Goal: Task Accomplishment & Management: Complete application form

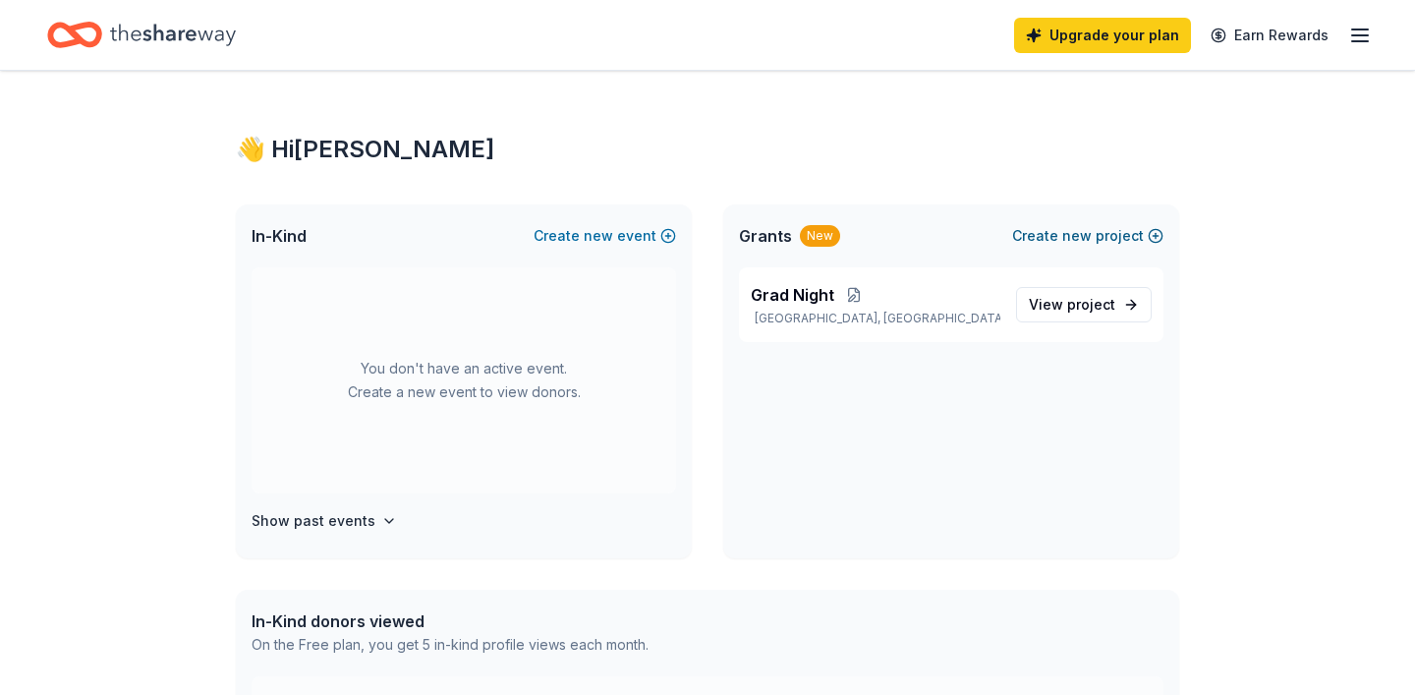
click at [1078, 243] on span "new" at bounding box center [1076, 236] width 29 height 24
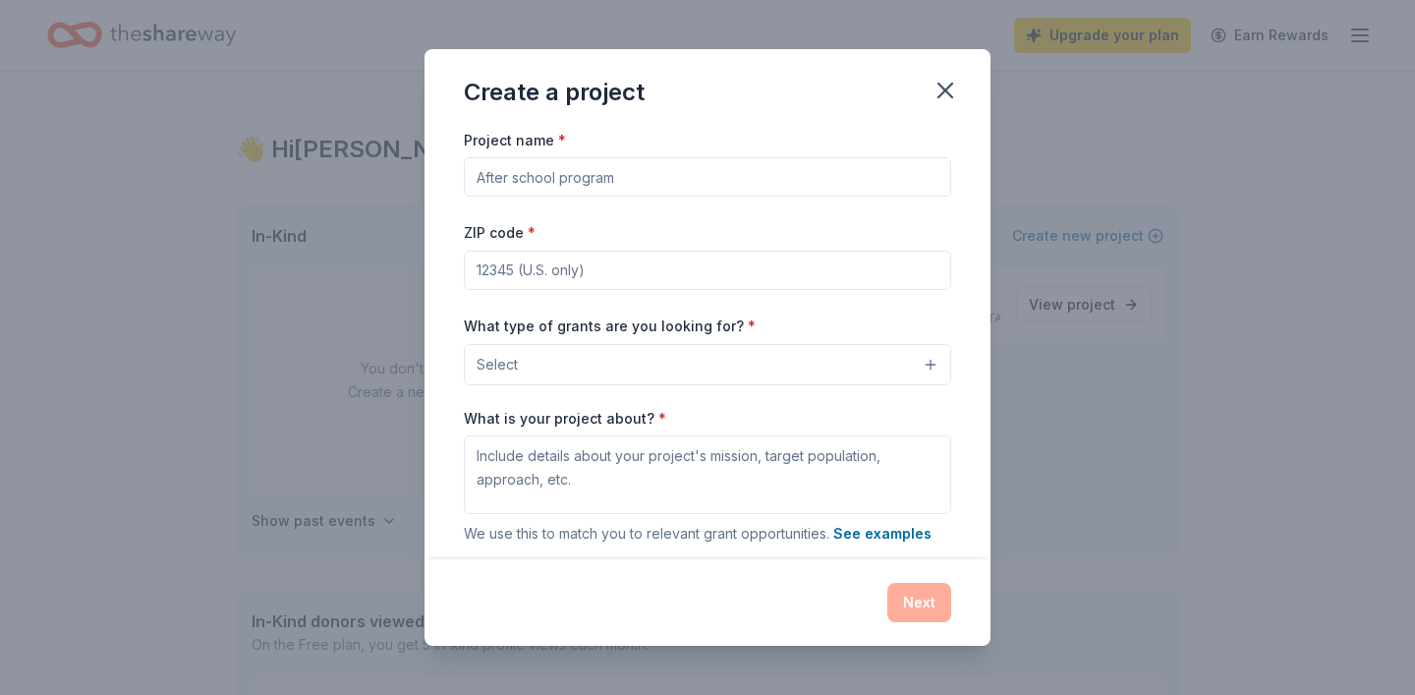
click at [862, 177] on input "Project name *" at bounding box center [707, 176] width 487 height 39
type input "2026 Grad Night"
click at [724, 277] on input "ZIP code *" at bounding box center [707, 270] width 487 height 39
type input "95070"
click at [736, 370] on button "Select" at bounding box center [707, 364] width 487 height 41
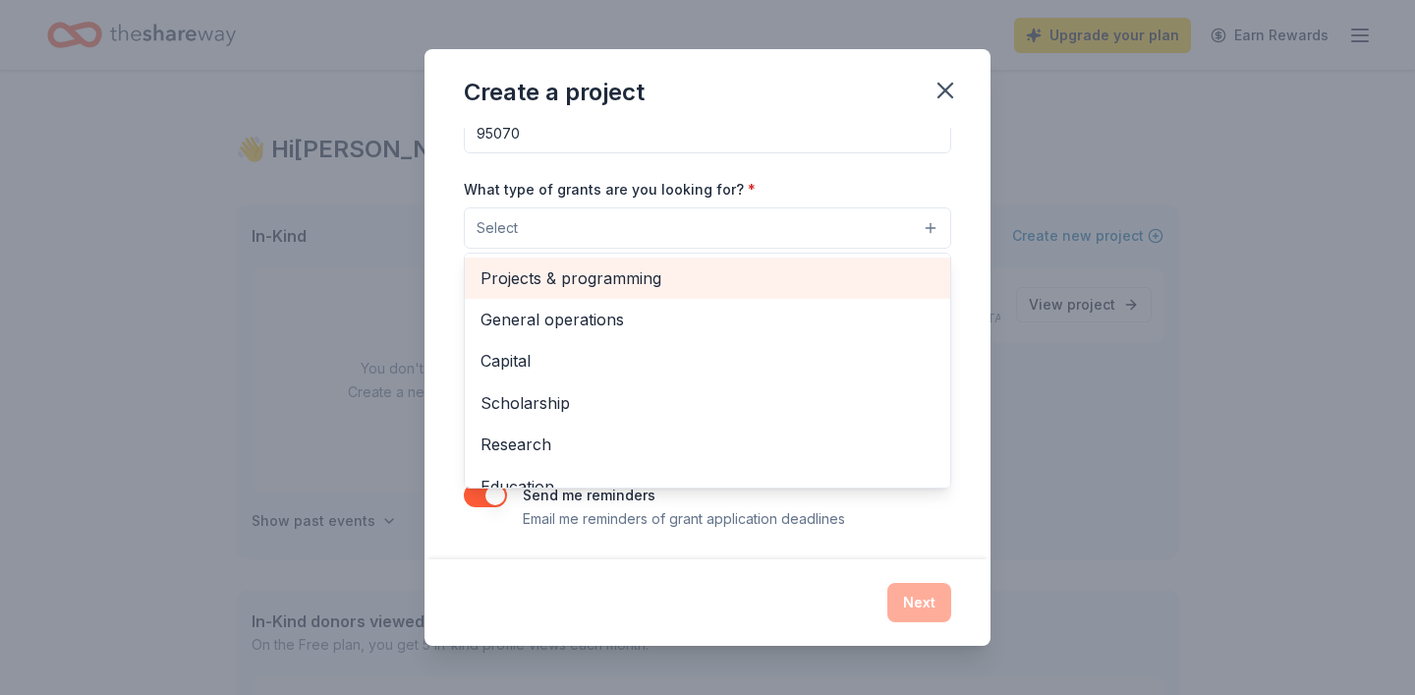
click at [686, 286] on span "Projects & programming" at bounding box center [707, 278] width 454 height 26
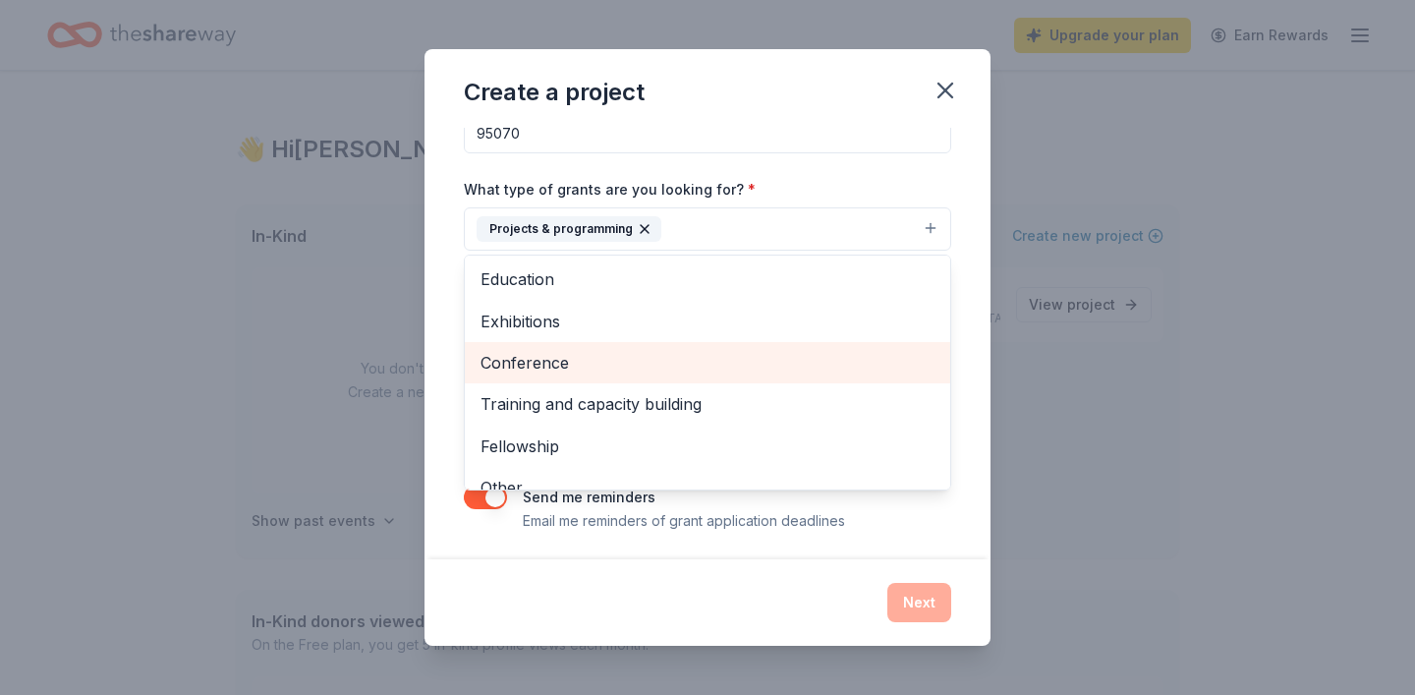
scroll to position [191, 0]
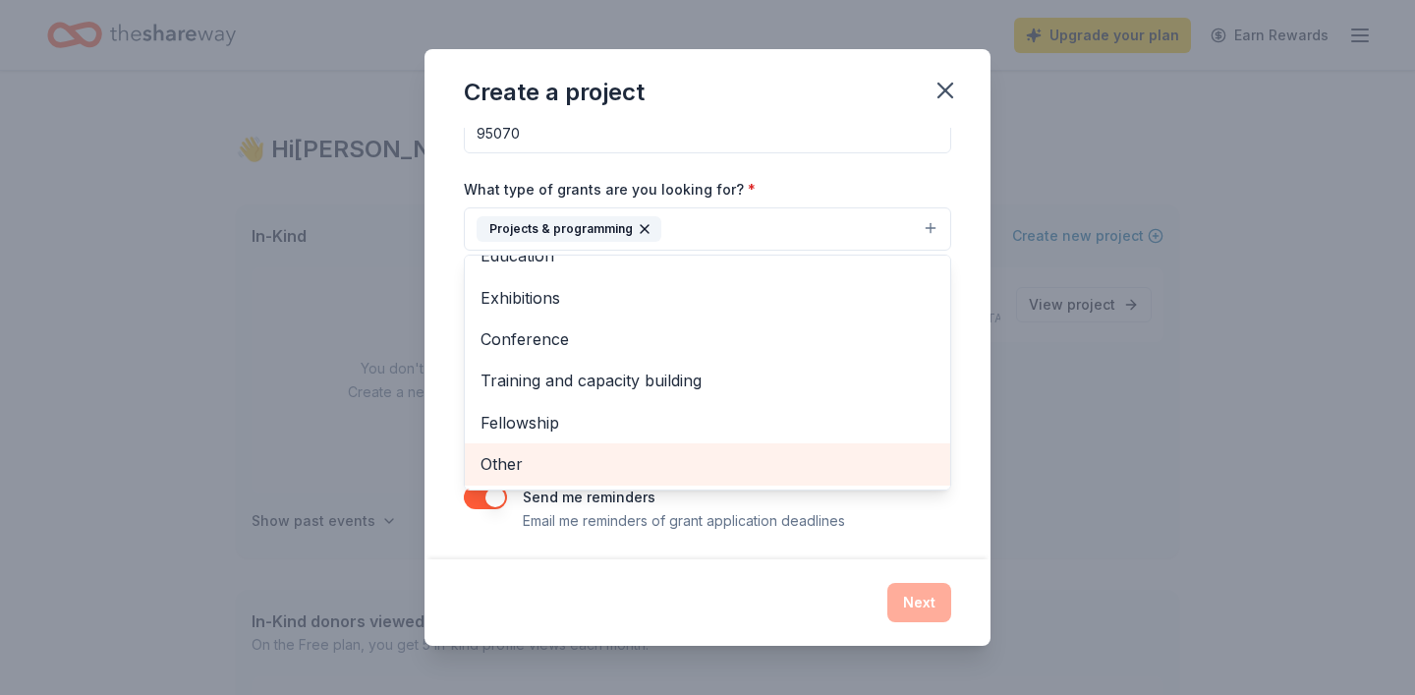
click at [649, 466] on span "Other" at bounding box center [707, 464] width 454 height 26
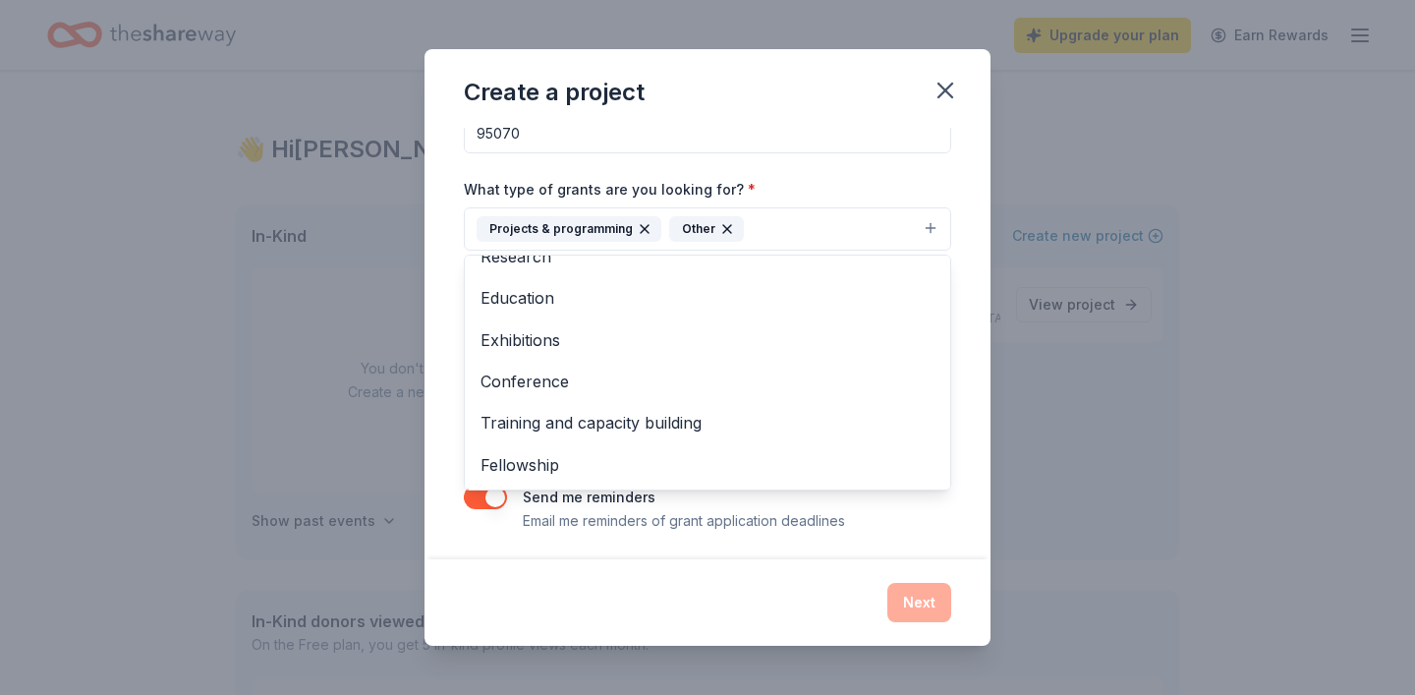
click at [938, 534] on div "Project name * 2026 Grad Night ZIP code * 95070 What type of grants are you loo…" at bounding box center [707, 344] width 566 height 432
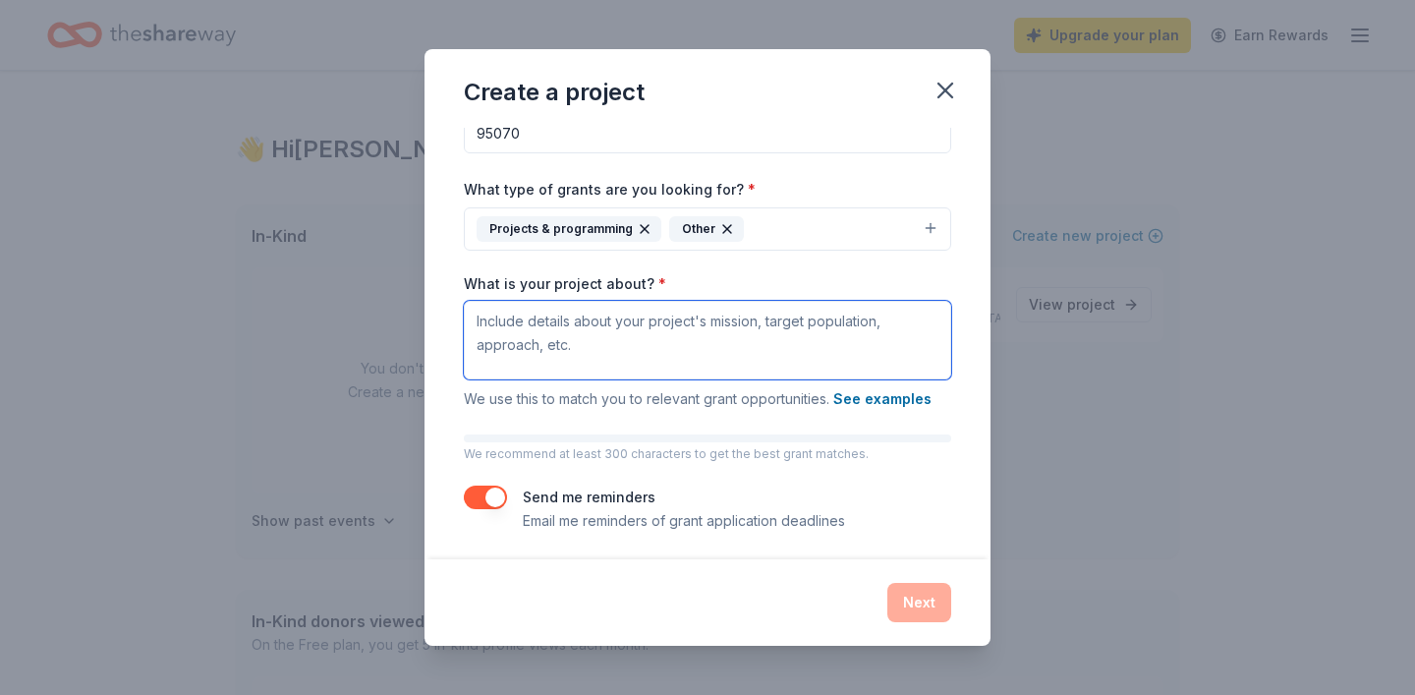
click at [773, 346] on textarea "What is your project about? *" at bounding box center [707, 340] width 487 height 79
click at [691, 355] on textarea "What is your project about? *" at bounding box center [707, 340] width 487 height 79
paste textarea "https://members.nationalcharityleague.org/?nd=intake&entry_point_id=1144&unit_i…"
type textarea "https://members.nationalcharityleague.org/?nd=intake&entry_point_id=1144&unit_i…"
paste textarea "achievements"
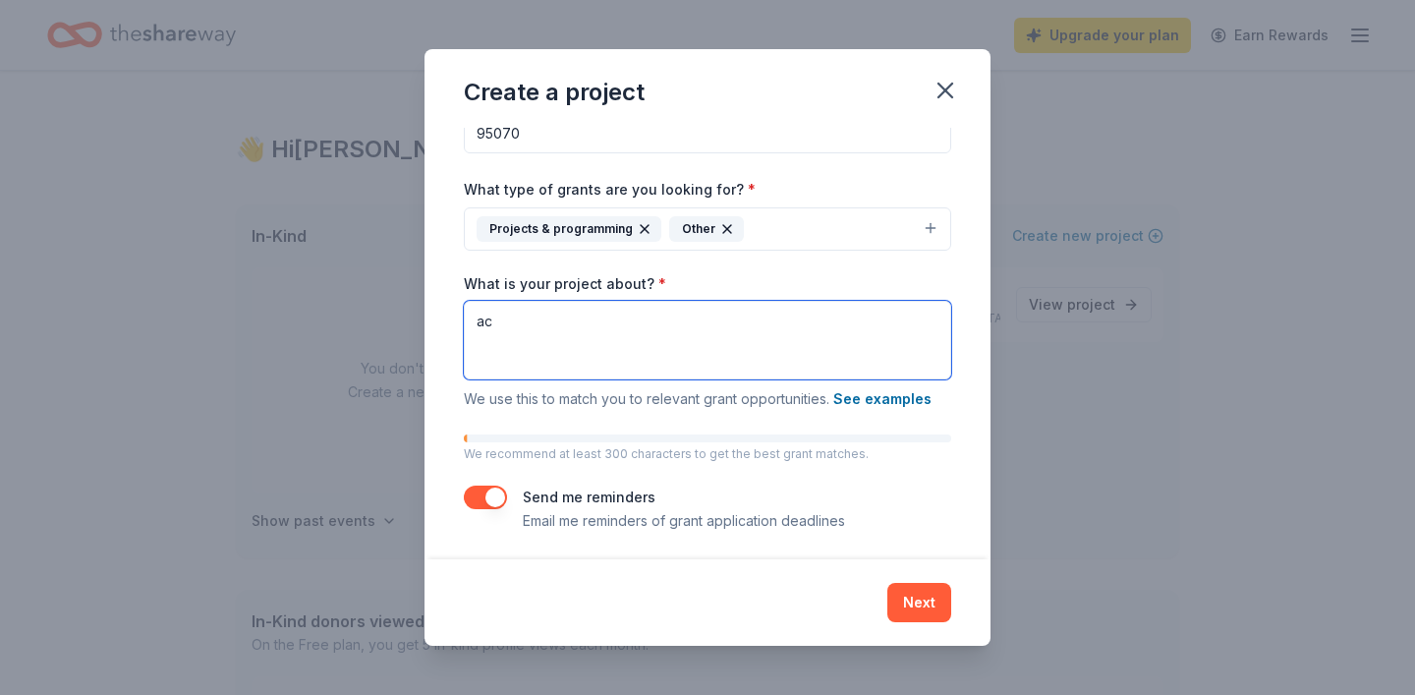
type textarea "a"
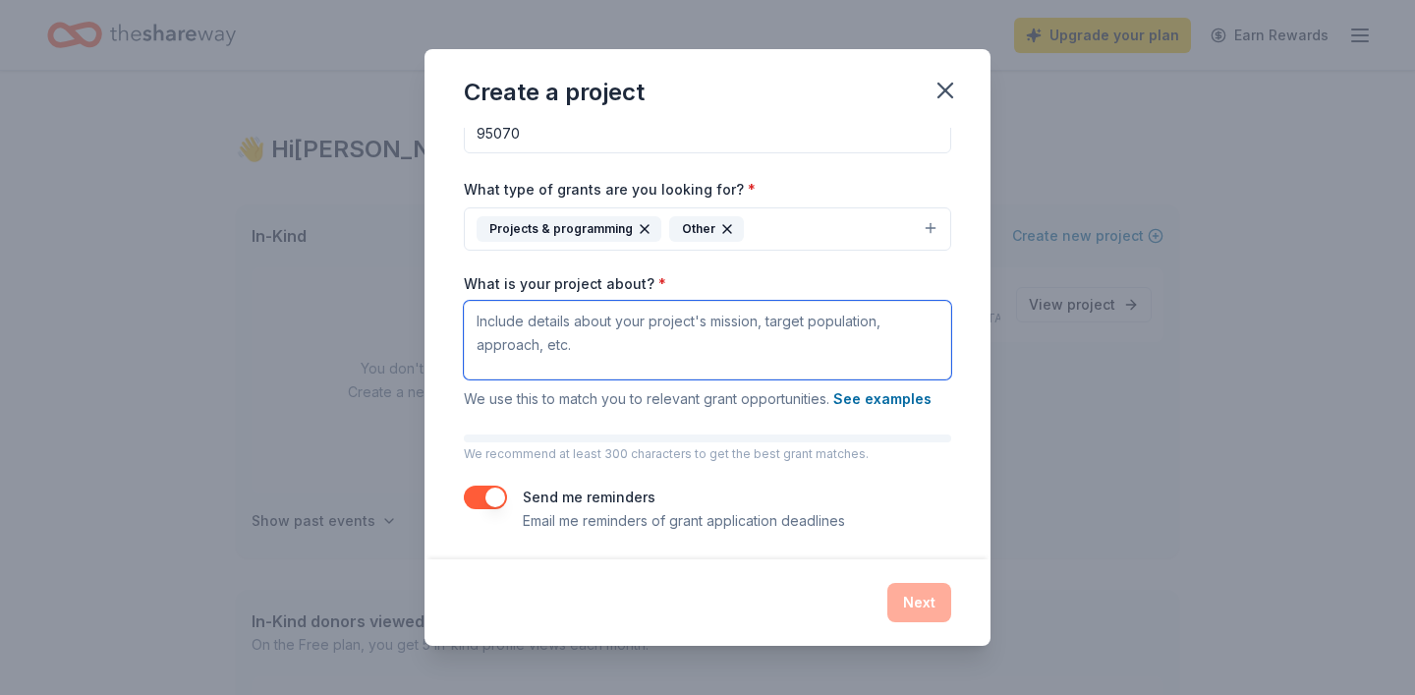
paste textarea "Grad Night is an alcohol- and drug-free celebratory event for high school gradu…"
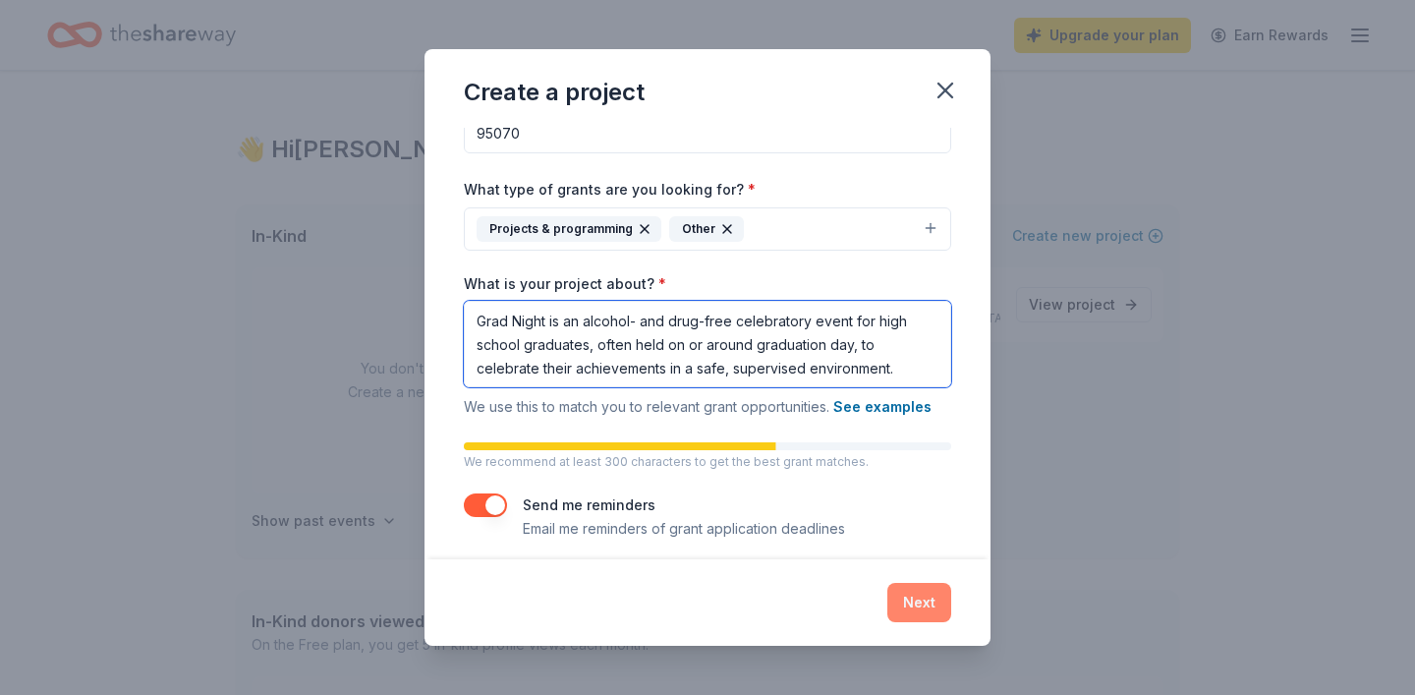
type textarea "Grad Night is an alcohol- and drug-free celebratory event for high school gradu…"
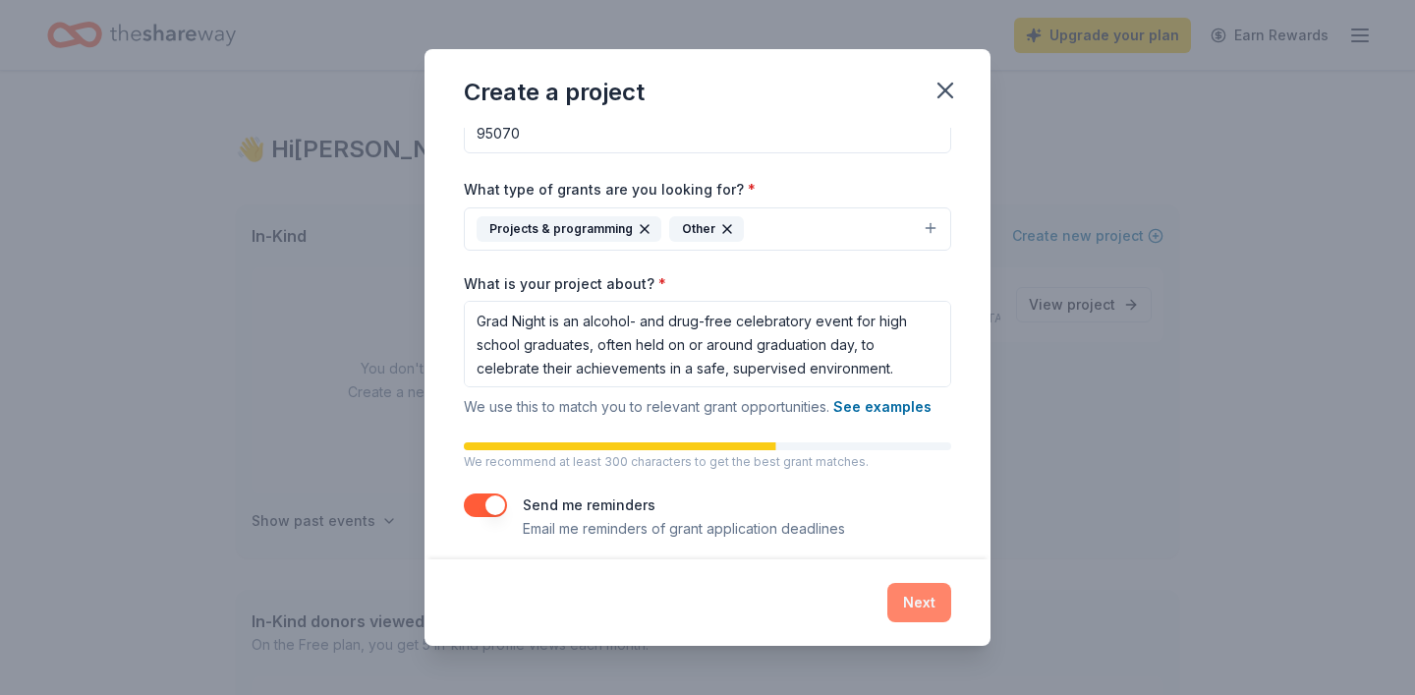
click at [922, 608] on button "Next" at bounding box center [919, 602] width 64 height 39
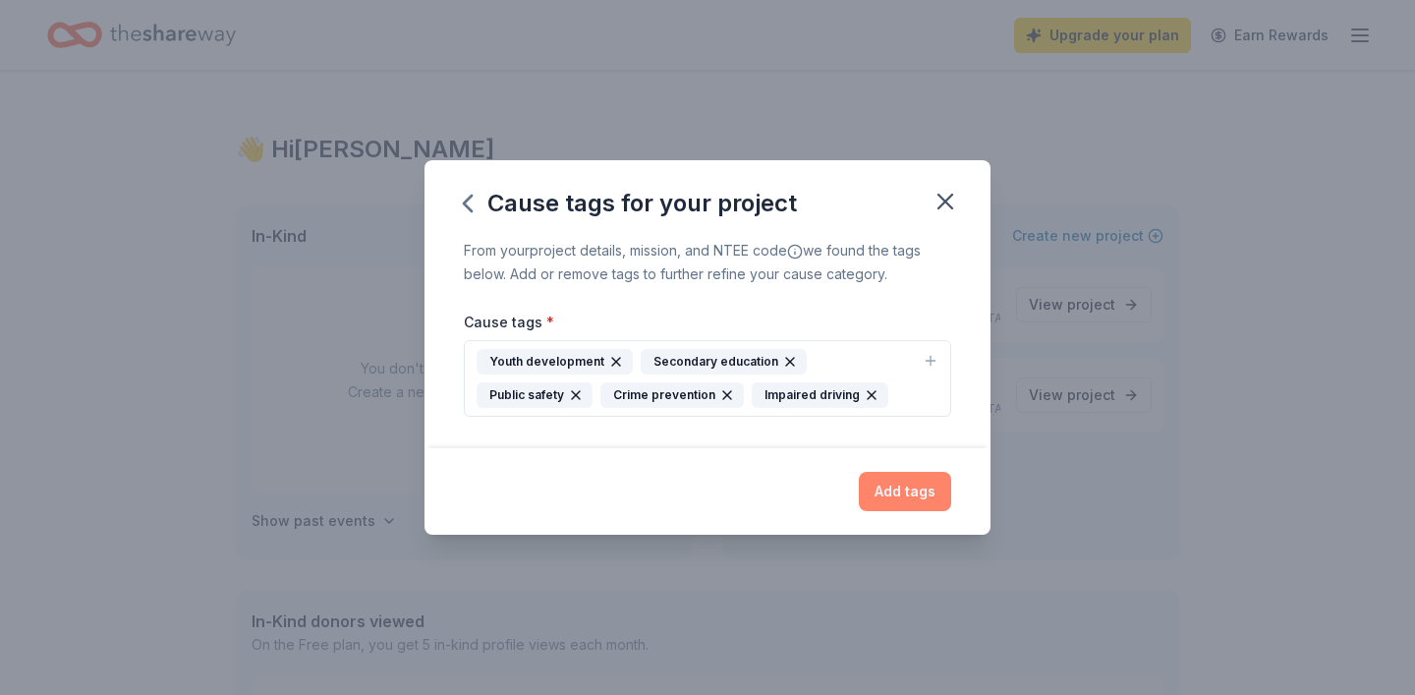
click at [901, 487] on button "Add tags" at bounding box center [905, 491] width 92 height 39
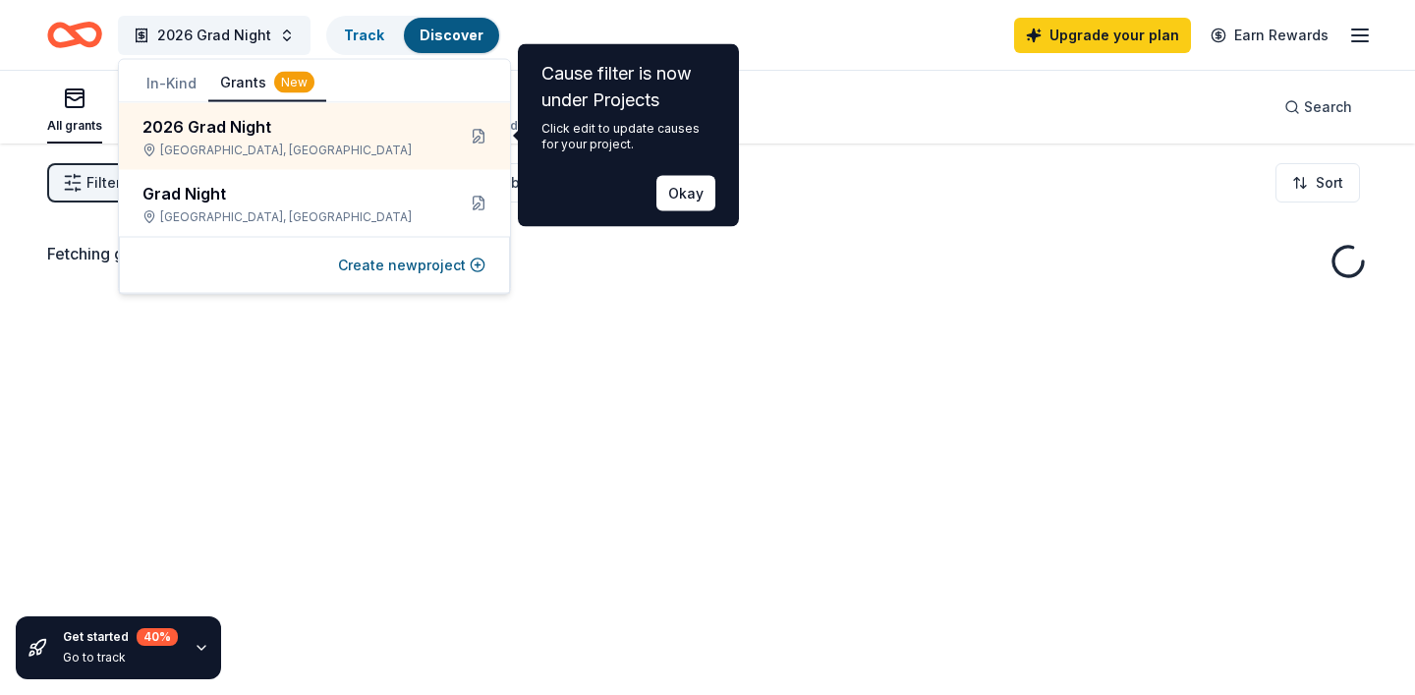
click at [1099, 391] on div "Fetching grants, one moment..." at bounding box center [707, 490] width 1415 height 695
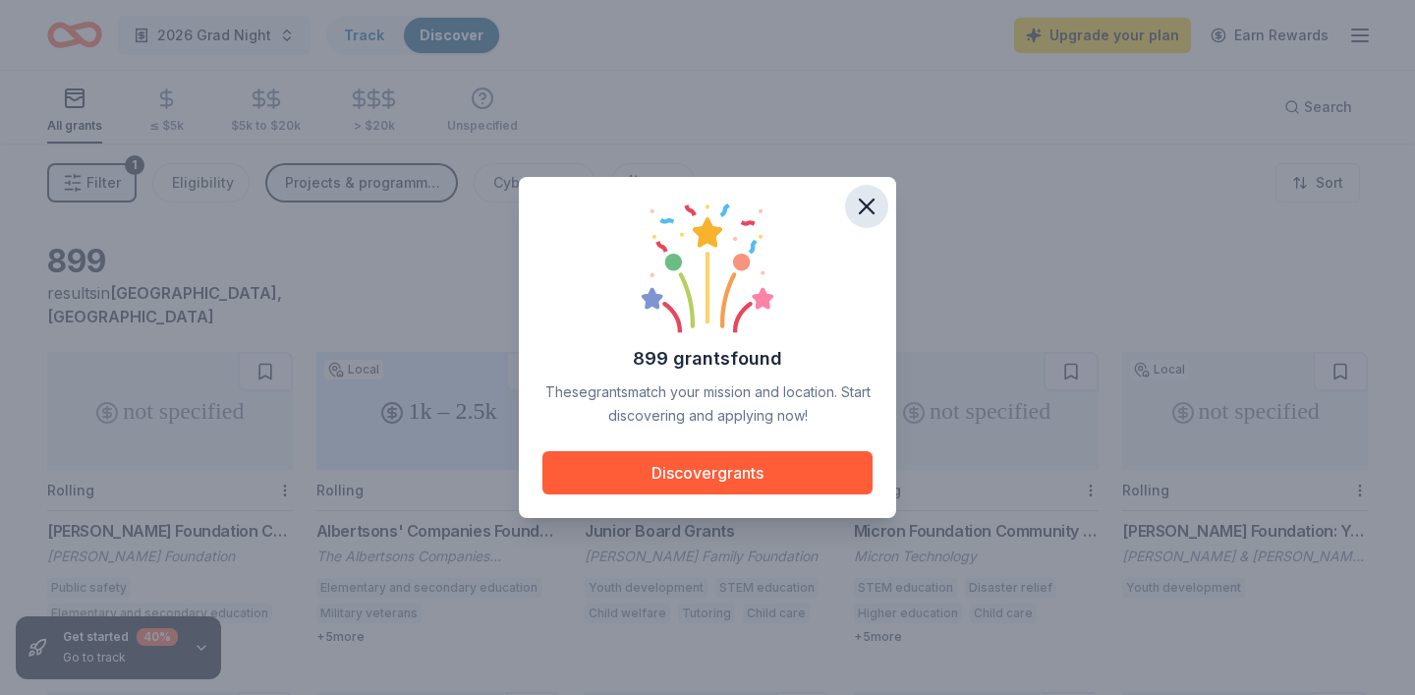
click at [870, 209] on icon "button" at bounding box center [867, 206] width 14 height 14
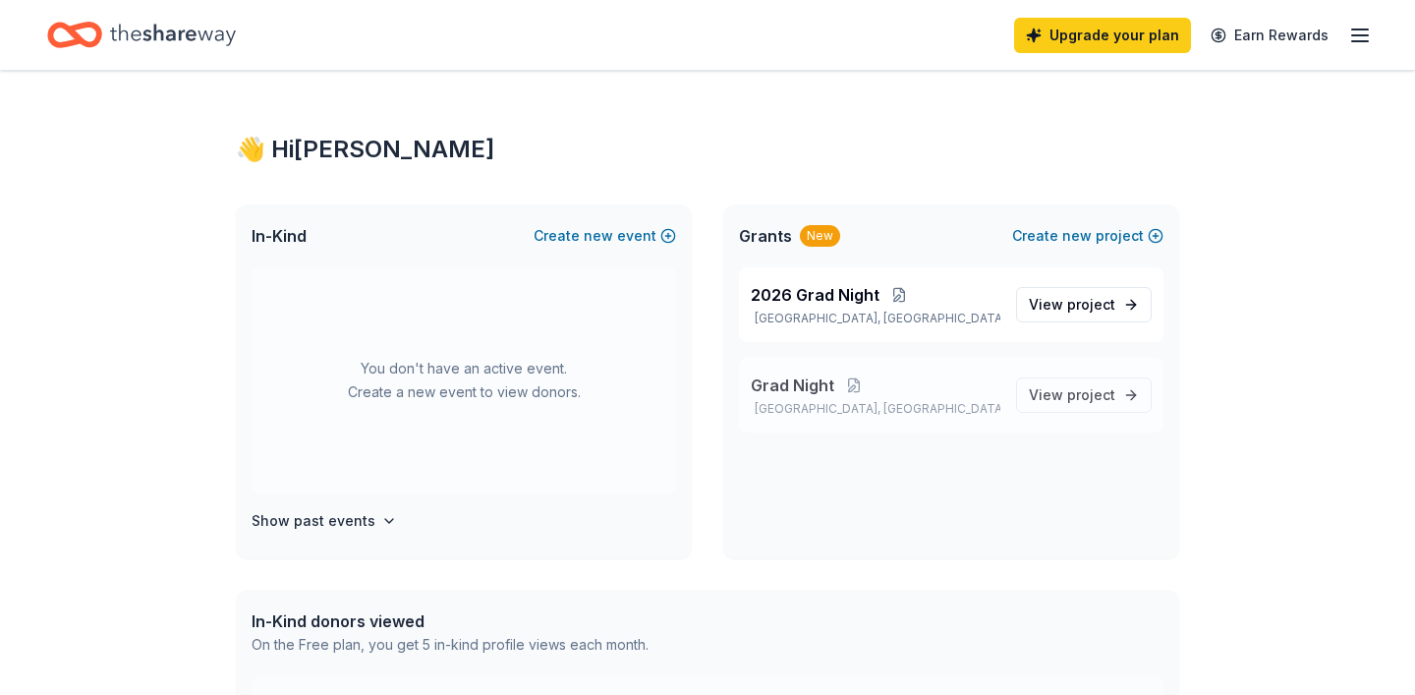
click at [859, 412] on p "San Jose, CA" at bounding box center [876, 409] width 250 height 16
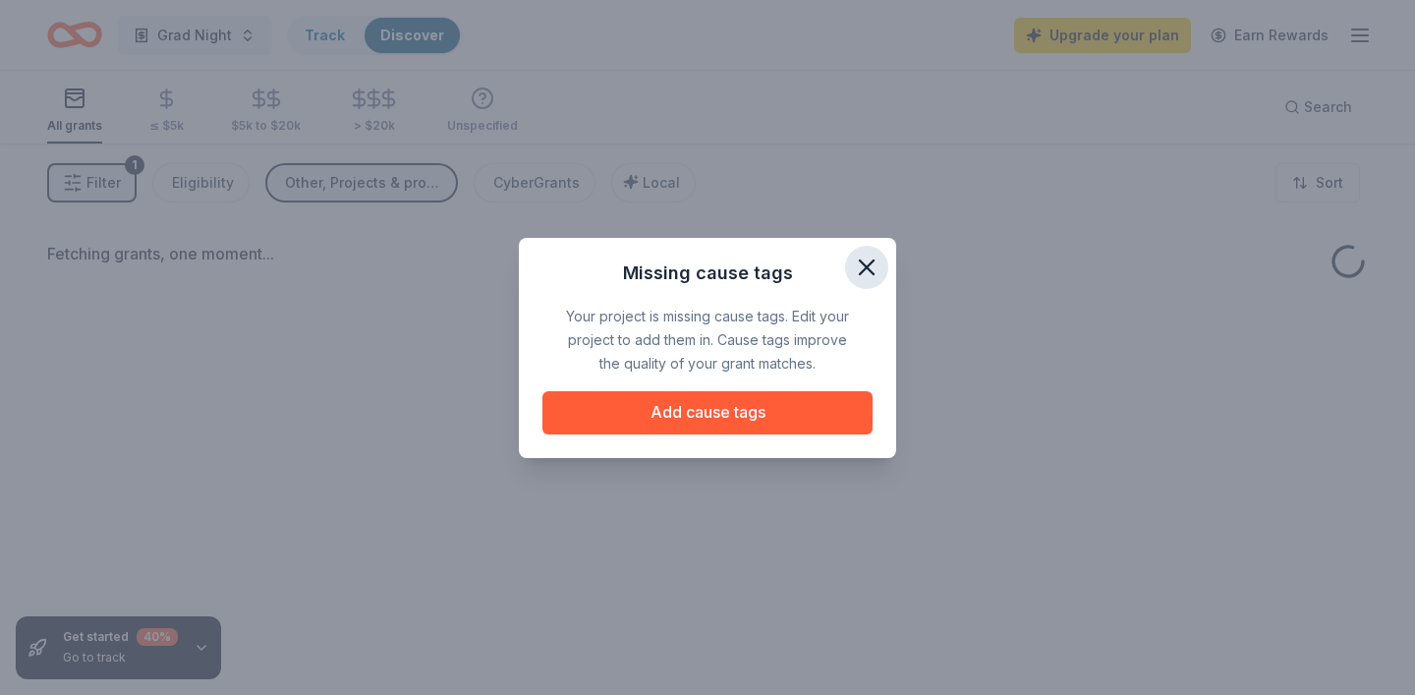
click at [864, 272] on icon "button" at bounding box center [867, 268] width 28 height 28
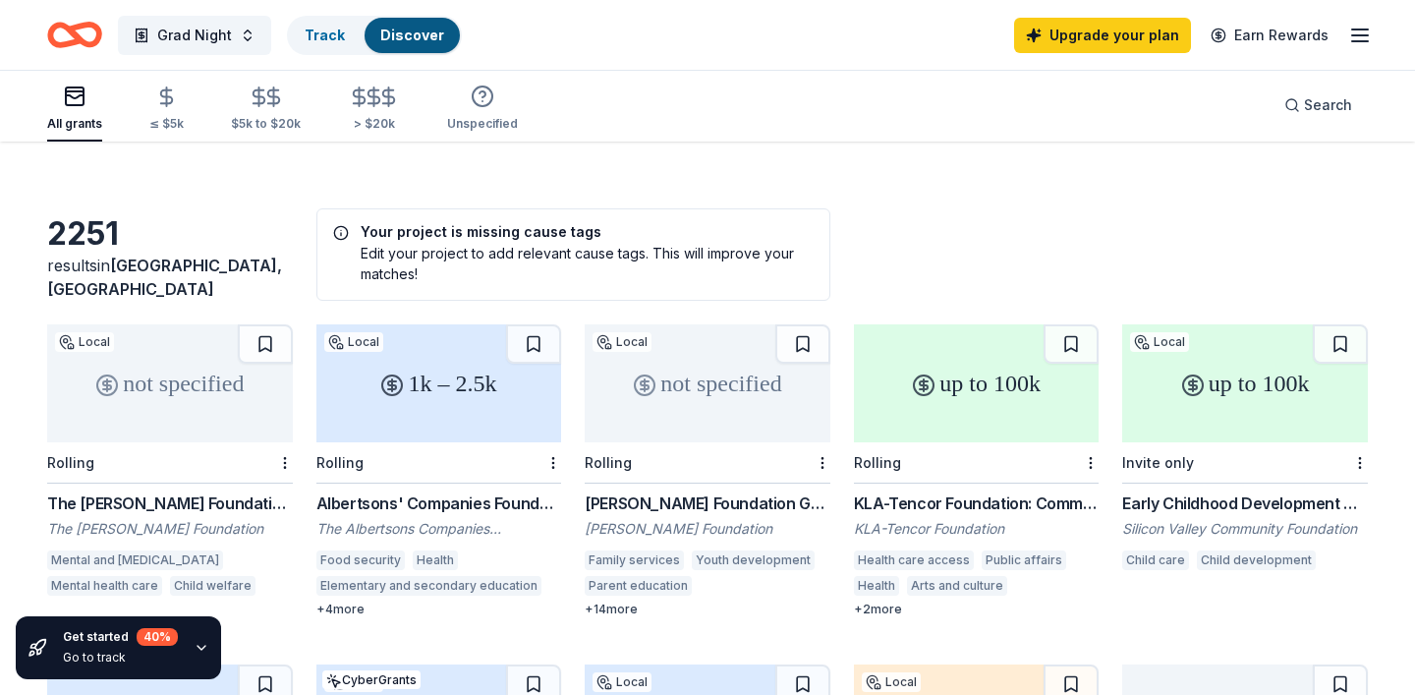
scroll to position [34, 0]
click at [73, 93] on icon "button" at bounding box center [75, 97] width 24 height 24
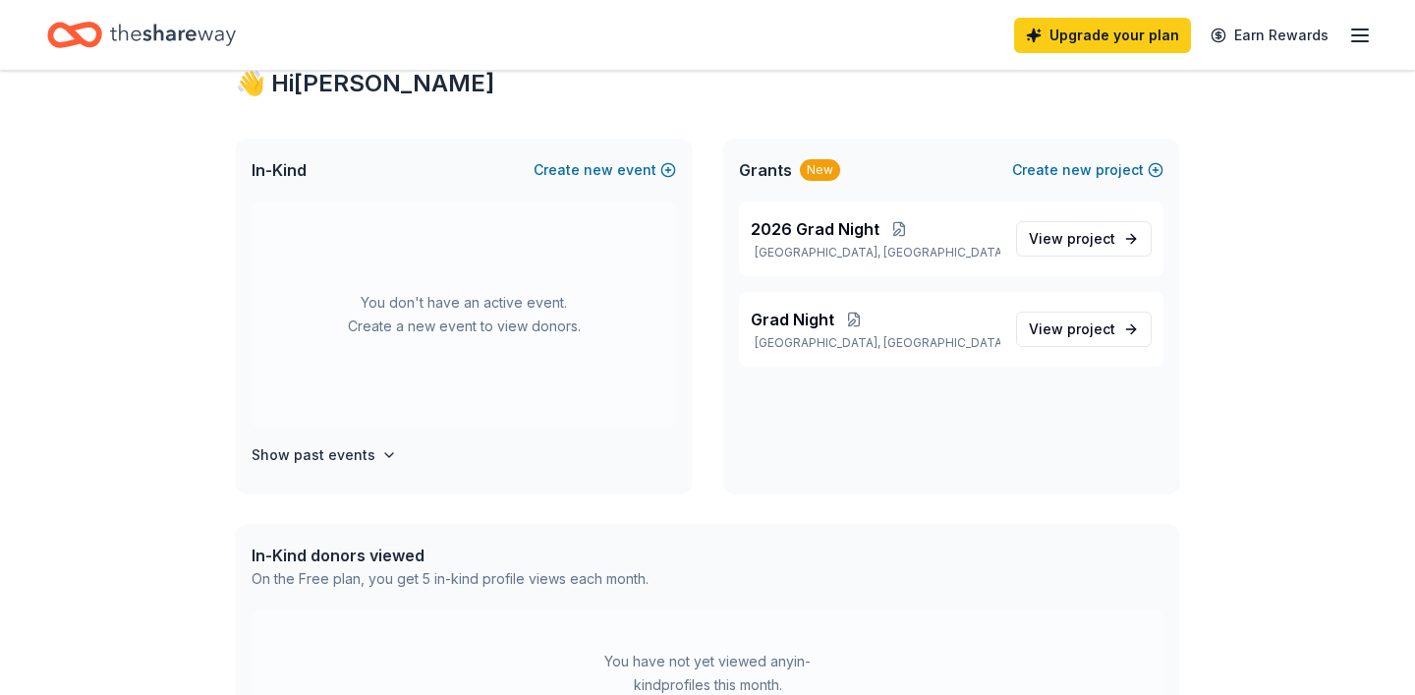
scroll to position [67, 0]
click at [622, 166] on button "Create new event" at bounding box center [605, 169] width 142 height 24
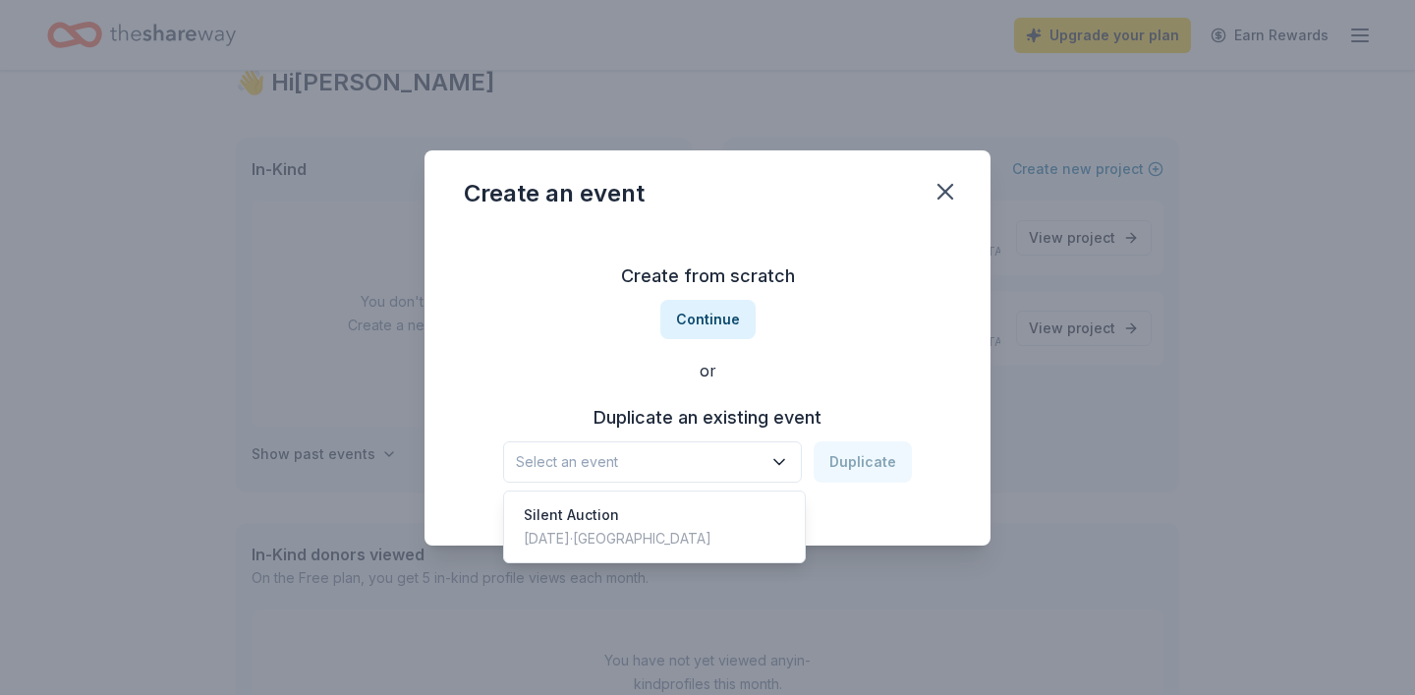
click at [653, 471] on span "Select an event" at bounding box center [639, 462] width 246 height 24
click at [640, 553] on div "Silent Auction Nov 11, 2024 · SF Bay Area" at bounding box center [654, 526] width 293 height 63
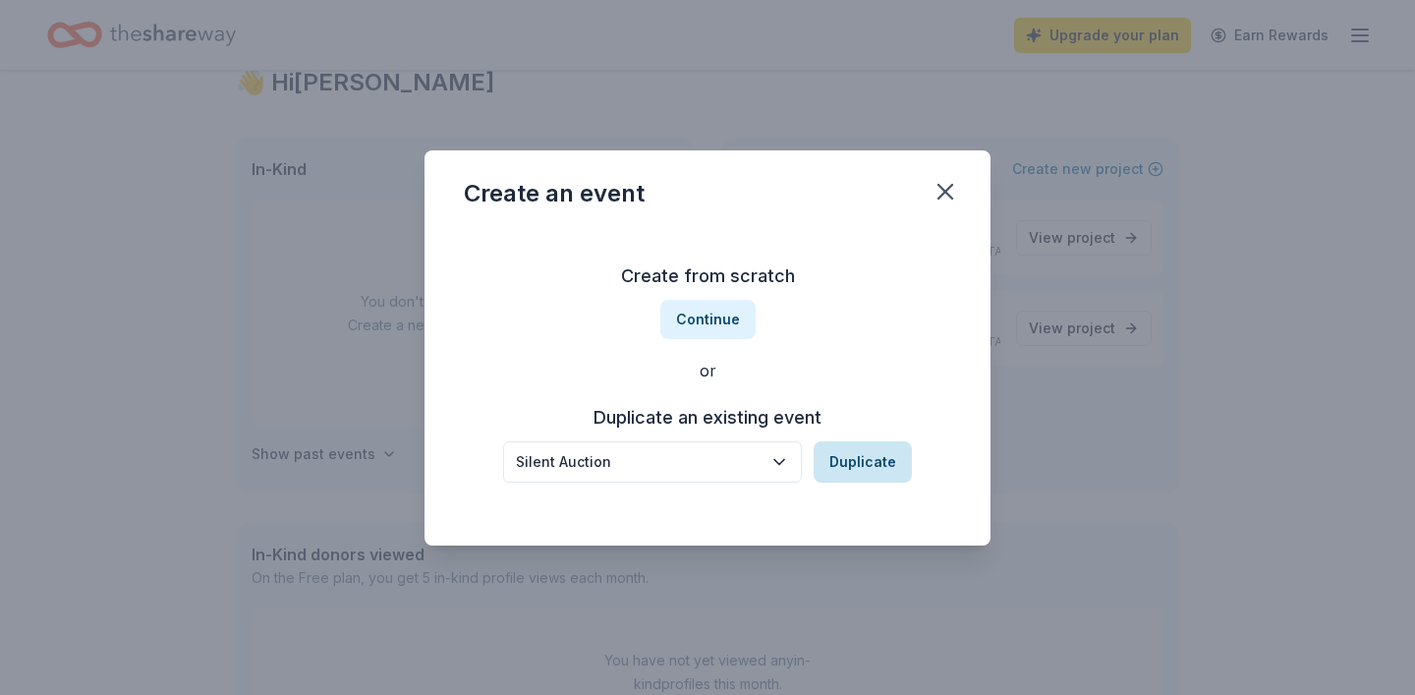
click at [876, 464] on button "Duplicate" at bounding box center [863, 461] width 98 height 41
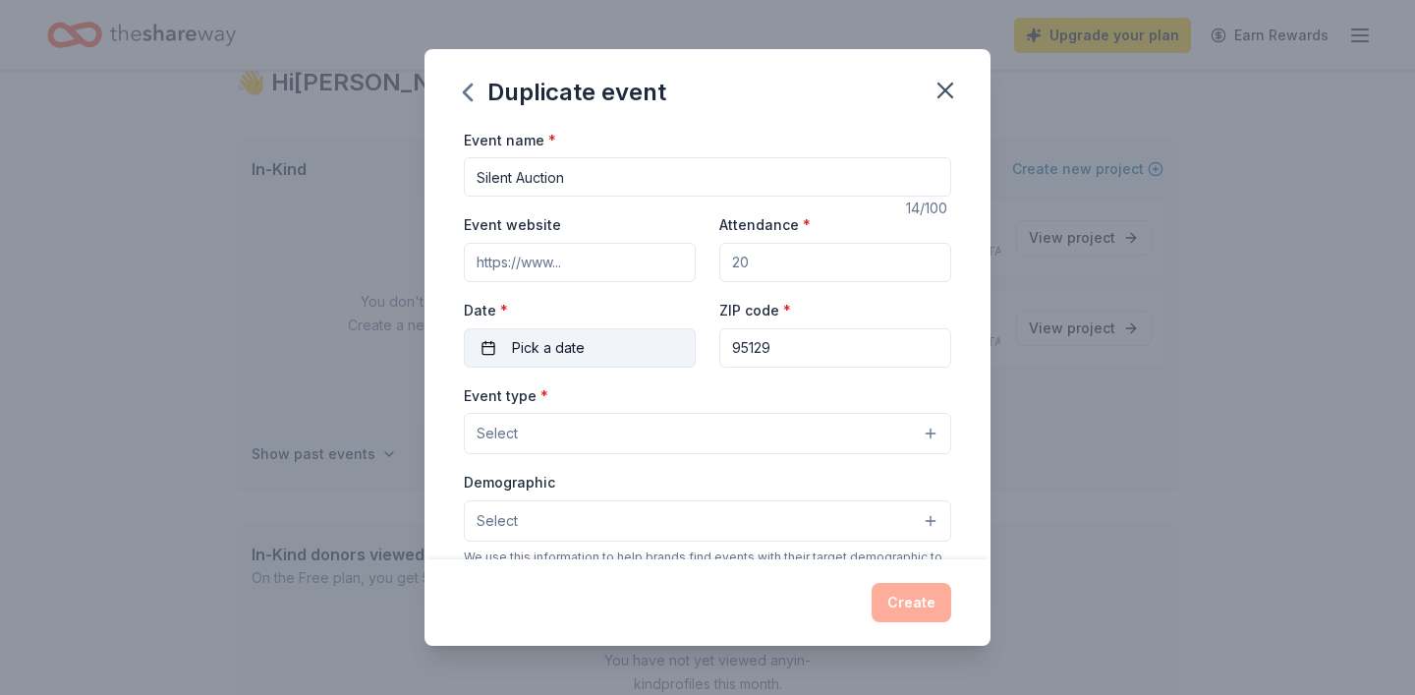
click at [652, 354] on button "Pick a date" at bounding box center [580, 347] width 232 height 39
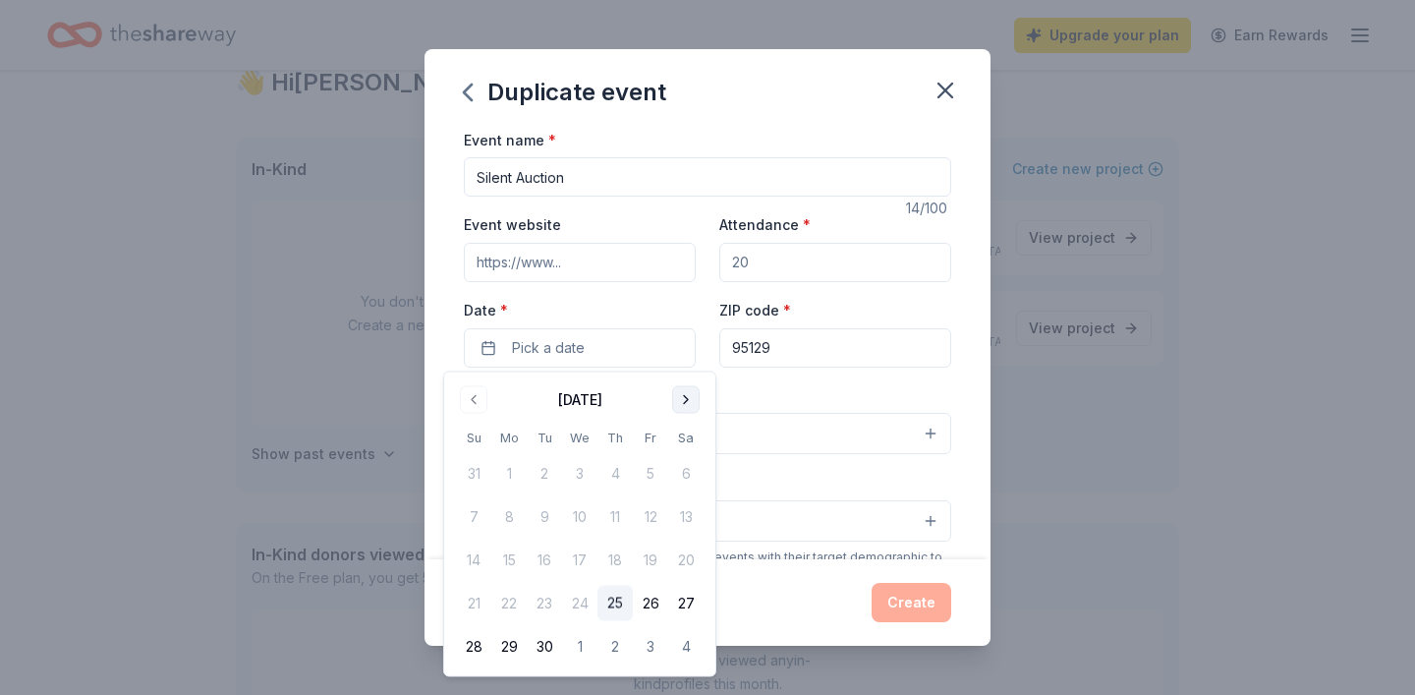
click at [695, 406] on button "Go to next month" at bounding box center [686, 400] width 28 height 28
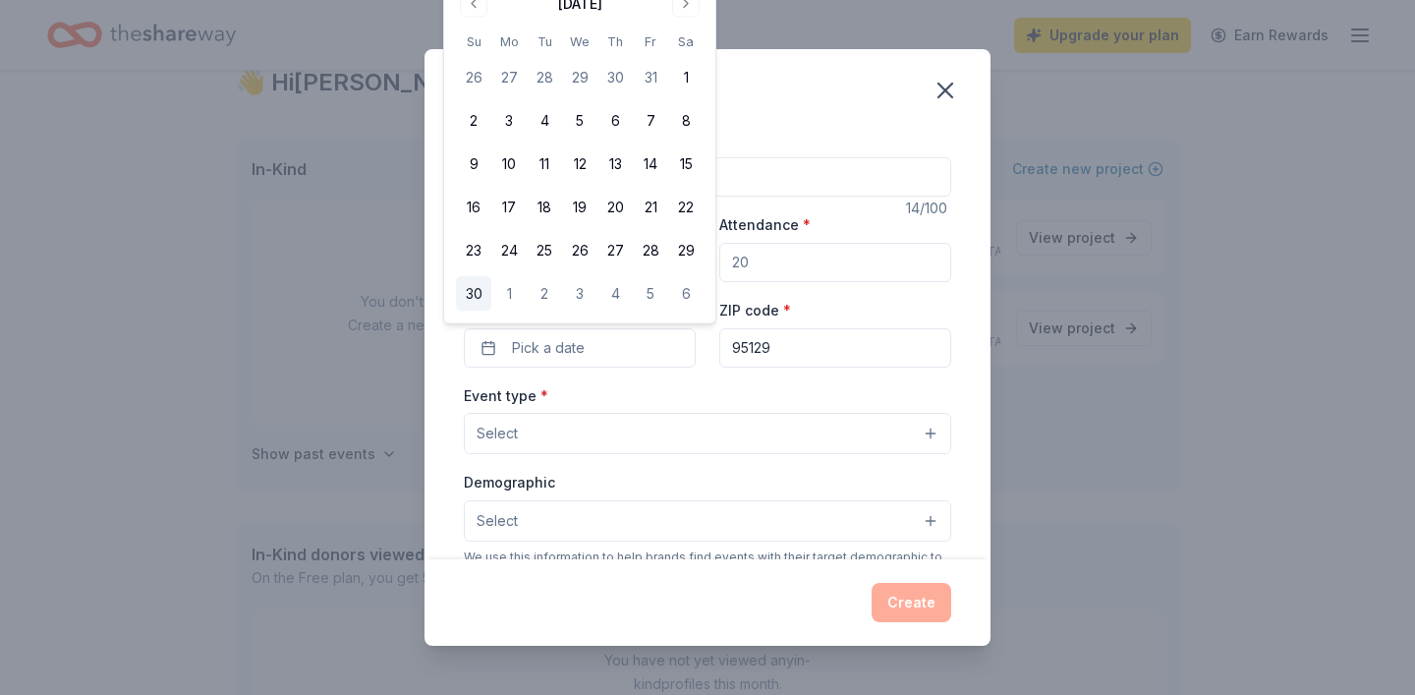
click at [474, 286] on button "30" at bounding box center [473, 293] width 35 height 35
click at [641, 434] on button "Select" at bounding box center [707, 433] width 487 height 41
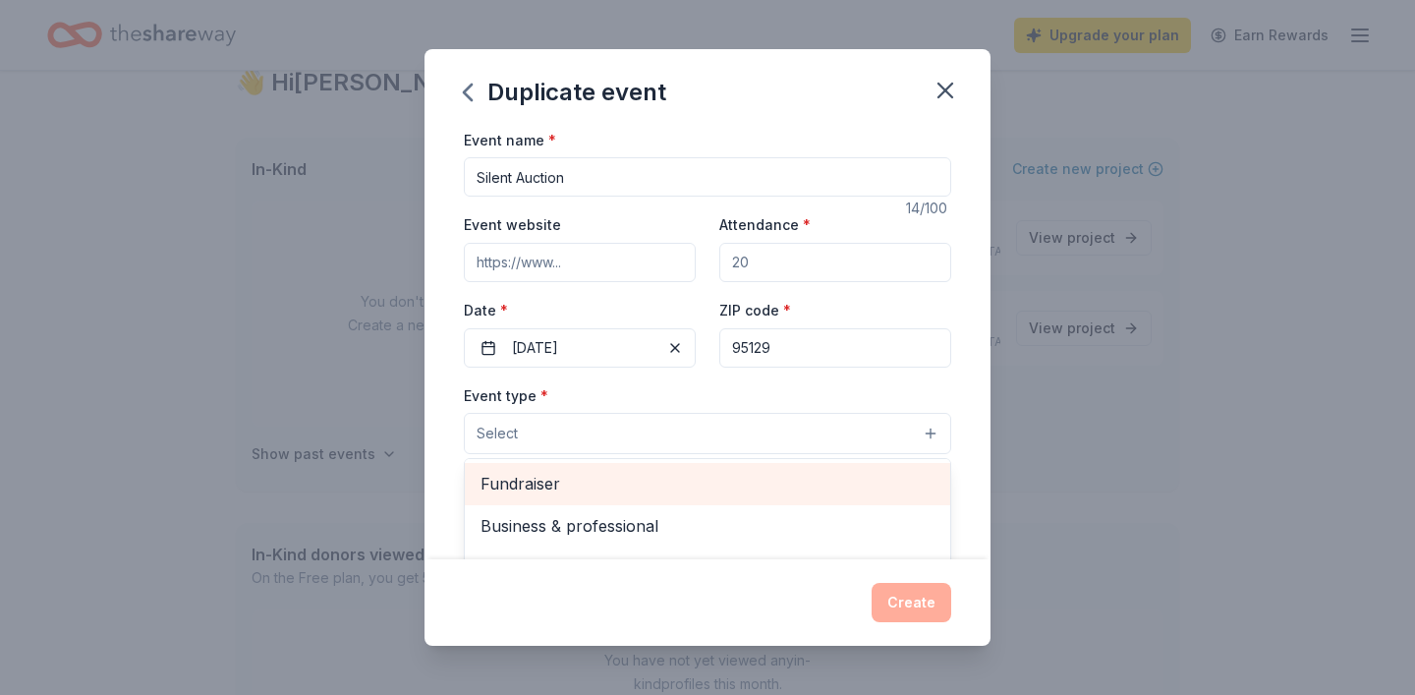
click at [641, 479] on span "Fundraiser" at bounding box center [707, 484] width 454 height 26
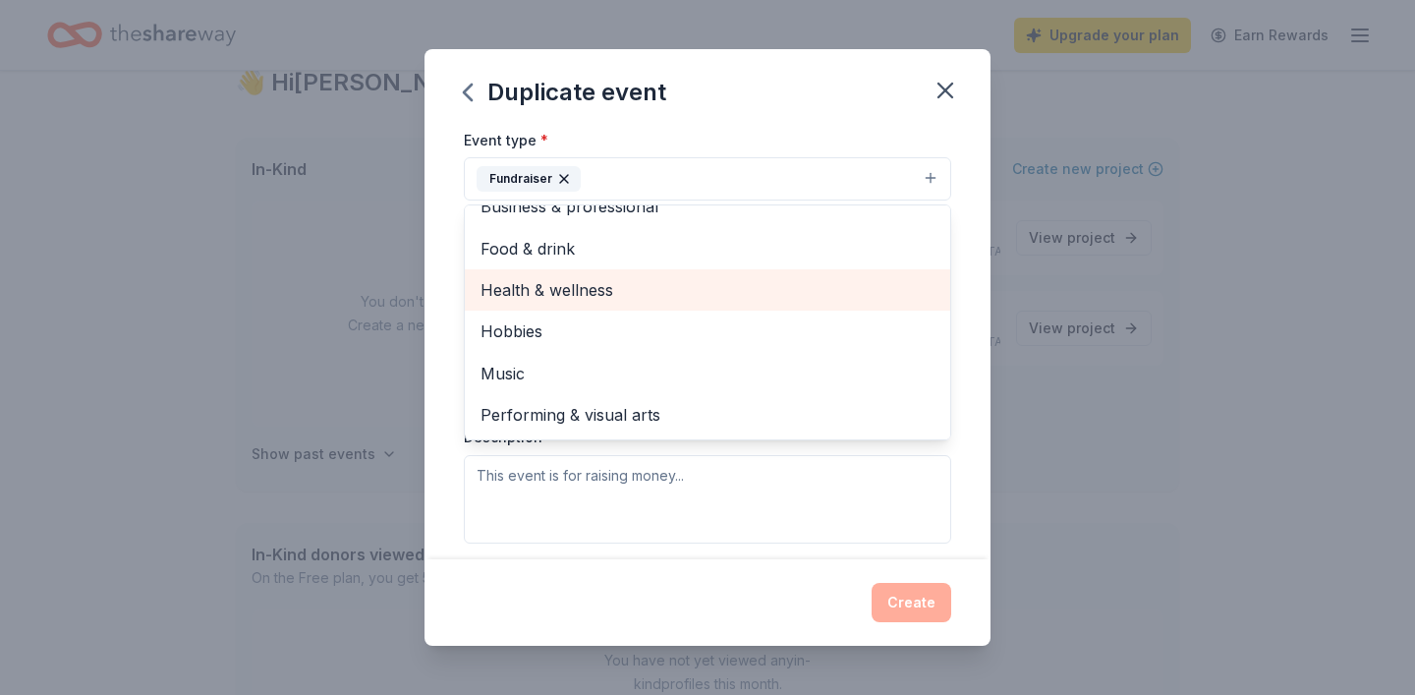
scroll to position [0, 0]
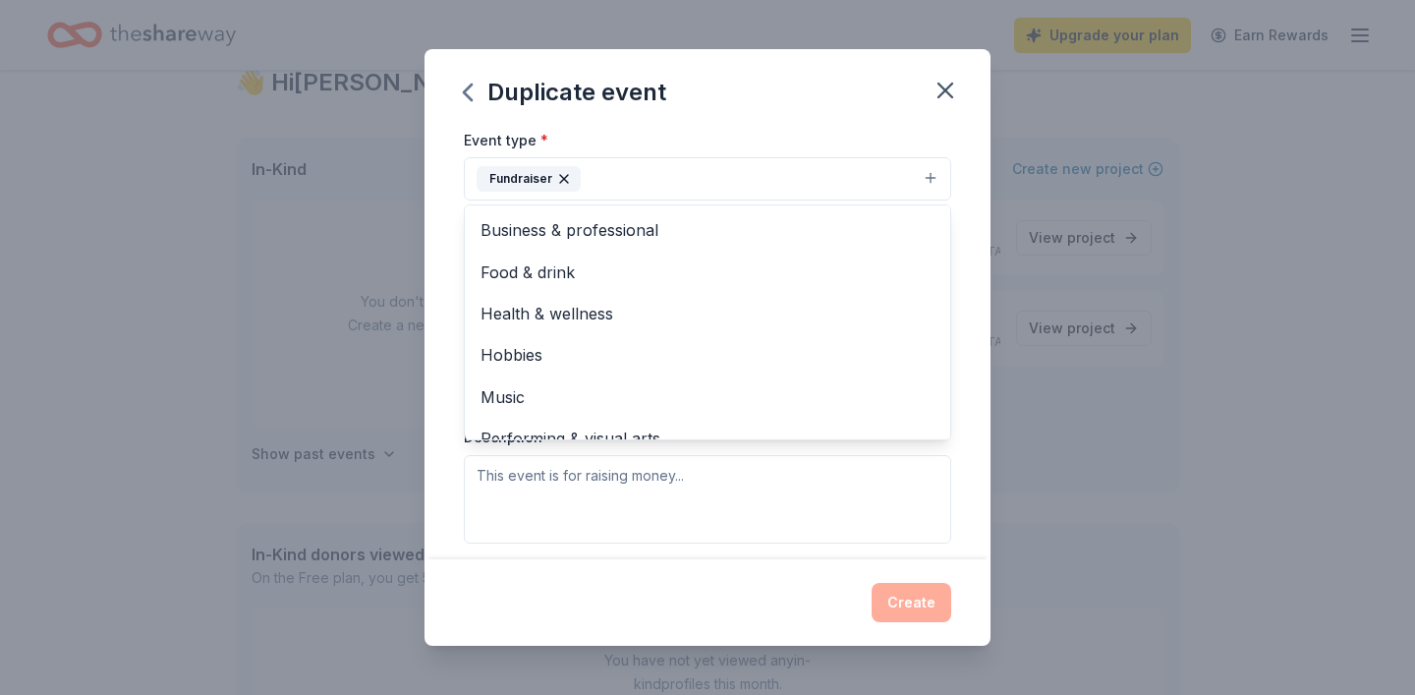
click at [962, 447] on div "Event name * Silent Auction 14 /100 Event website Attendance * Date * 11/30/202…" at bounding box center [707, 344] width 566 height 432
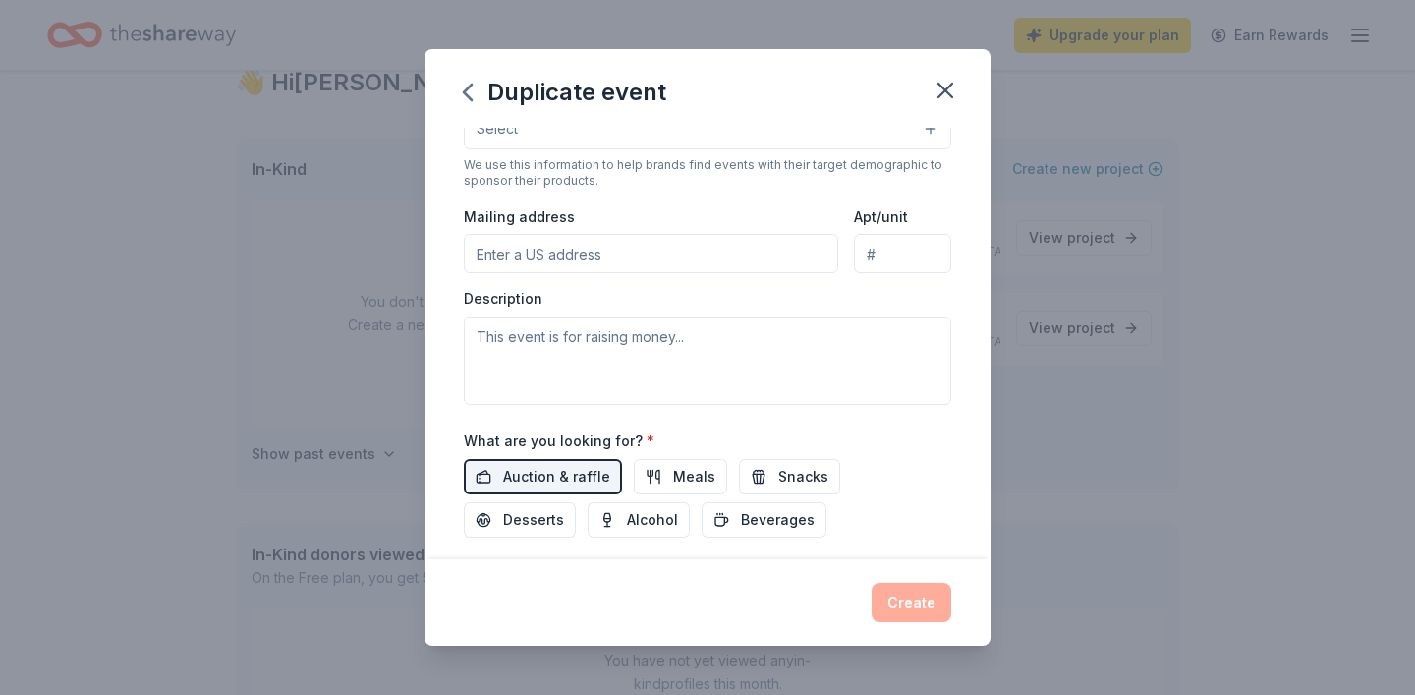
scroll to position [398, 0]
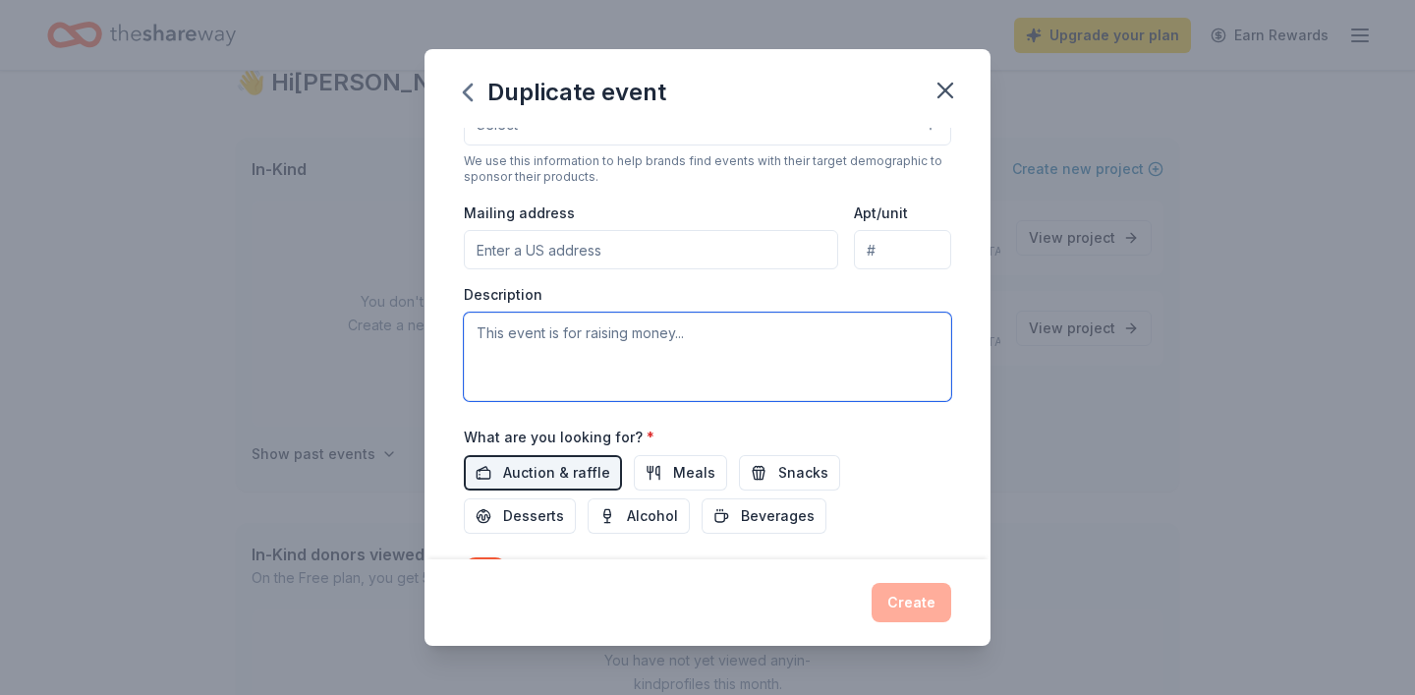
click at [868, 376] on textarea at bounding box center [707, 356] width 487 height 88
paste textarea "Grad Night is an alcohol- and drug-free celebratory event for high school gradu…"
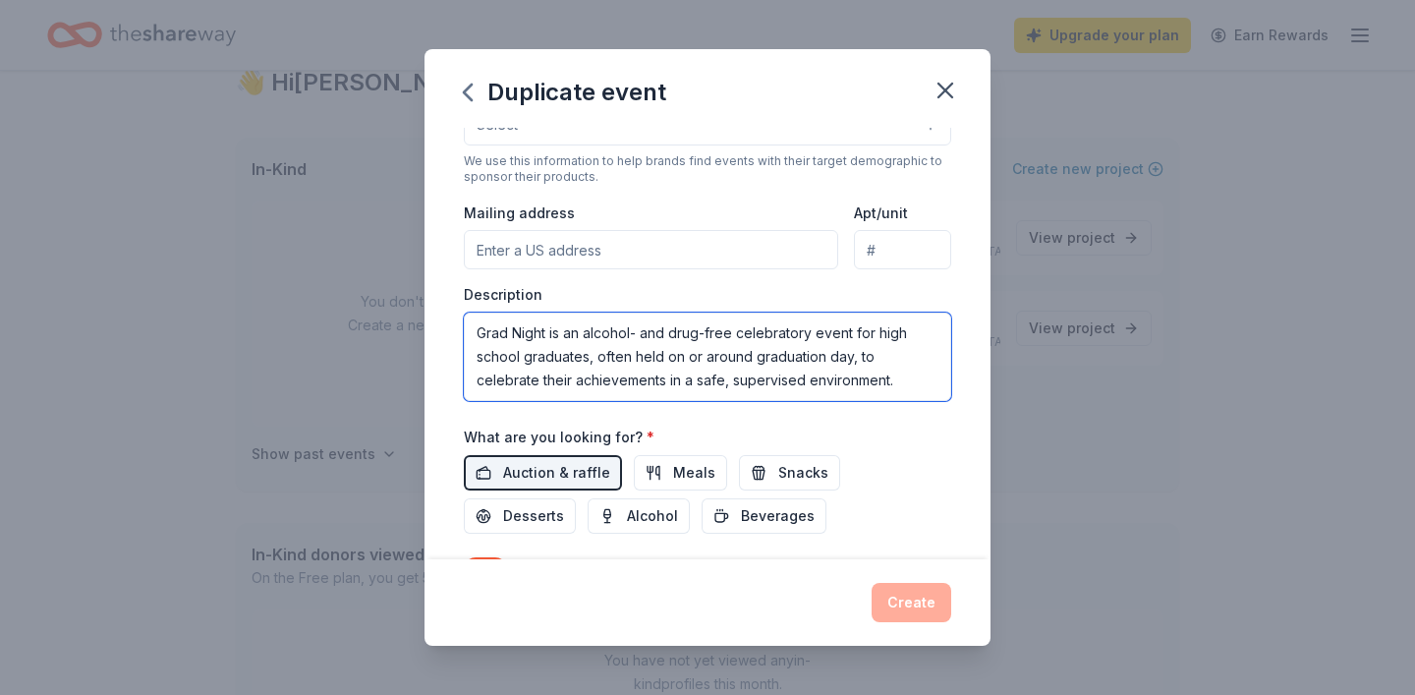
click at [473, 327] on textarea "Grad Night is an alcohol- and drug-free celebratory event for high school gradu…" at bounding box center [707, 356] width 487 height 88
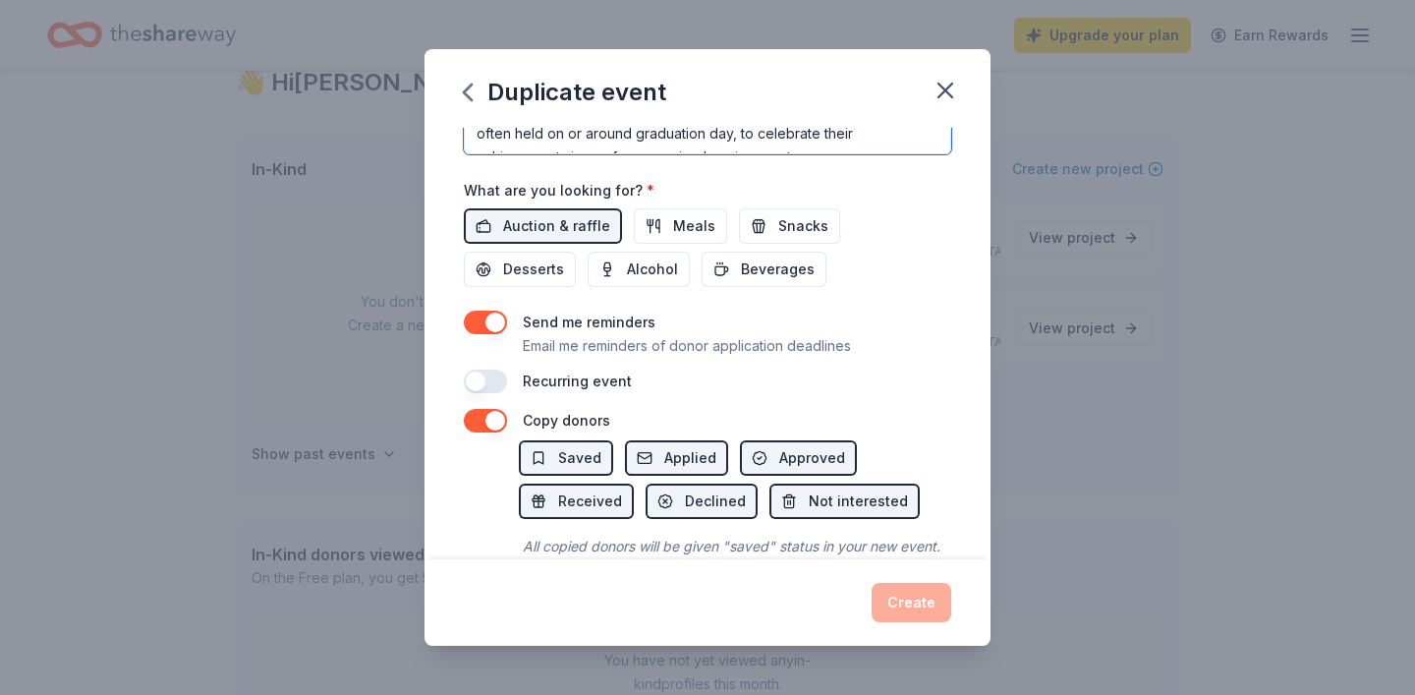
scroll to position [649, 0]
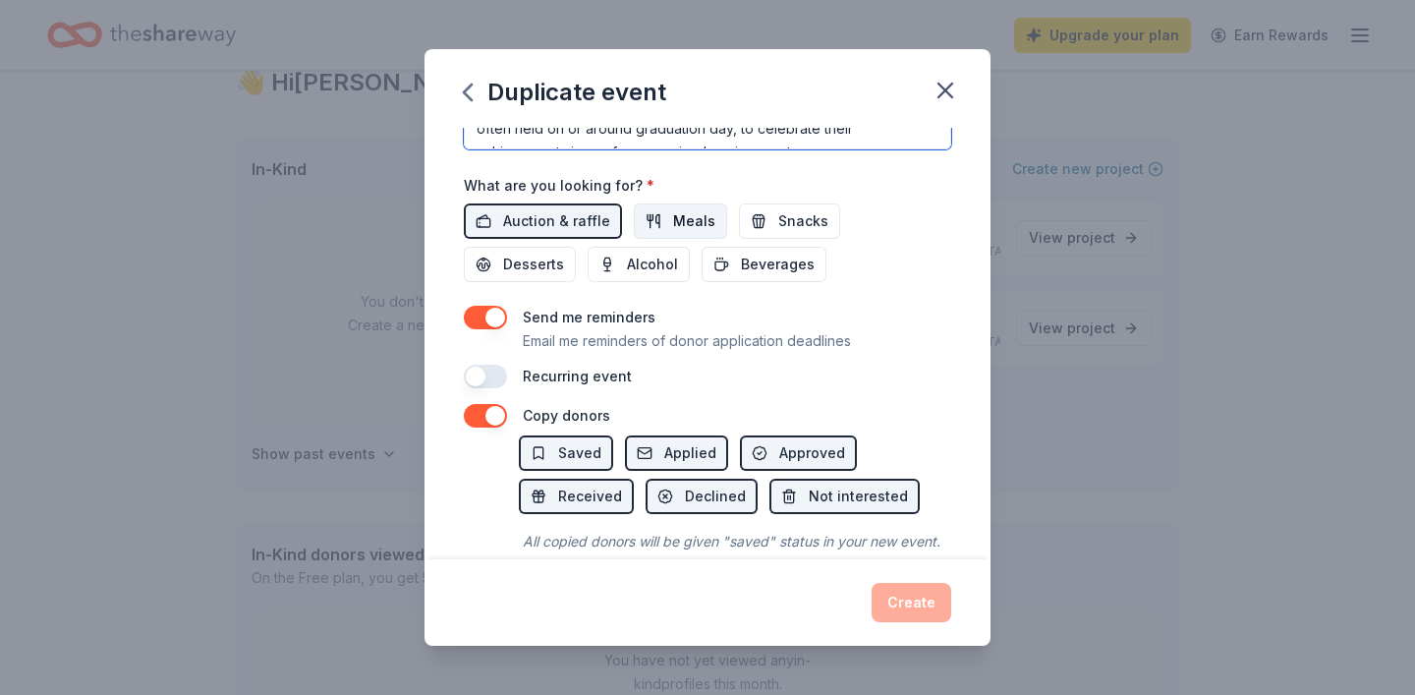
type textarea "This fundraiser is to raise money for LHS Grad Night. Grad Night is an alcohol-…"
click at [697, 228] on span "Meals" at bounding box center [694, 221] width 42 height 24
click at [778, 230] on span "Snacks" at bounding box center [803, 221] width 50 height 24
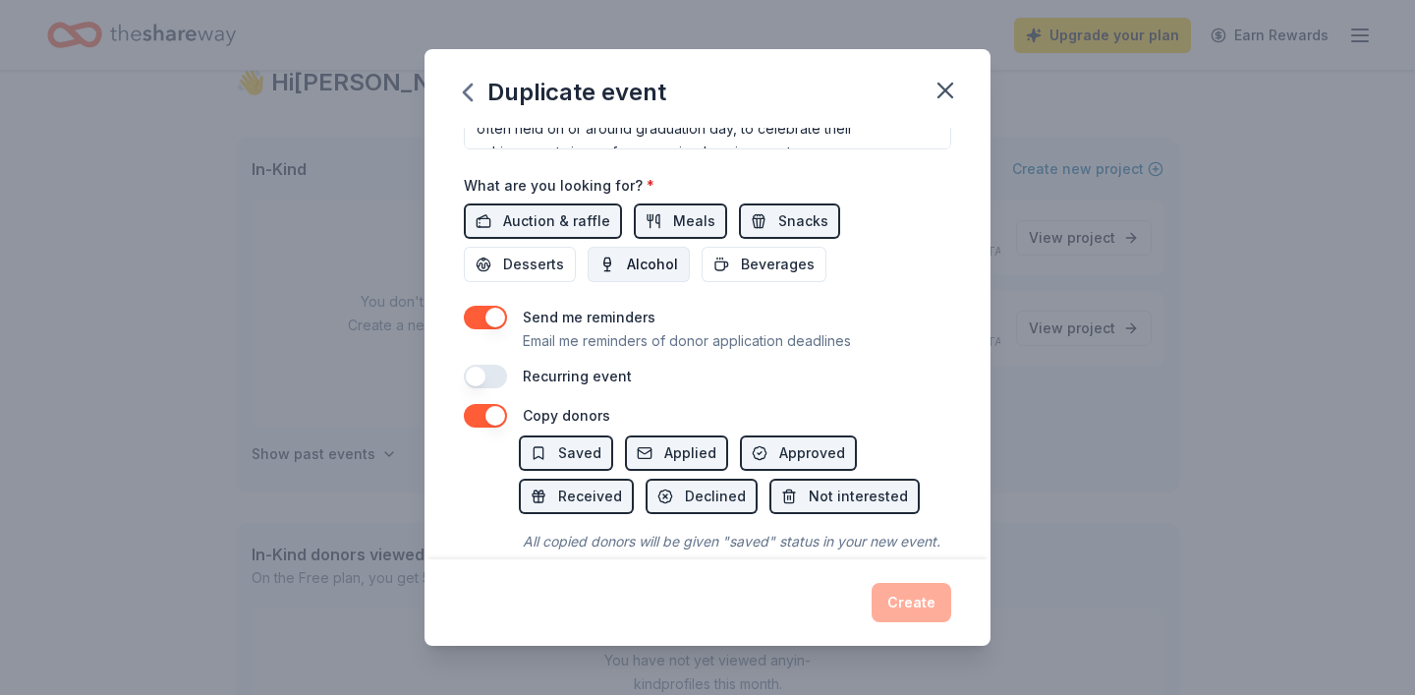
click at [627, 259] on span "Alcohol" at bounding box center [652, 265] width 51 height 24
click at [564, 253] on span "Desserts" at bounding box center [533, 265] width 61 height 24
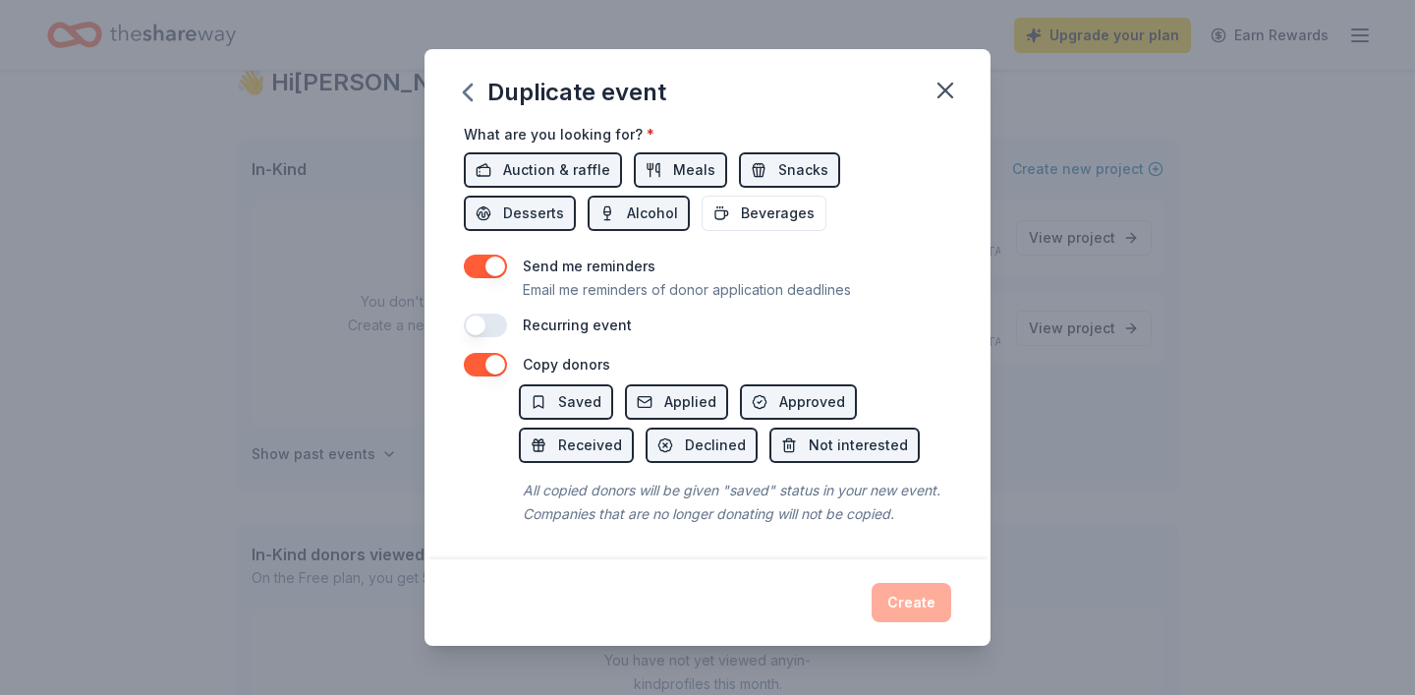
scroll to position [702, 0]
click at [914, 605] on div "Create" at bounding box center [707, 602] width 487 height 39
click at [924, 604] on div "Create" at bounding box center [707, 602] width 487 height 39
click at [702, 226] on button "Beverages" at bounding box center [764, 212] width 125 height 35
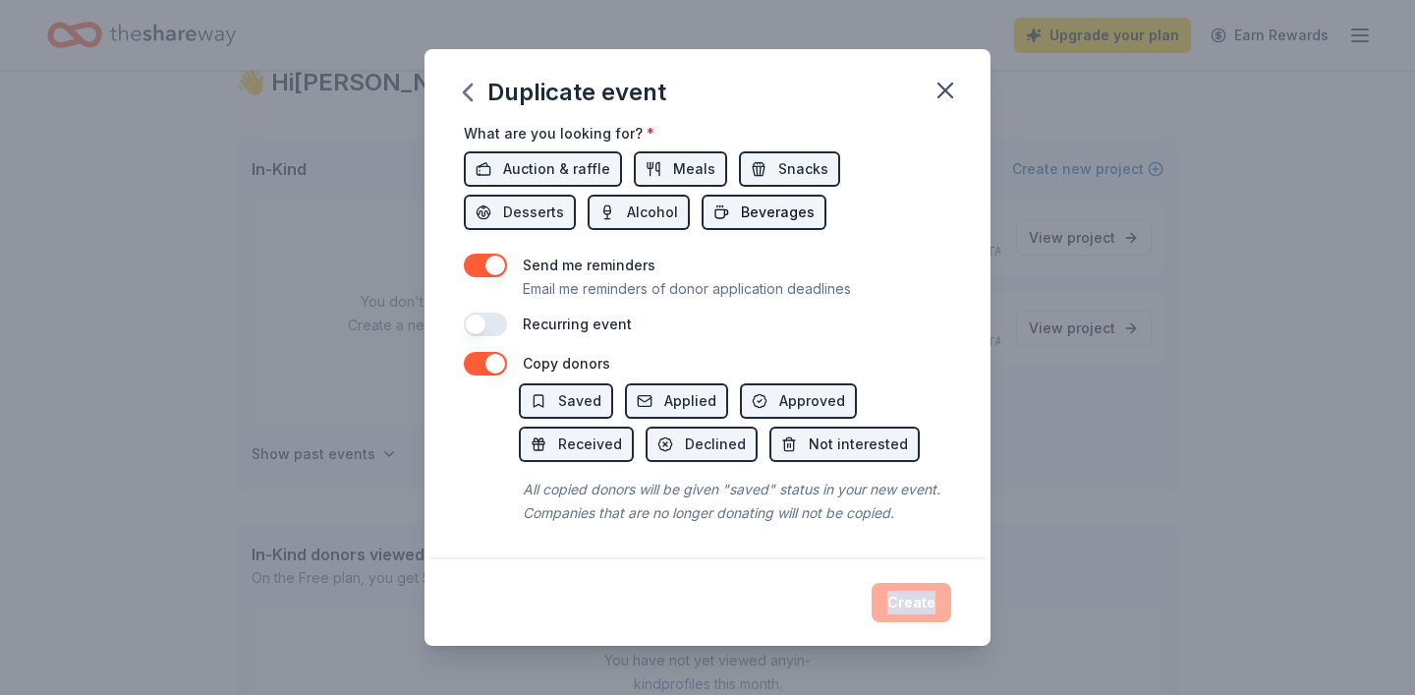
click at [702, 226] on button "Beverages" at bounding box center [764, 212] width 125 height 35
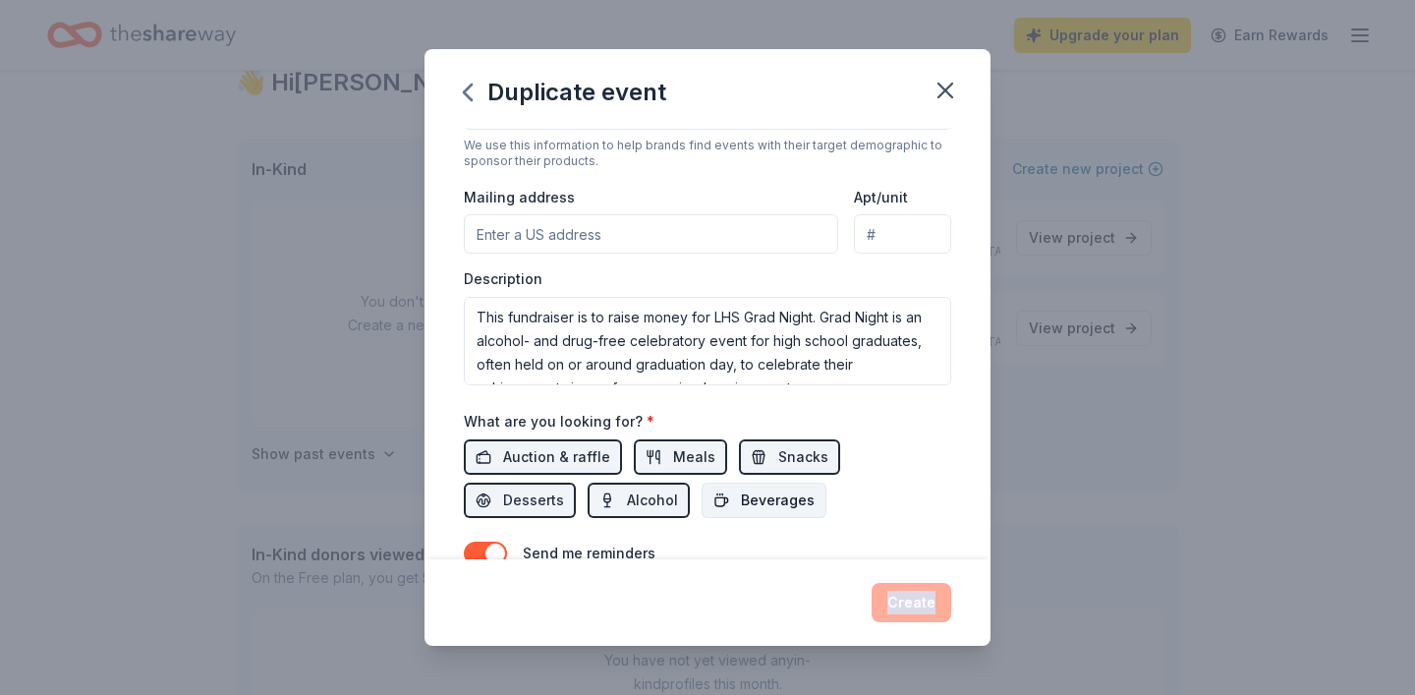
scroll to position [412, 0]
click at [634, 226] on input "Mailing address" at bounding box center [651, 235] width 374 height 39
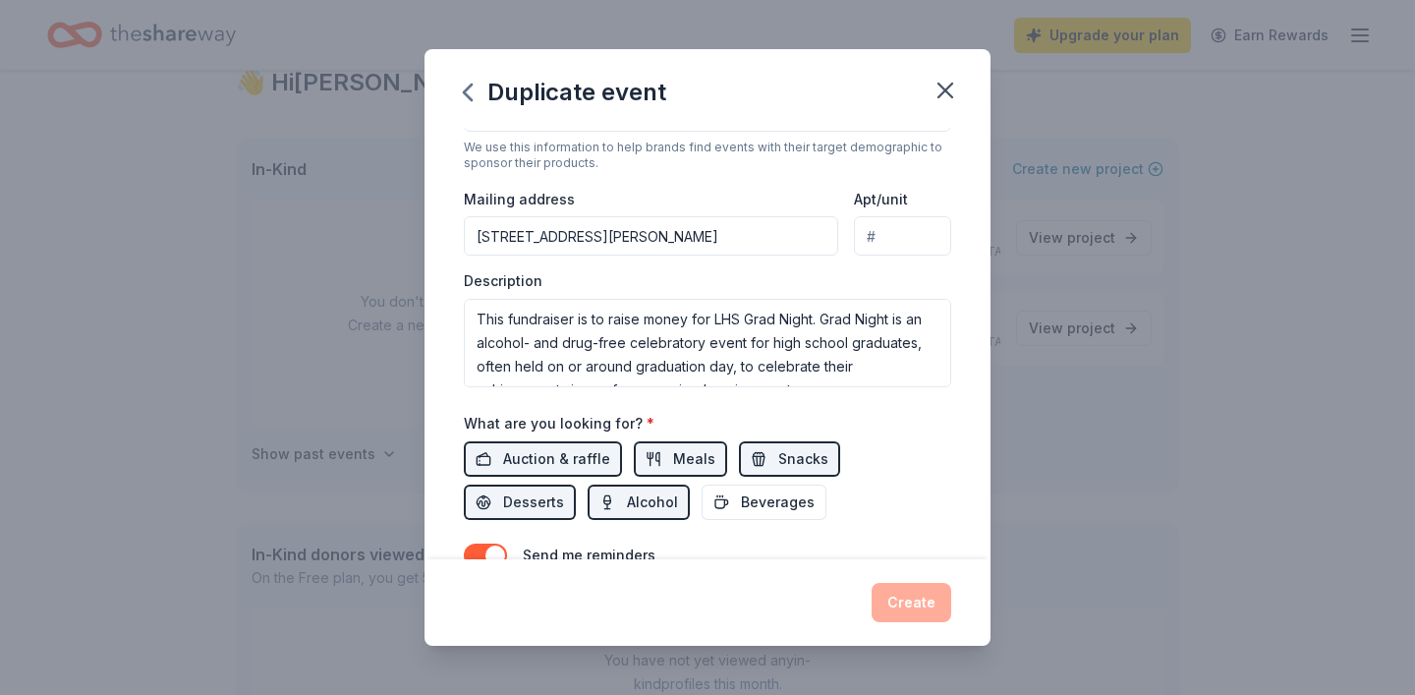
type input "1280 Johnson Avenue, San Jose, CA, 95129"
click at [924, 603] on div "Create" at bounding box center [707, 602] width 487 height 39
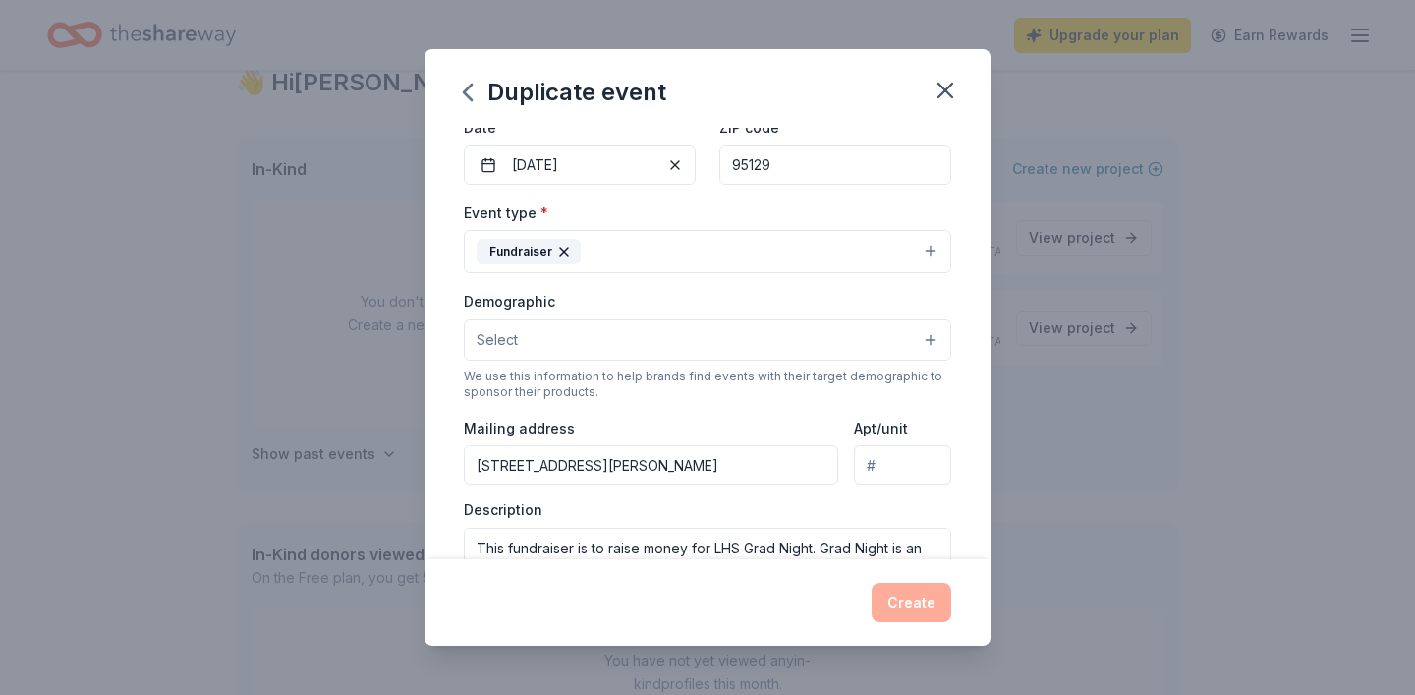
scroll to position [173, 0]
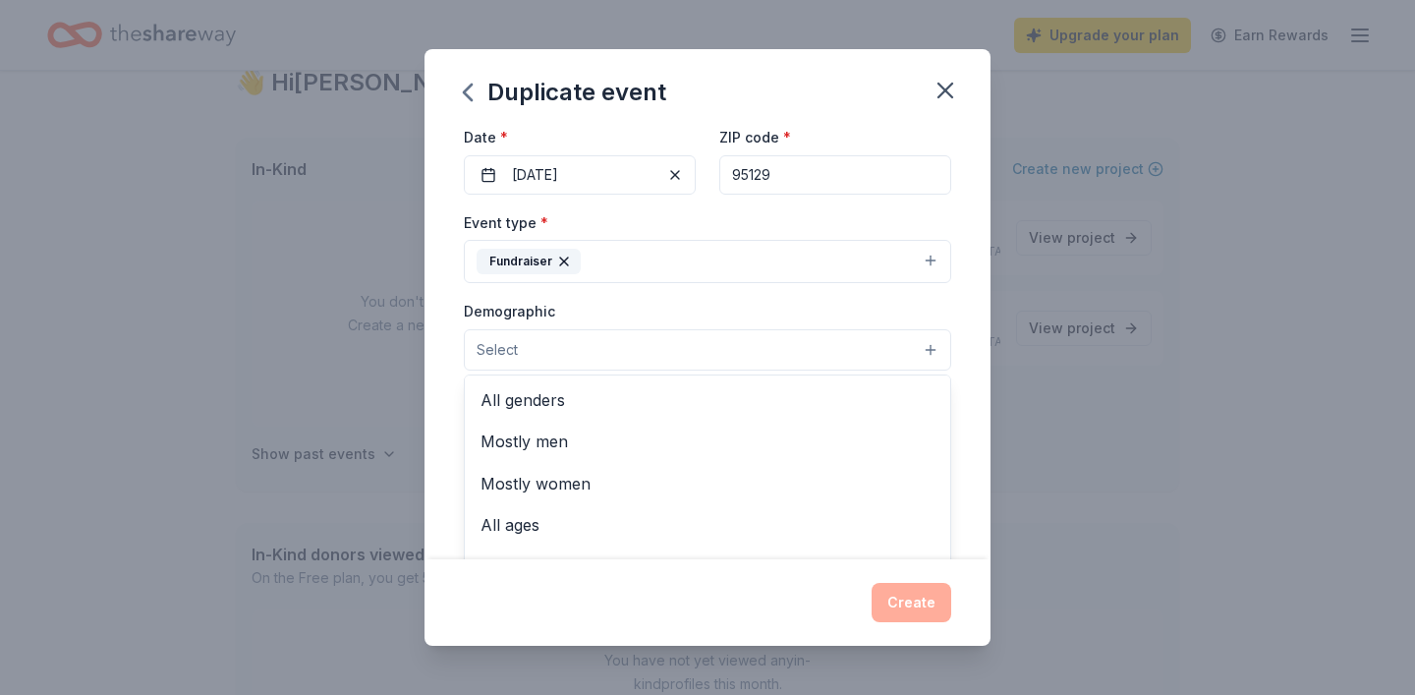
click at [799, 347] on button "Select" at bounding box center [707, 349] width 487 height 41
click at [779, 398] on span "All genders" at bounding box center [707, 400] width 454 height 26
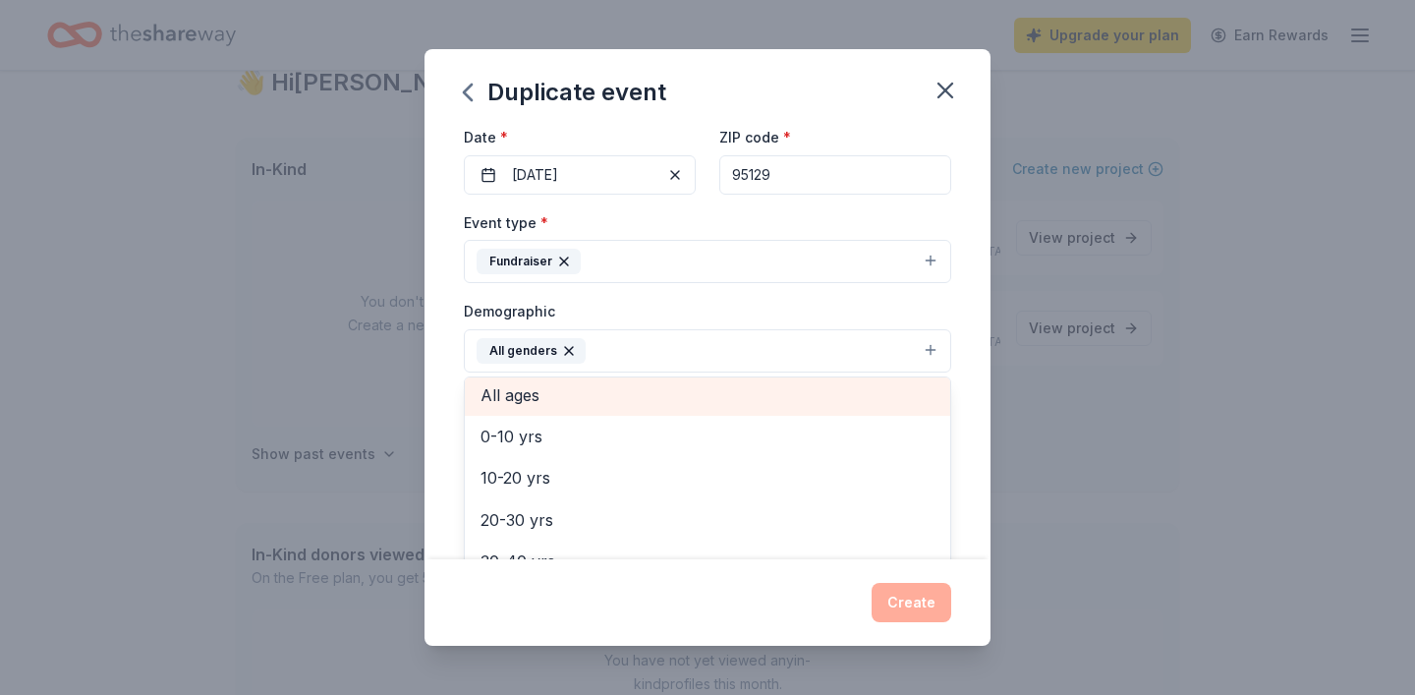
scroll to position [62, 0]
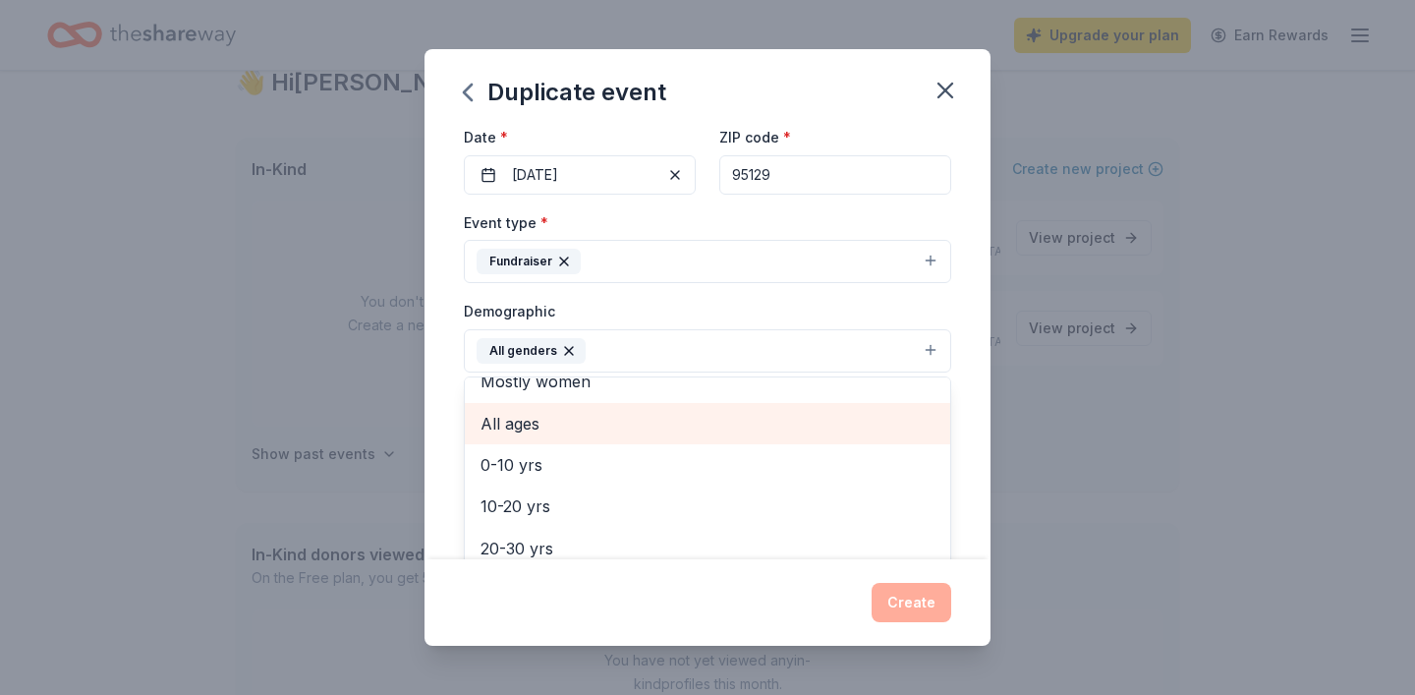
click at [765, 428] on span "All ages" at bounding box center [707, 424] width 454 height 26
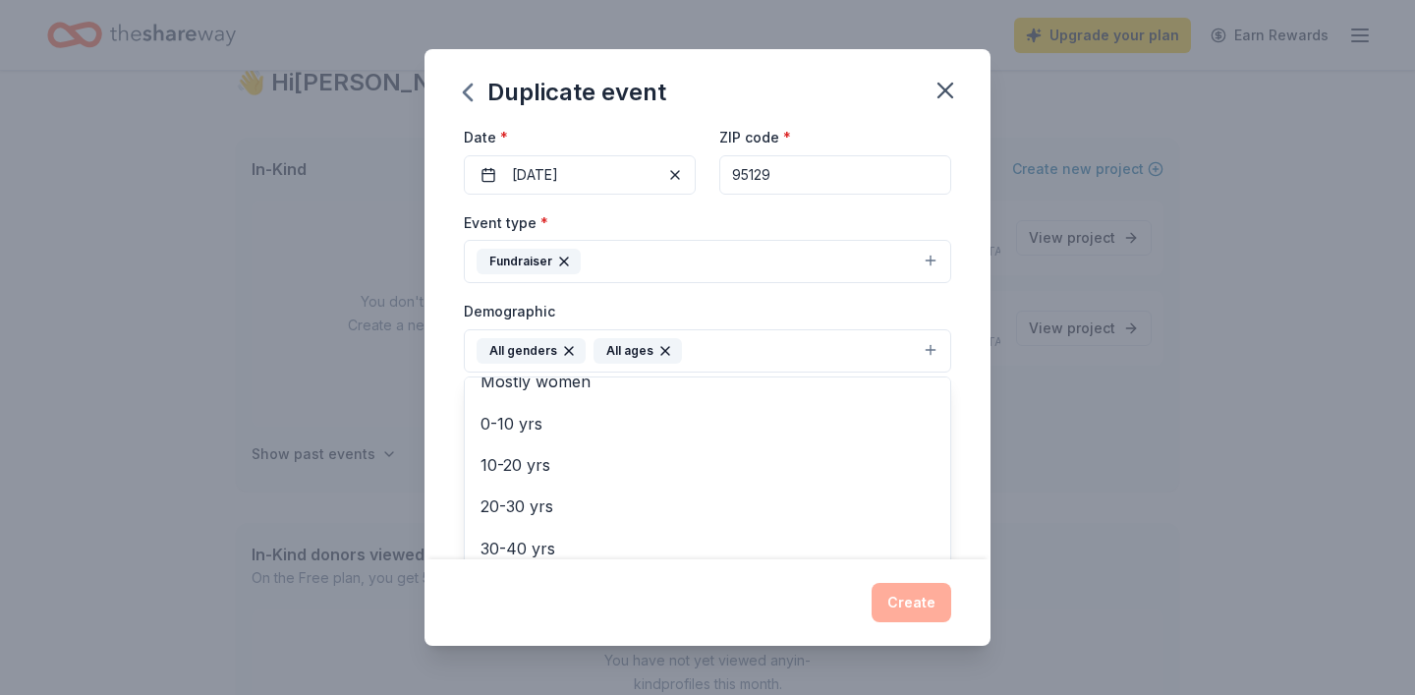
click at [973, 510] on div "Event name * Silent Auction 14 /100 Event website Attendance * Date * 11/30/202…" at bounding box center [707, 344] width 566 height 432
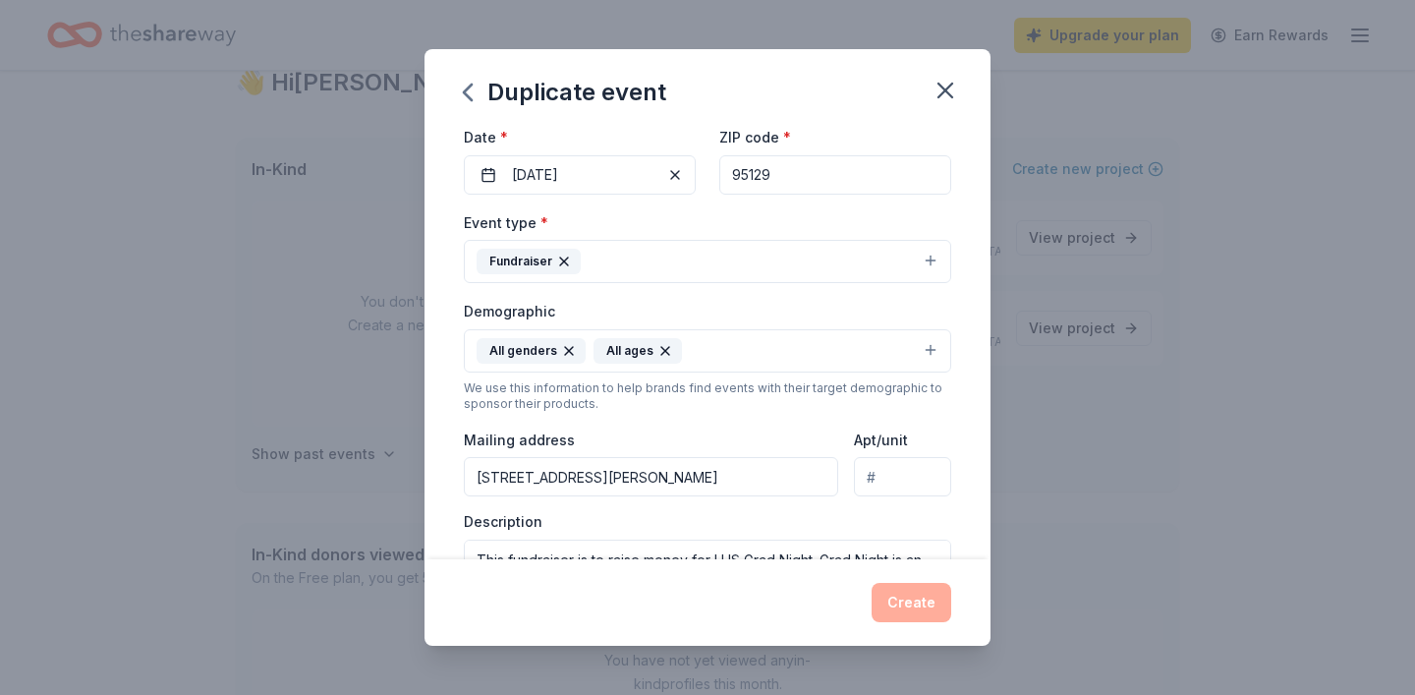
scroll to position [0, 0]
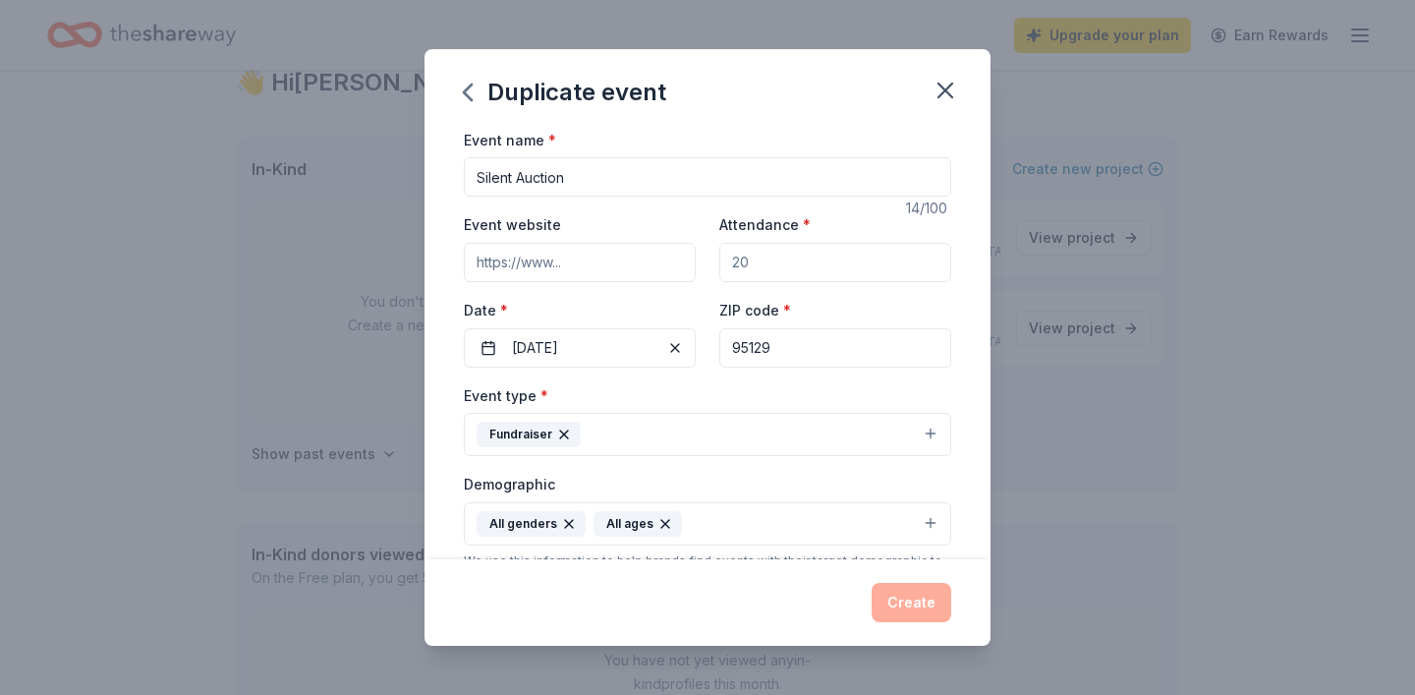
click at [655, 264] on input "Event website" at bounding box center [580, 262] width 232 height 39
type input "www.32auctions.com"
click at [956, 466] on div "Event name * Silent Auction 14 /100 Event website www.32auctions.com Attendance…" at bounding box center [707, 344] width 566 height 432
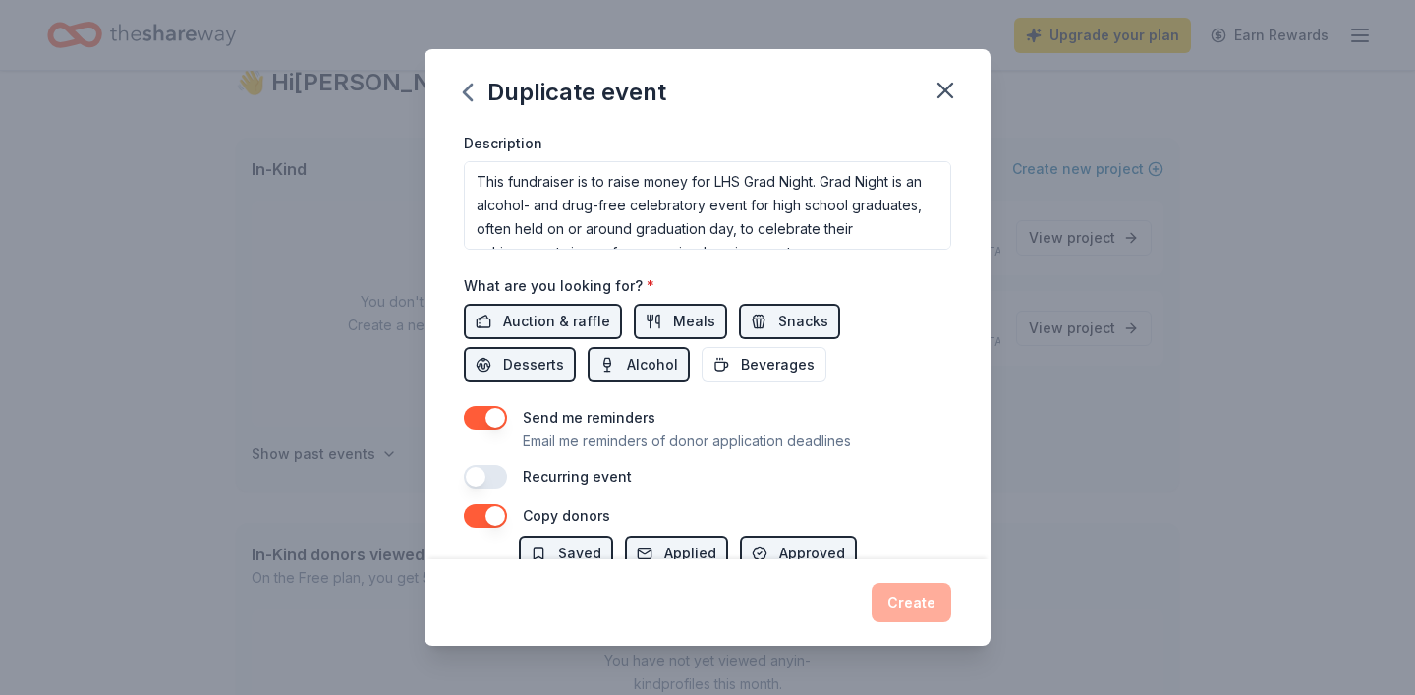
scroll to position [704, 0]
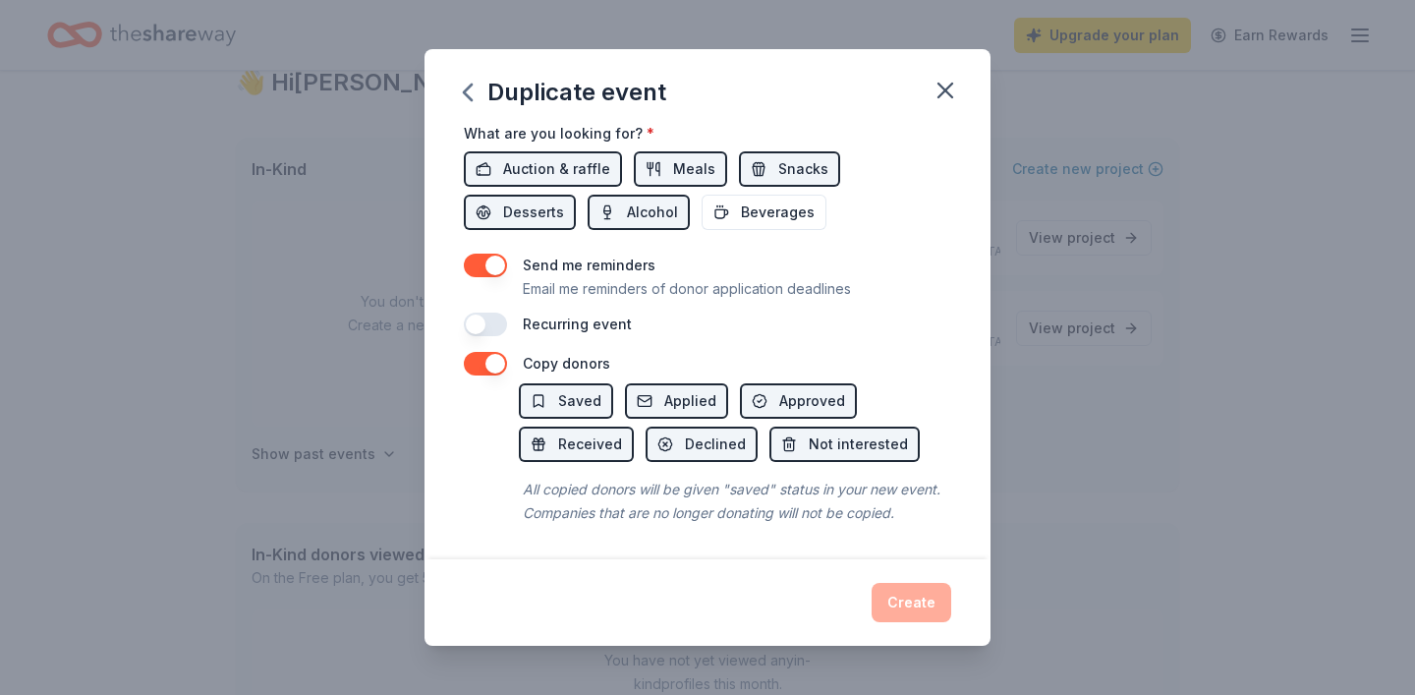
click at [930, 602] on div "Create" at bounding box center [707, 602] width 487 height 39
click at [474, 87] on icon "button" at bounding box center [467, 92] width 31 height 31
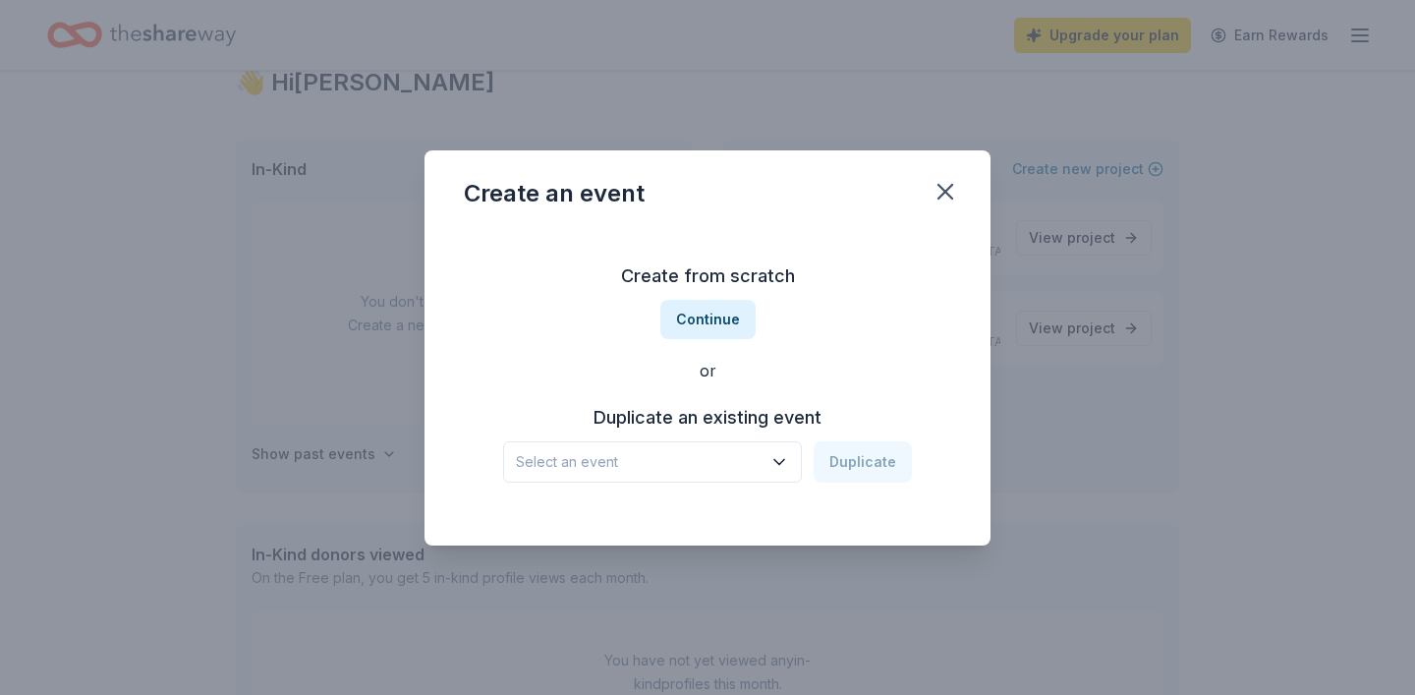
click at [730, 412] on h3 "Duplicate an existing event" at bounding box center [707, 417] width 409 height 31
click at [718, 474] on button "Select an event" at bounding box center [652, 461] width 299 height 41
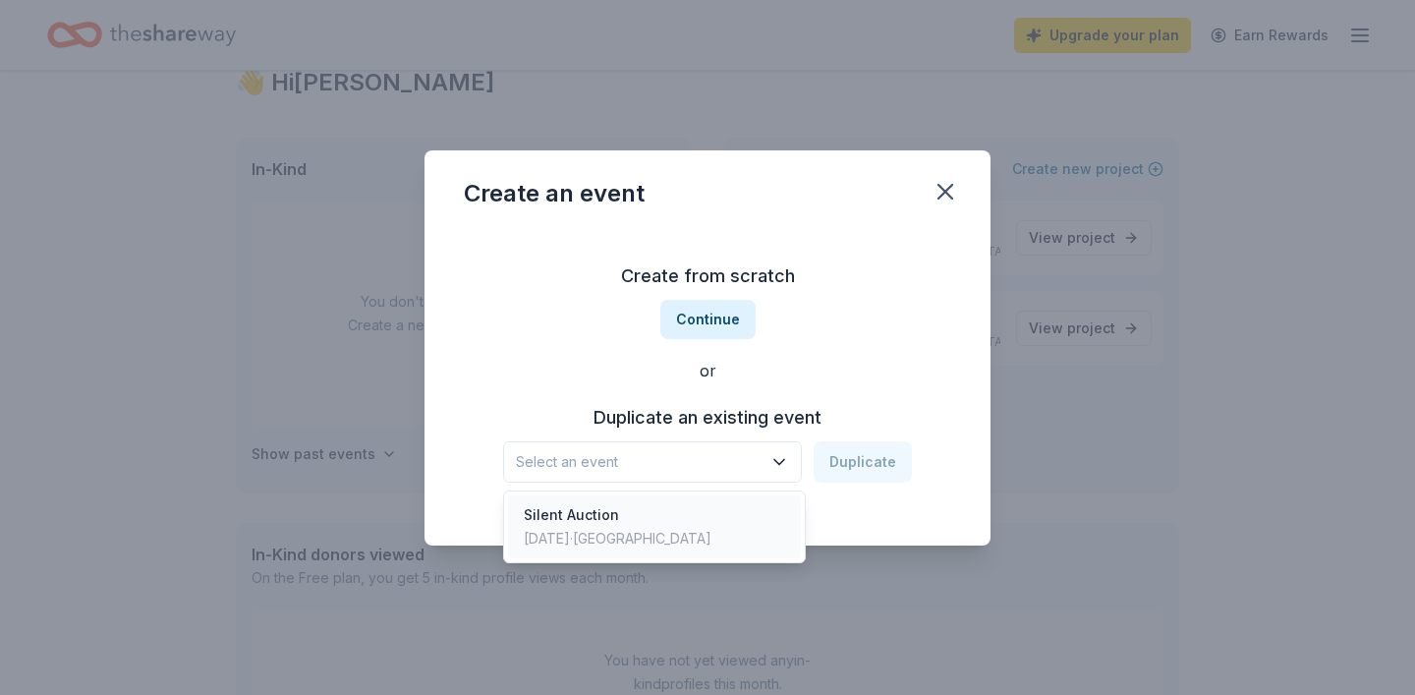
click at [713, 500] on div "Silent Auction Nov 11, 2024 · SF Bay Area" at bounding box center [654, 526] width 293 height 63
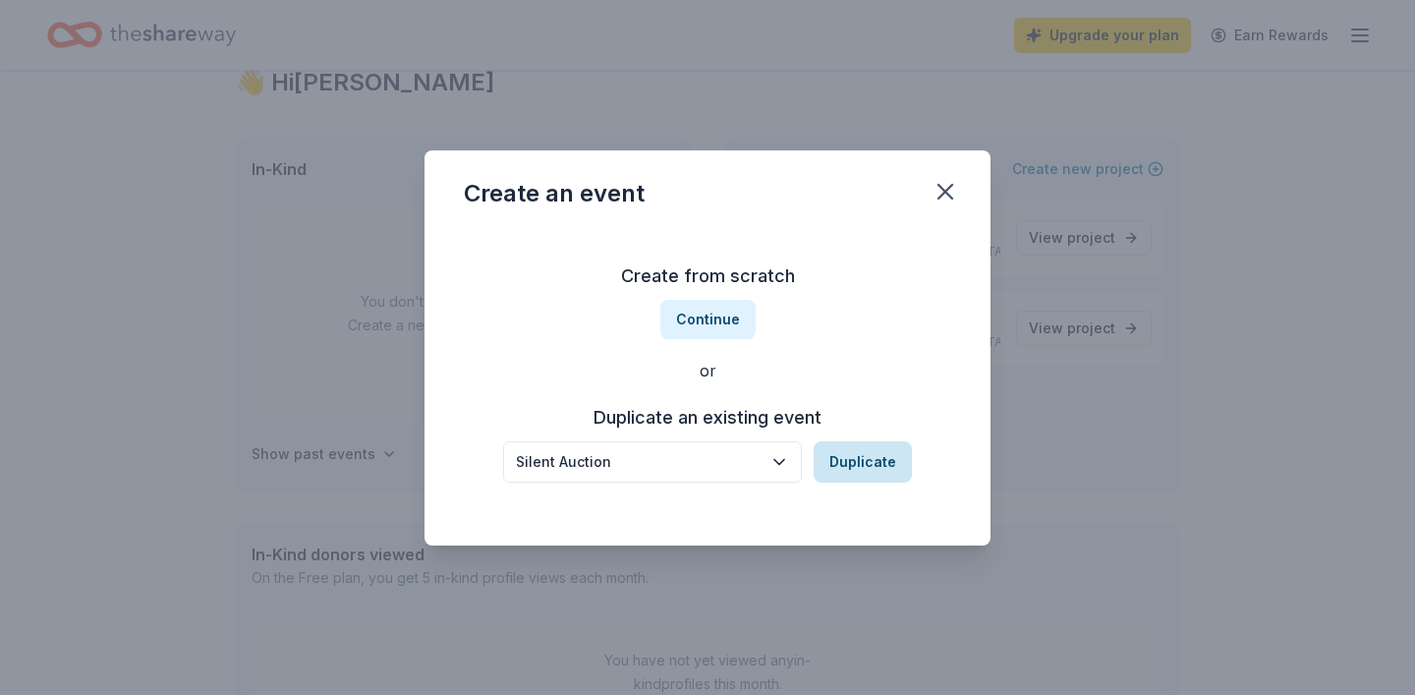
click at [866, 468] on button "Duplicate" at bounding box center [863, 461] width 98 height 41
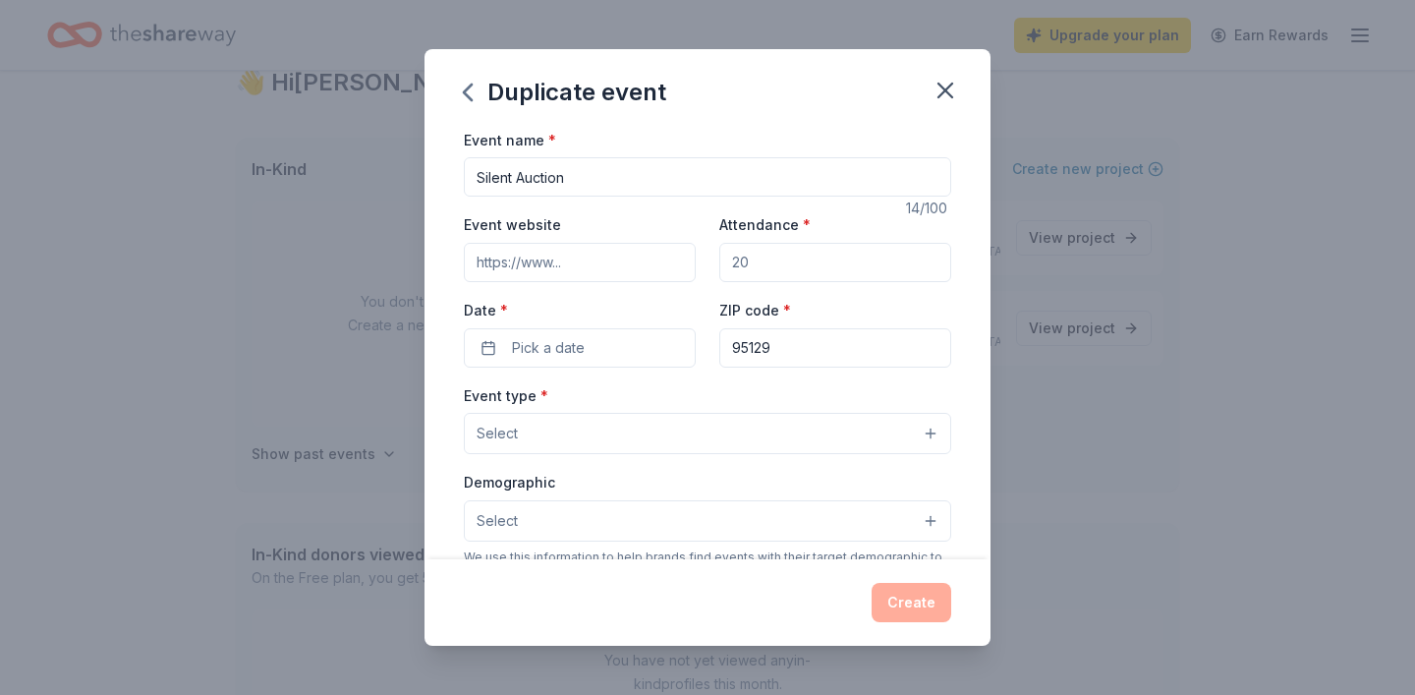
click at [546, 176] on input "Silent Auction" at bounding box center [707, 176] width 487 height 39
type input "2026 Silent Auction"
click at [808, 434] on button "Select" at bounding box center [707, 433] width 487 height 41
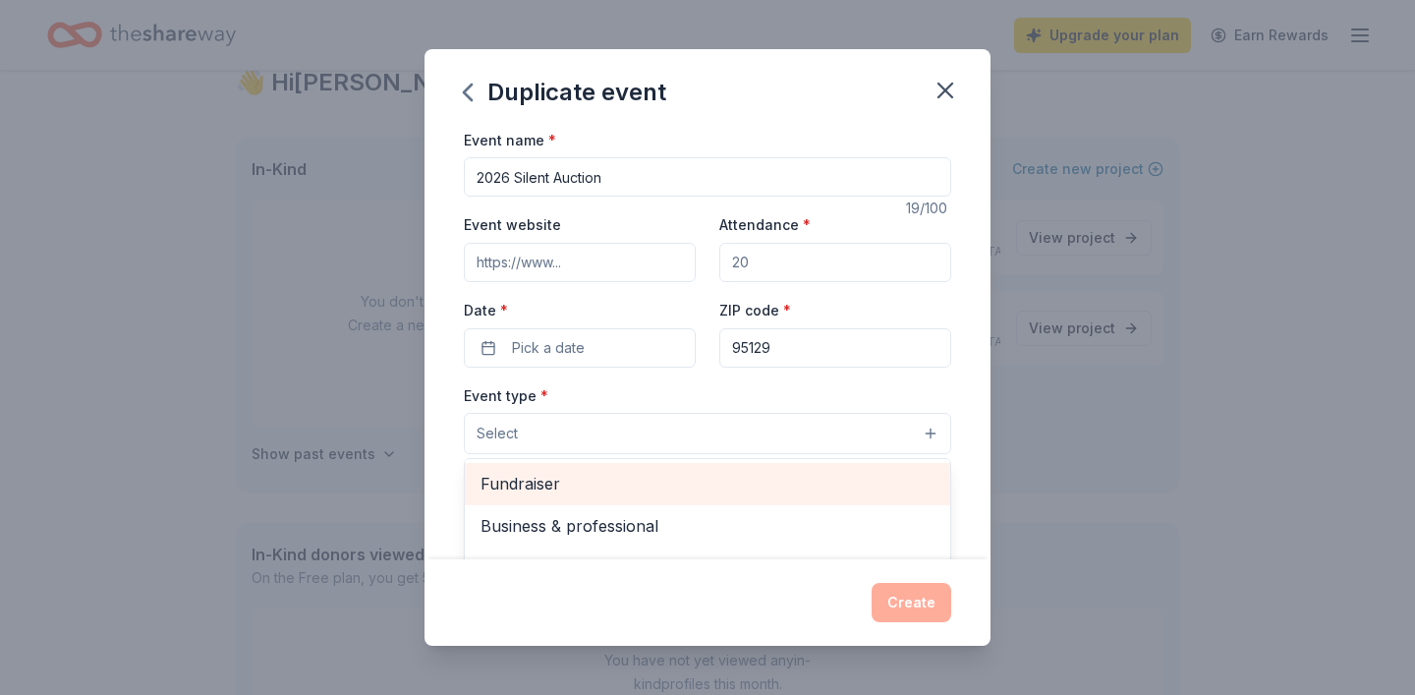
click at [789, 492] on span "Fundraiser" at bounding box center [707, 484] width 454 height 26
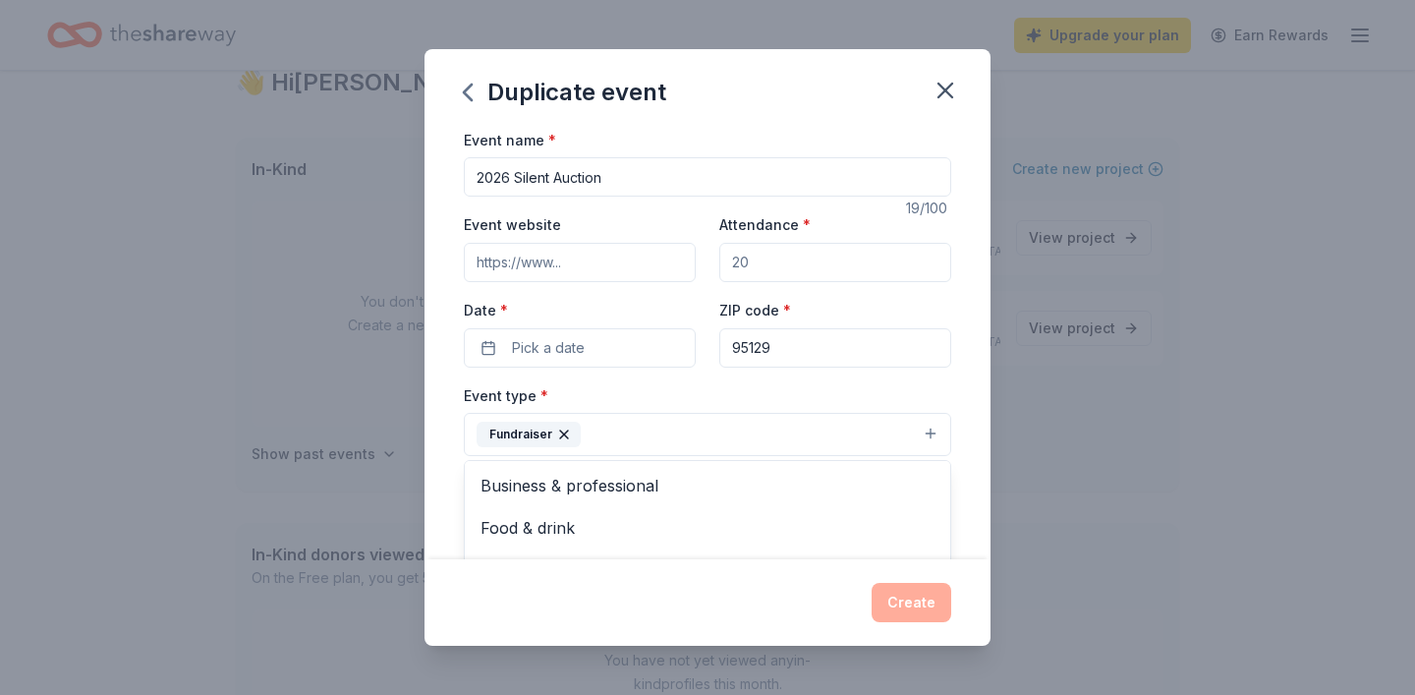
click at [973, 478] on div "Event name * 2026 Silent Auction 19 /100 Event website Attendance * Date * Pick…" at bounding box center [707, 344] width 566 height 432
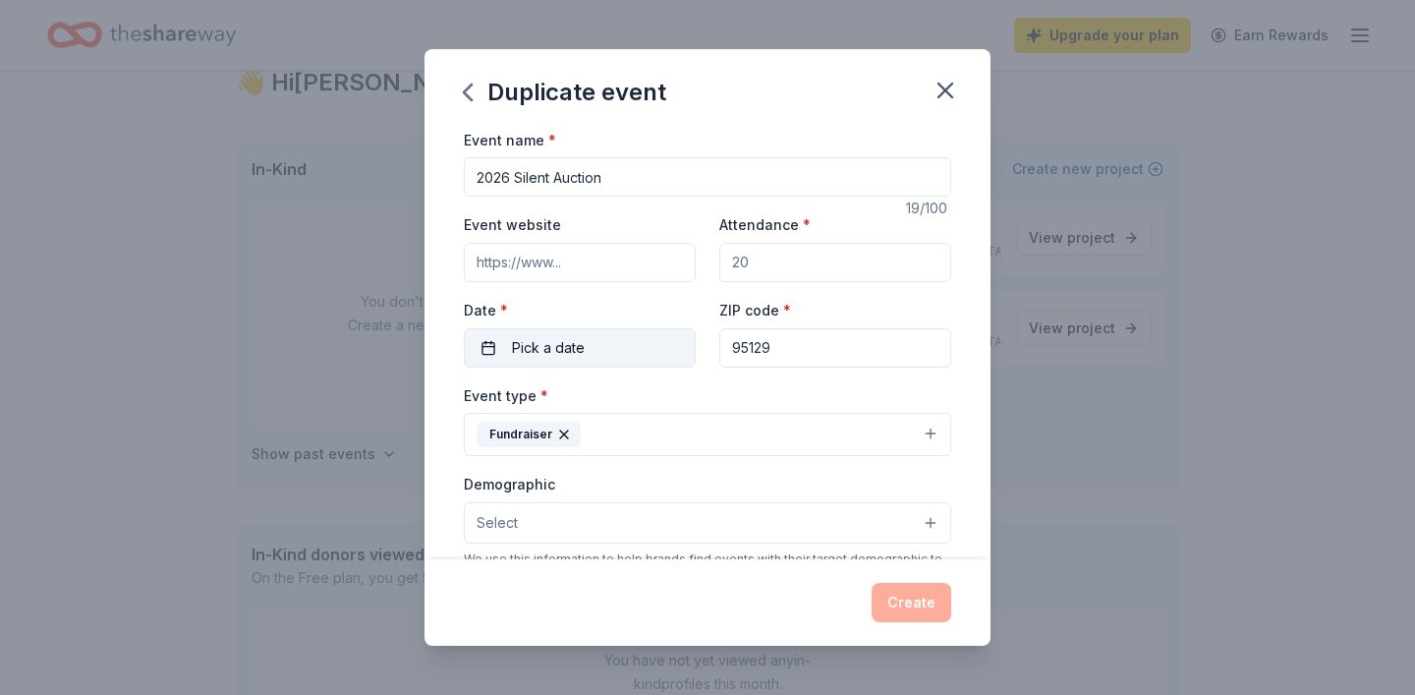
click at [626, 349] on button "Pick a date" at bounding box center [580, 347] width 232 height 39
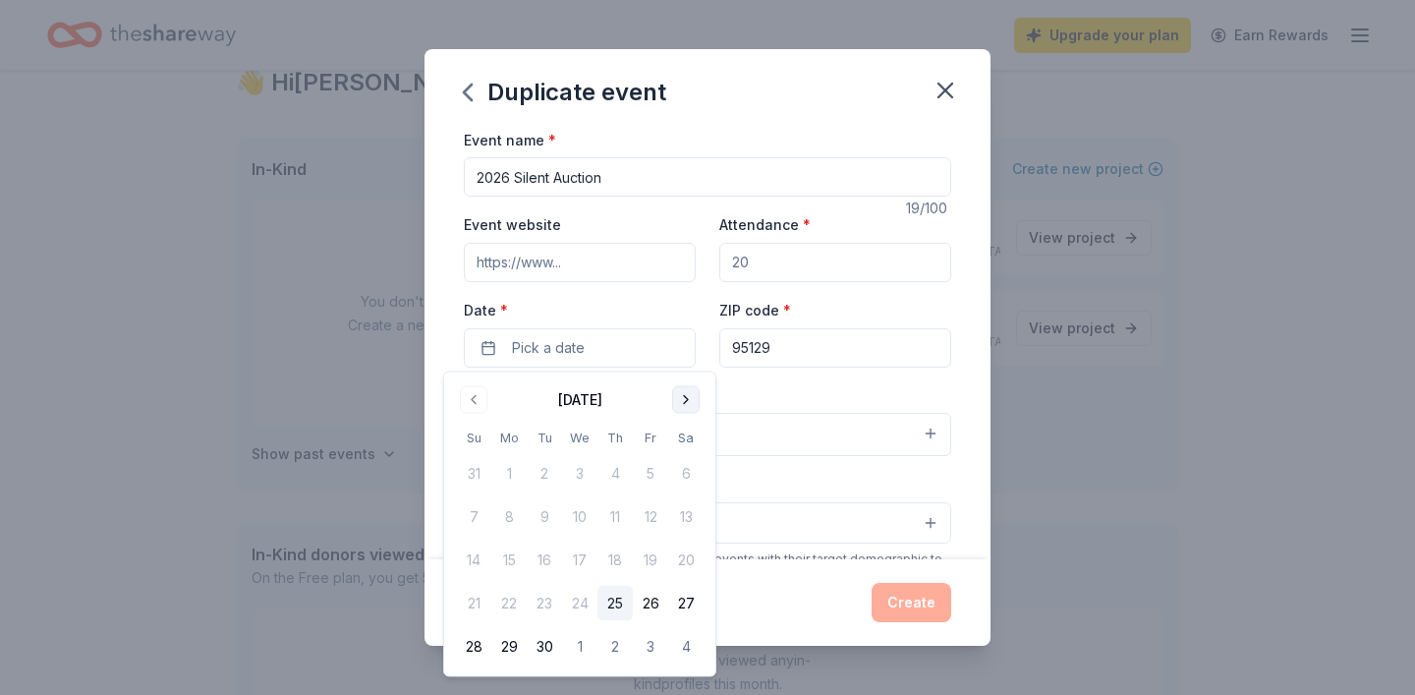
click at [686, 410] on button "Go to next month" at bounding box center [686, 400] width 28 height 28
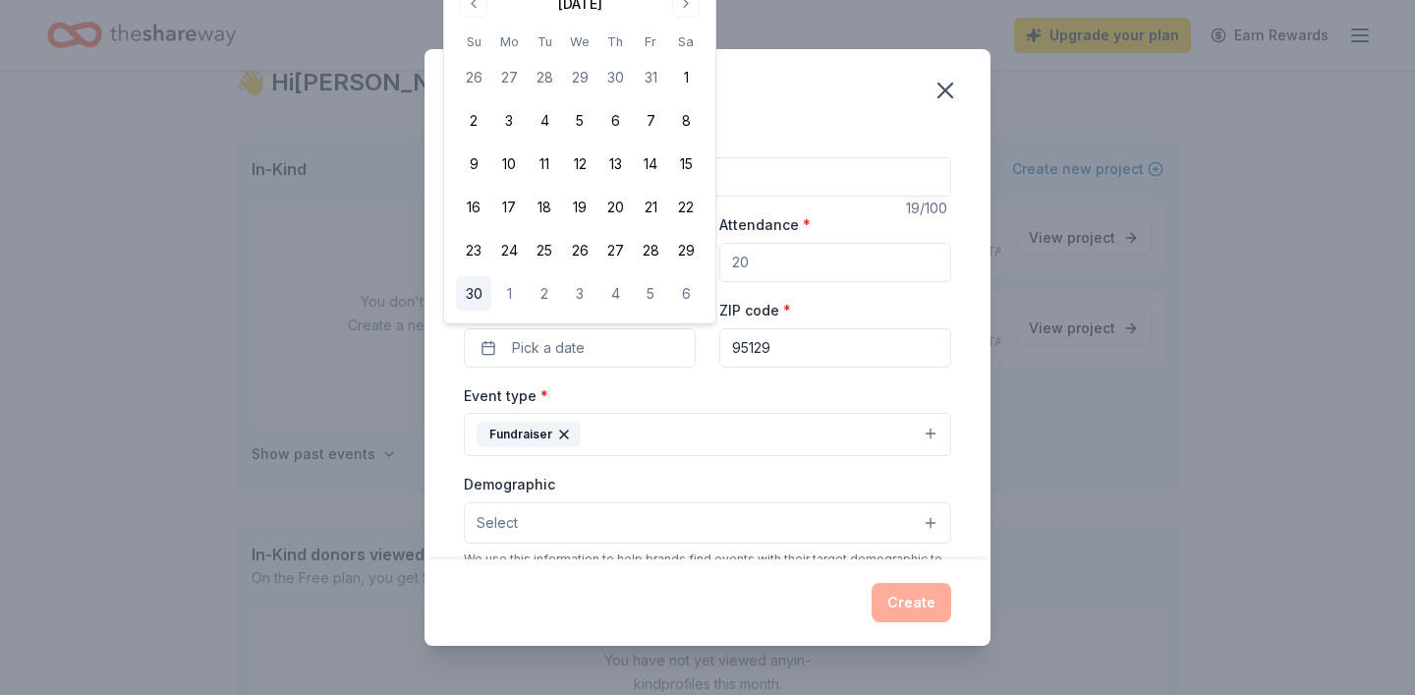
click at [479, 300] on button "30" at bounding box center [473, 293] width 35 height 35
click at [952, 390] on div "Event name * 2026 Silent Auction 19 /100 Event website Attendance * Date * 11/3…" at bounding box center [707, 344] width 566 height 432
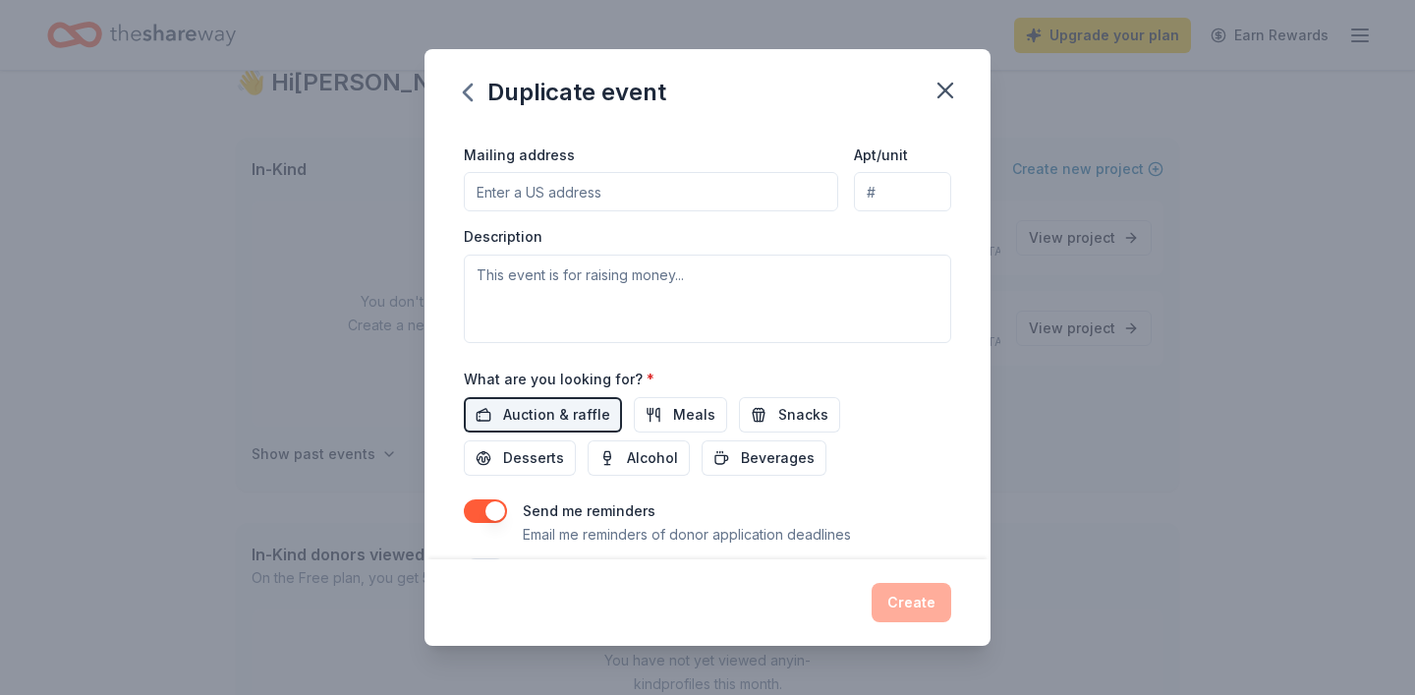
scroll to position [462, 0]
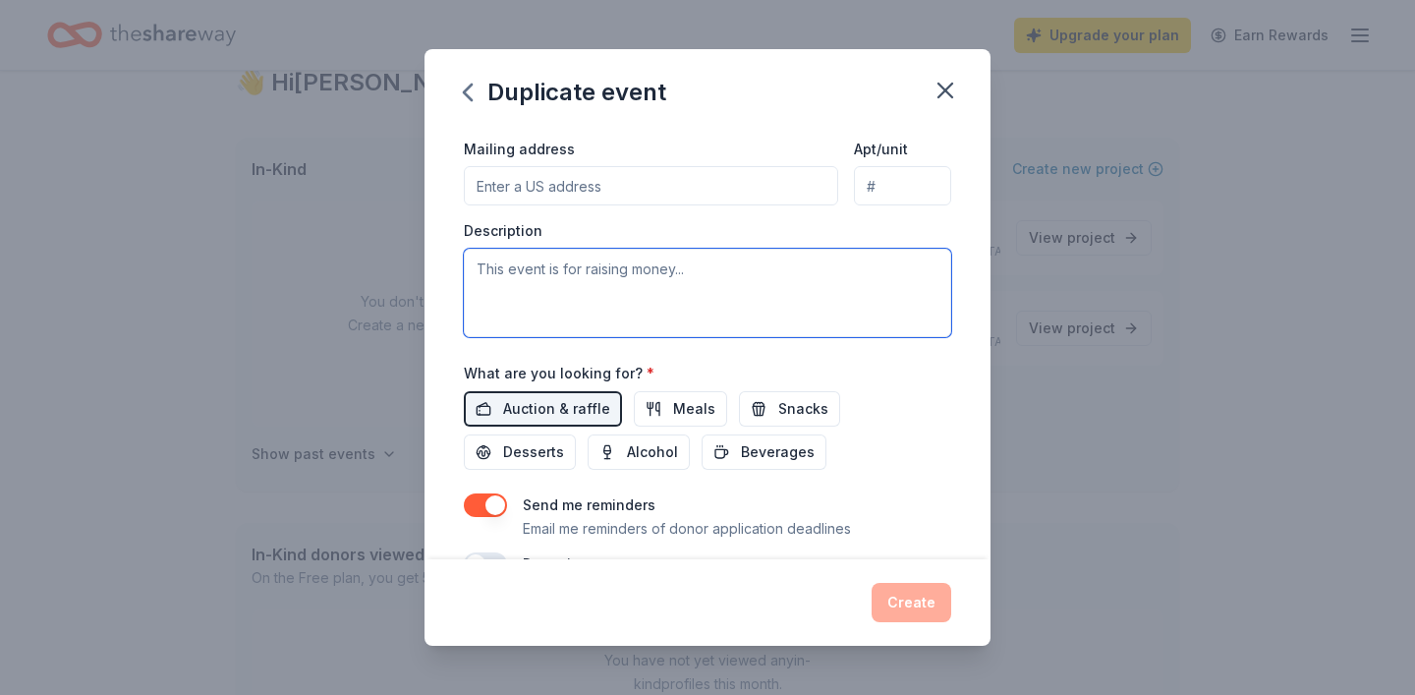
click at [683, 269] on textarea at bounding box center [707, 293] width 487 height 88
paste textarea "Grad Night is an alcohol- and drug-free celebratory event for high school gradu…"
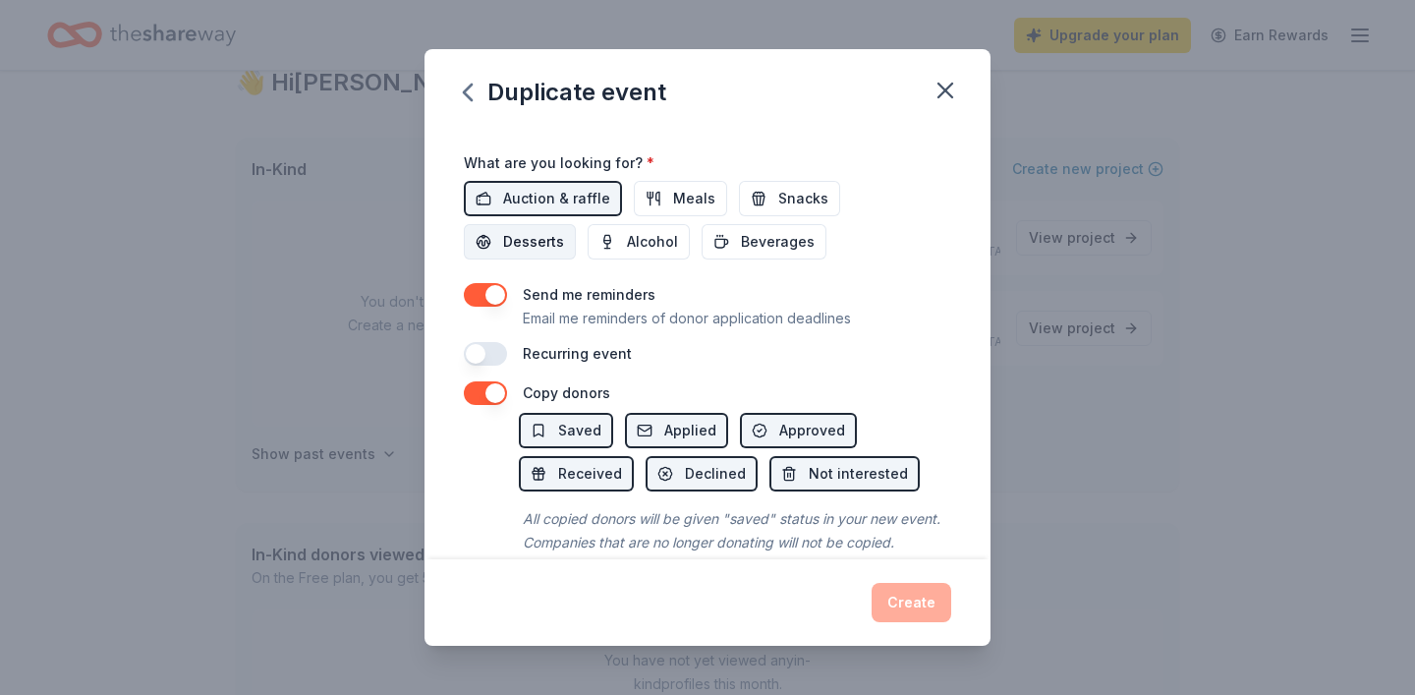
scroll to position [702, 0]
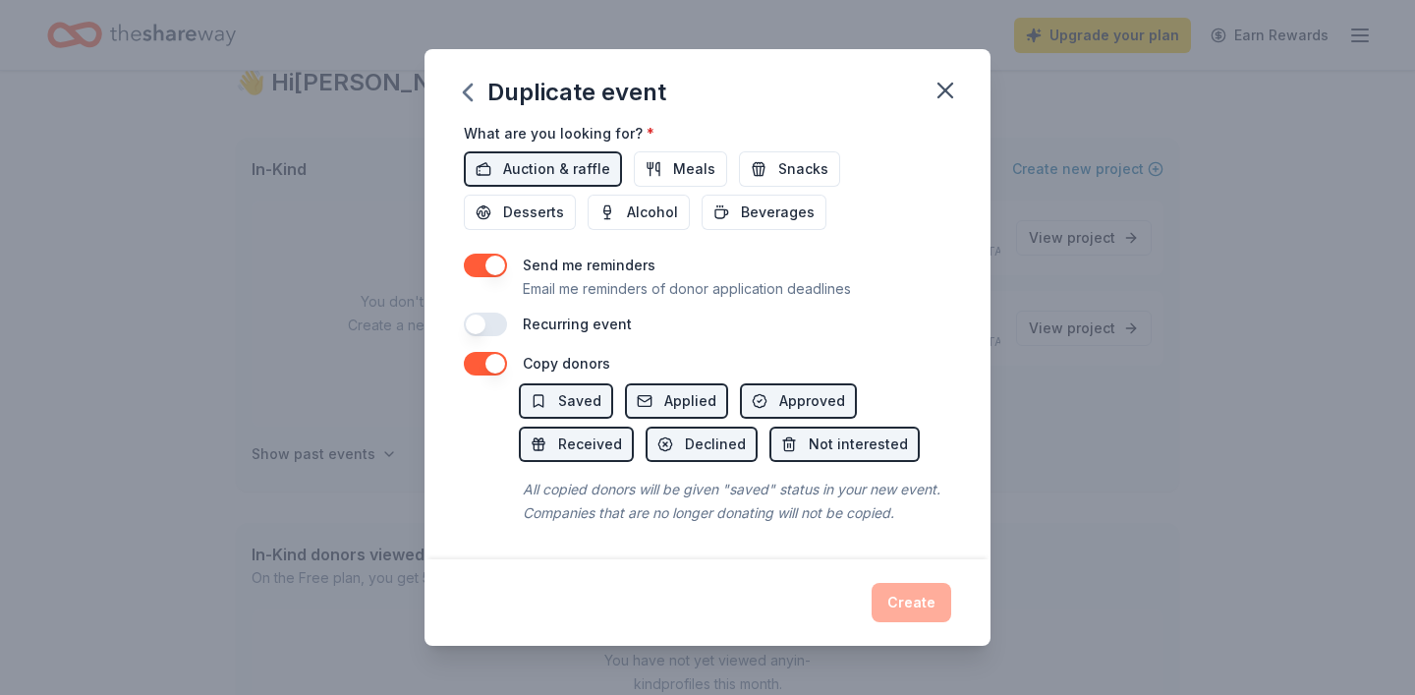
type textarea "This event is to raise money for grad night. Grad Night is an alcohol- and drug…"
click at [485, 365] on button "button" at bounding box center [485, 364] width 43 height 24
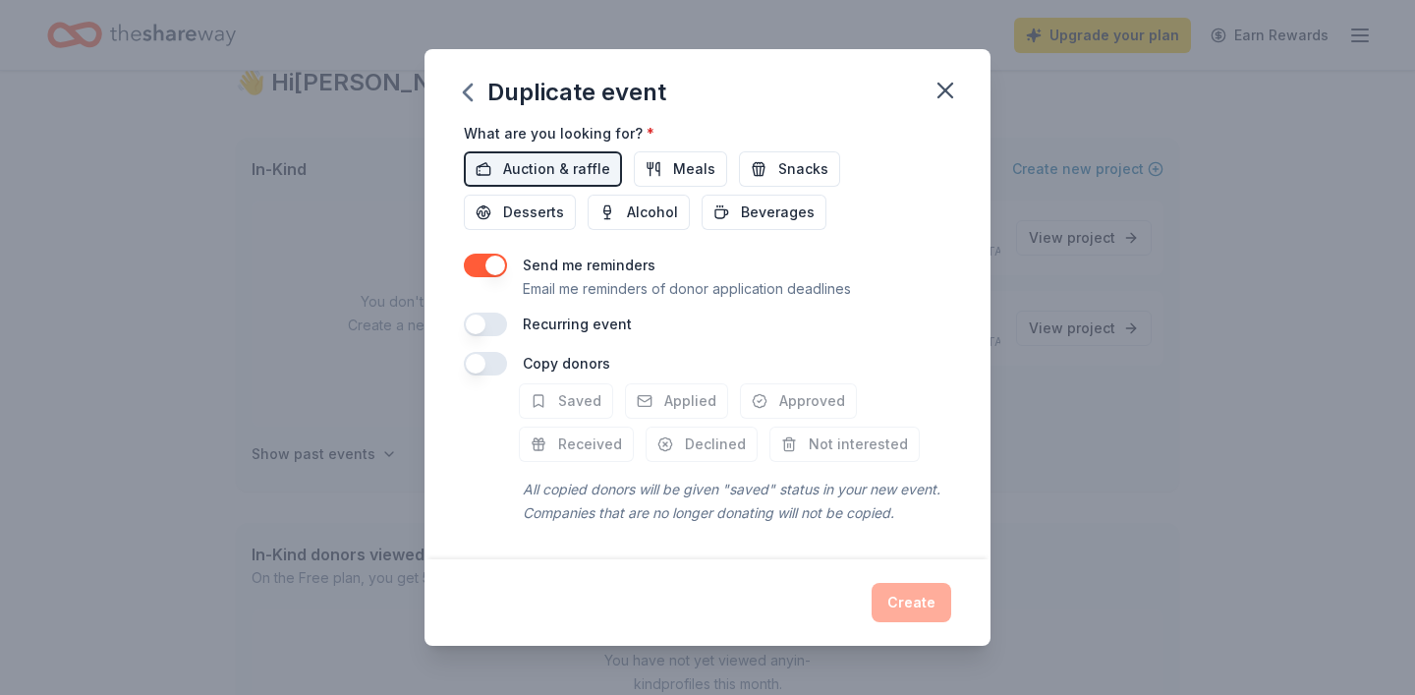
click at [494, 365] on button "button" at bounding box center [485, 364] width 43 height 24
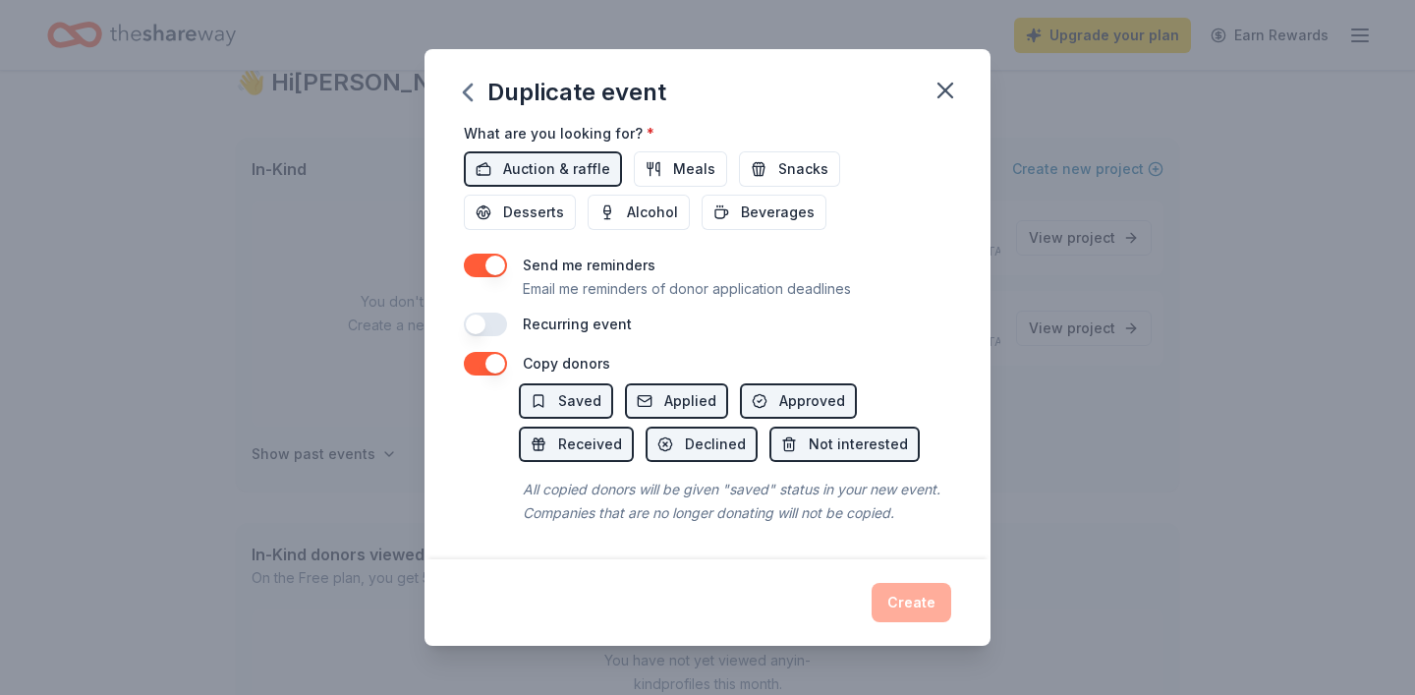
click at [920, 594] on div "Create" at bounding box center [707, 602] width 487 height 39
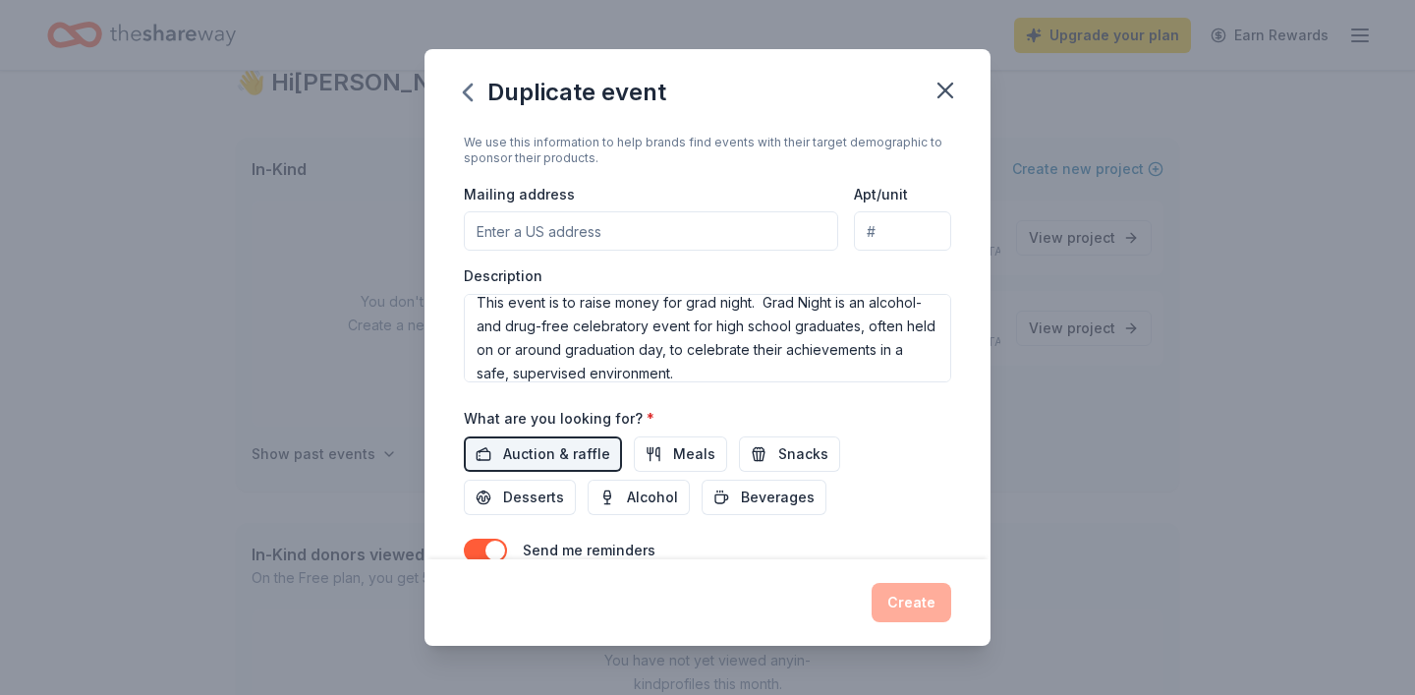
scroll to position [0, 0]
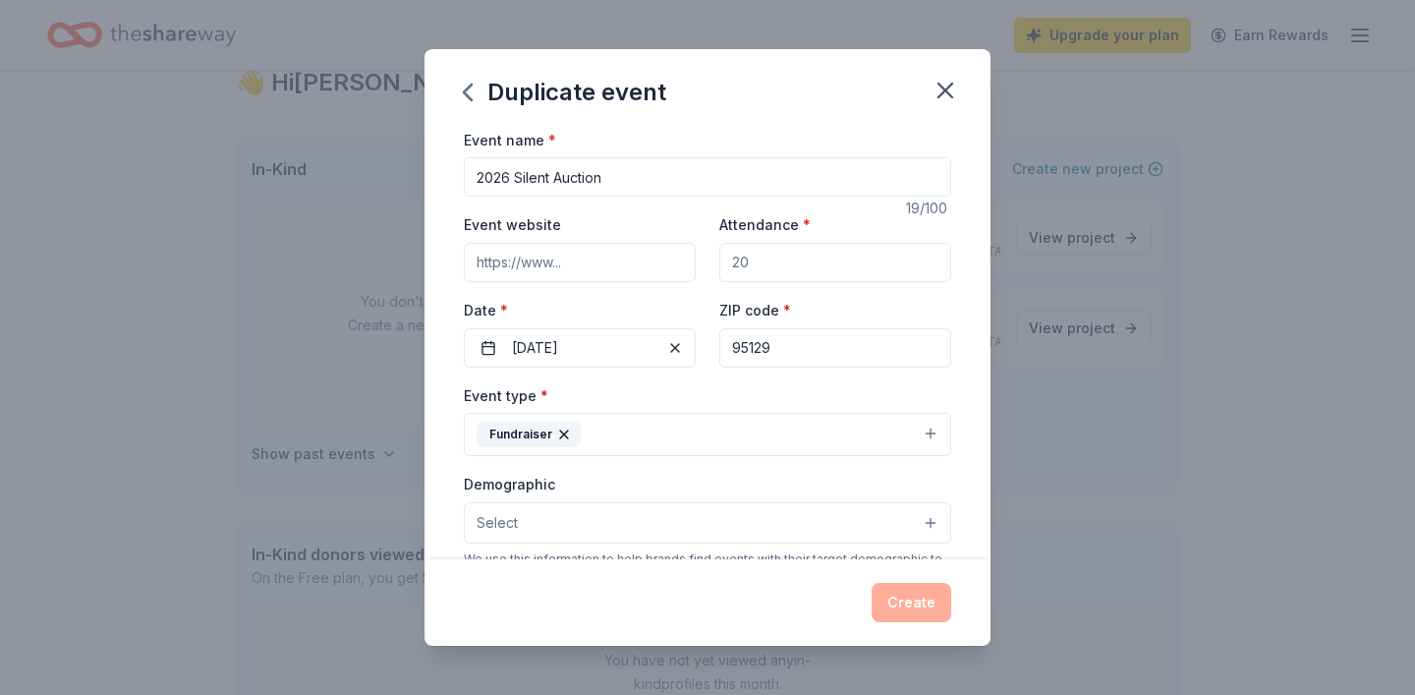
click at [544, 267] on input "Event website" at bounding box center [580, 262] width 232 height 39
type input "www.32auctions.com"
type input "20"
click at [935, 617] on button "Create" at bounding box center [912, 602] width 80 height 39
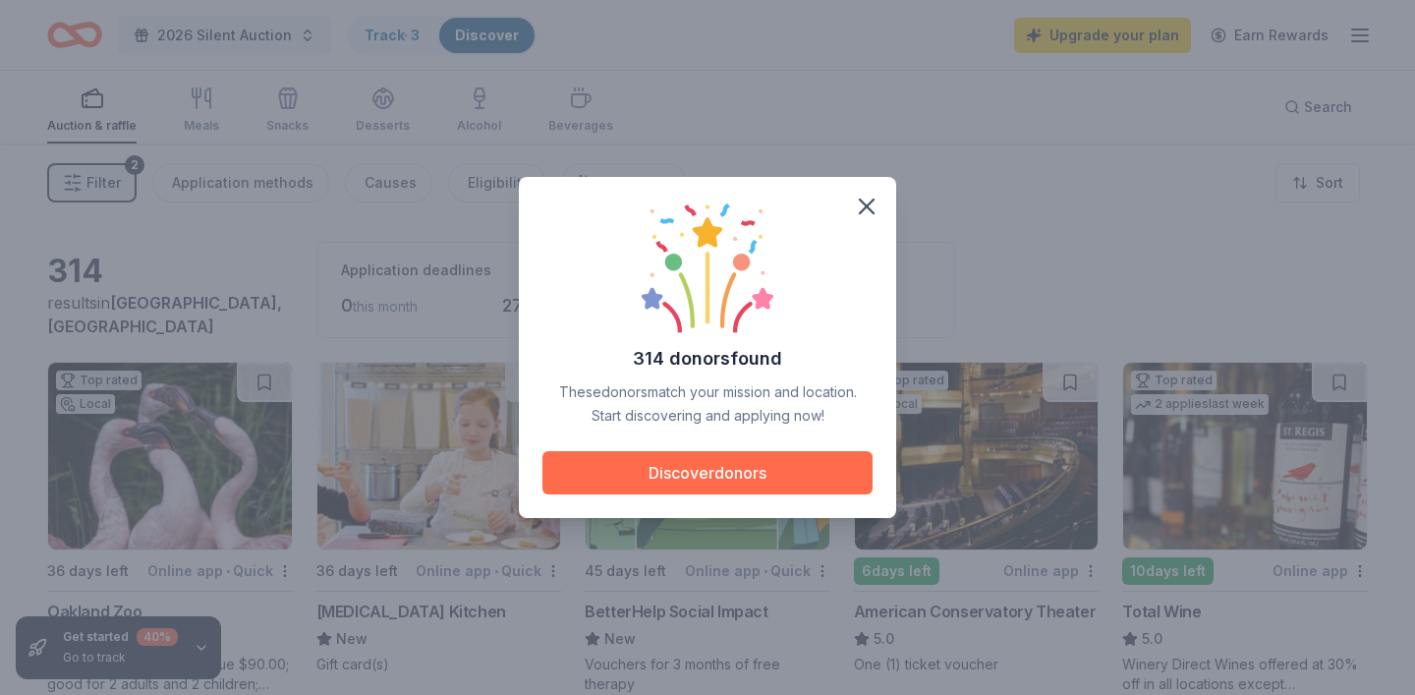
click at [820, 490] on button "Discover donors" at bounding box center [707, 472] width 330 height 43
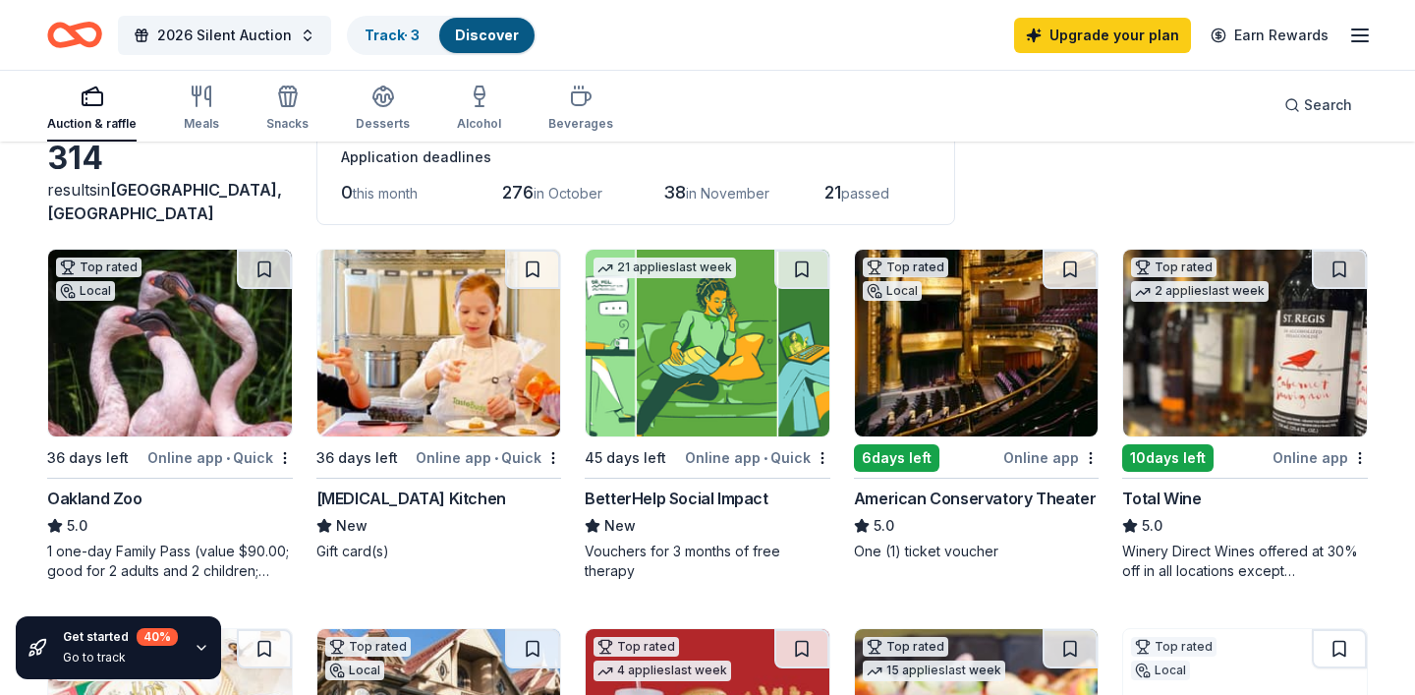
scroll to position [115, 0]
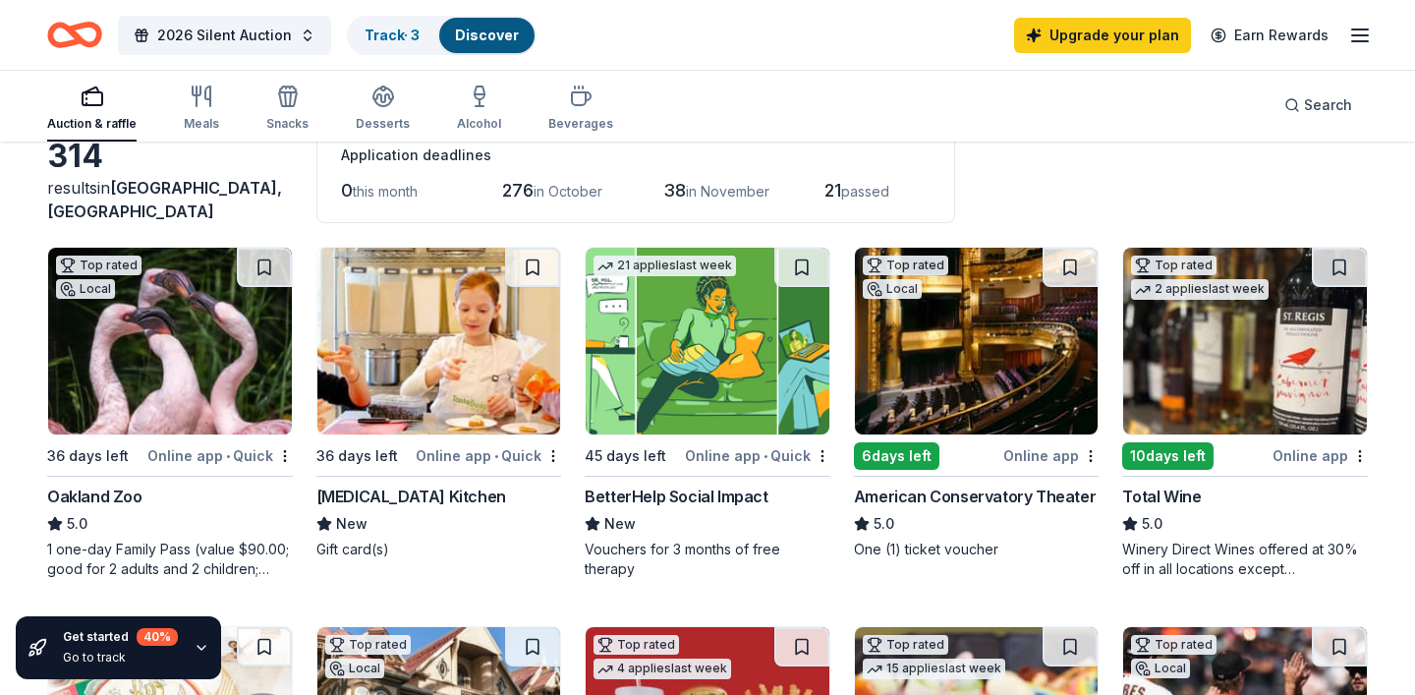
click at [212, 454] on div "Online app • Quick" at bounding box center [219, 455] width 145 height 25
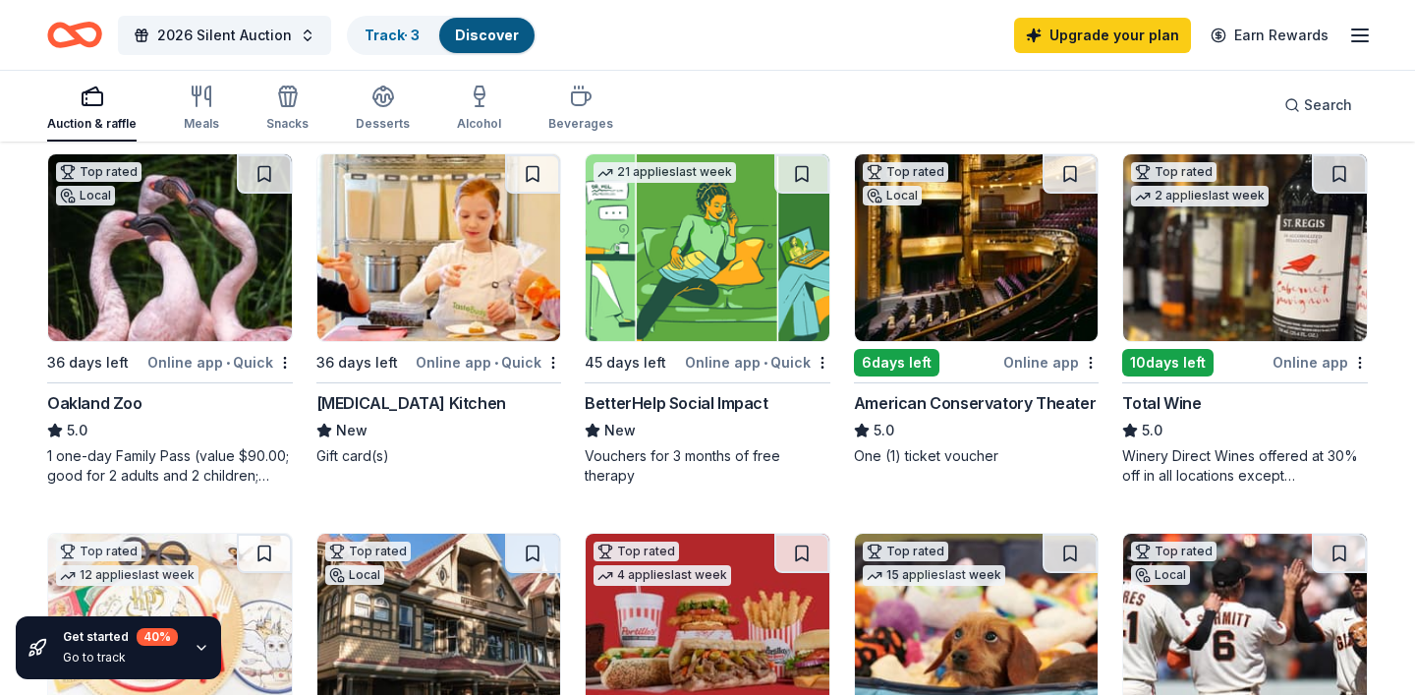
scroll to position [209, 0]
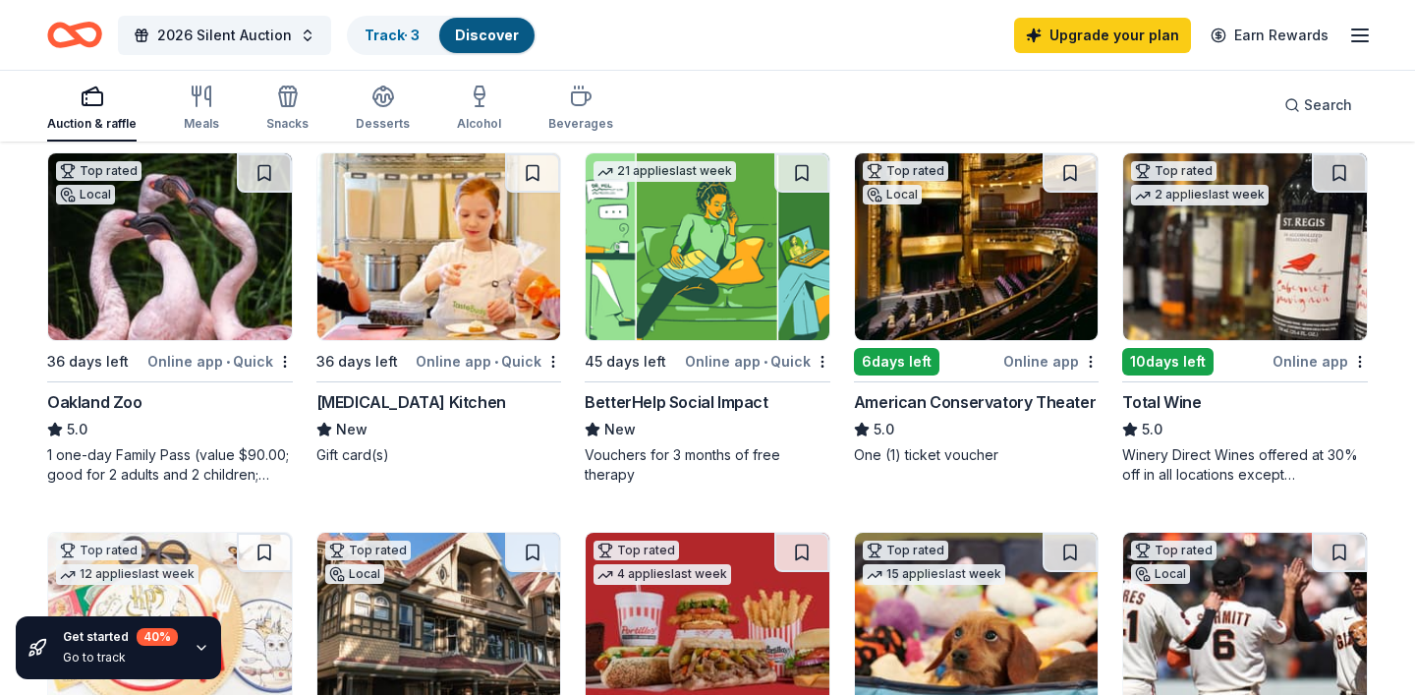
click at [1318, 365] on div "Online app" at bounding box center [1319, 361] width 95 height 25
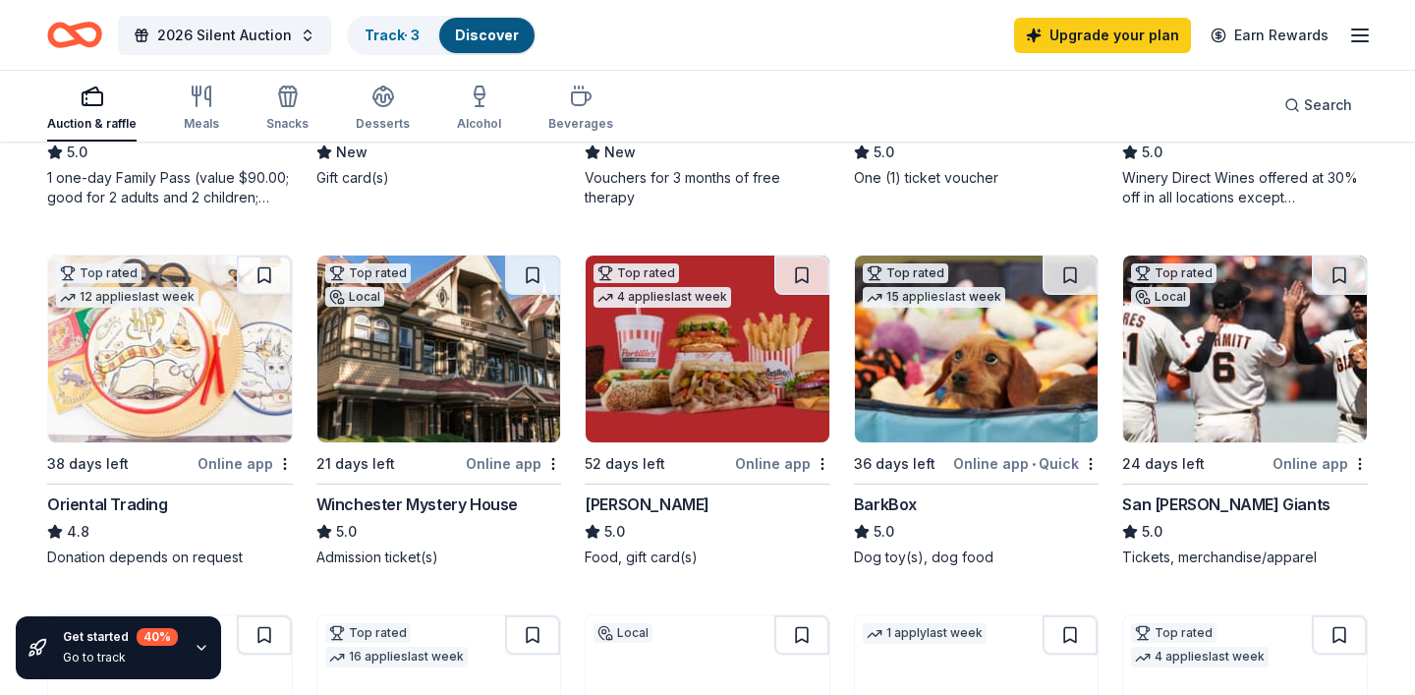
scroll to position [531, 0]
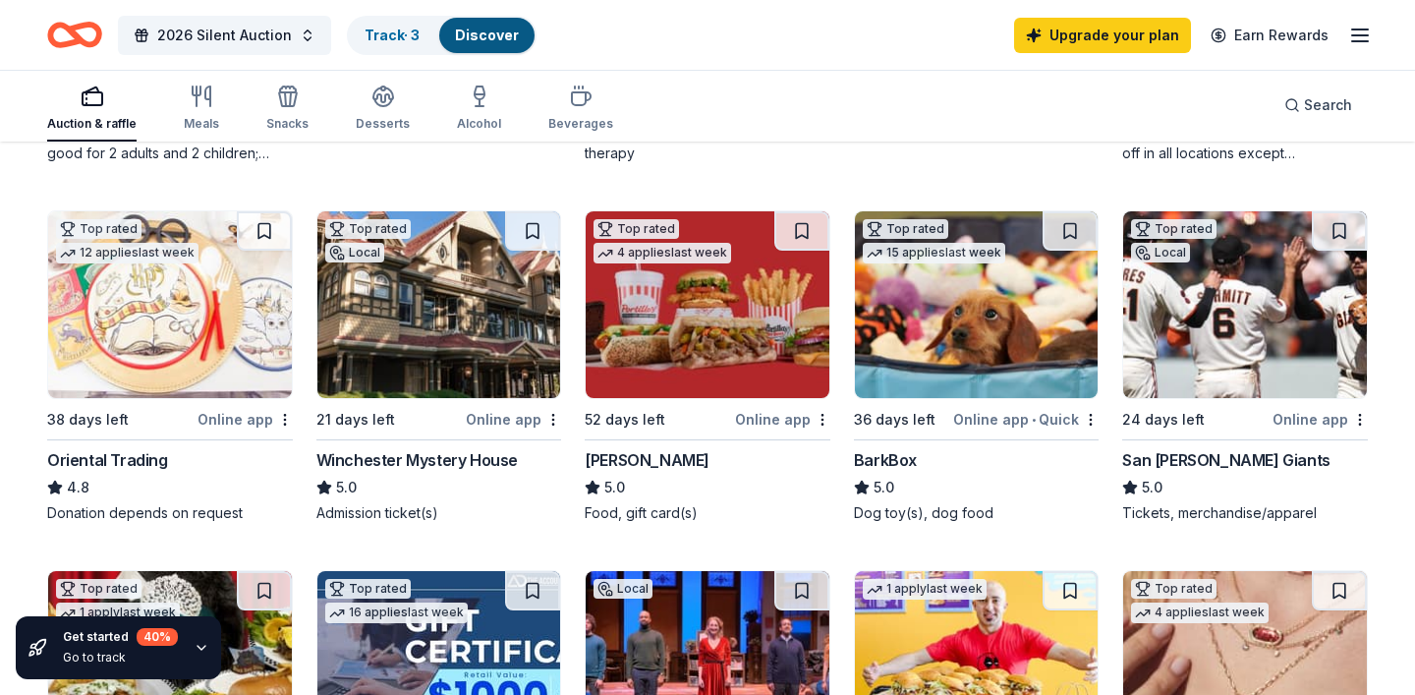
click at [260, 421] on div "Online app" at bounding box center [244, 419] width 95 height 25
click at [482, 417] on div "Online app" at bounding box center [513, 419] width 95 height 25
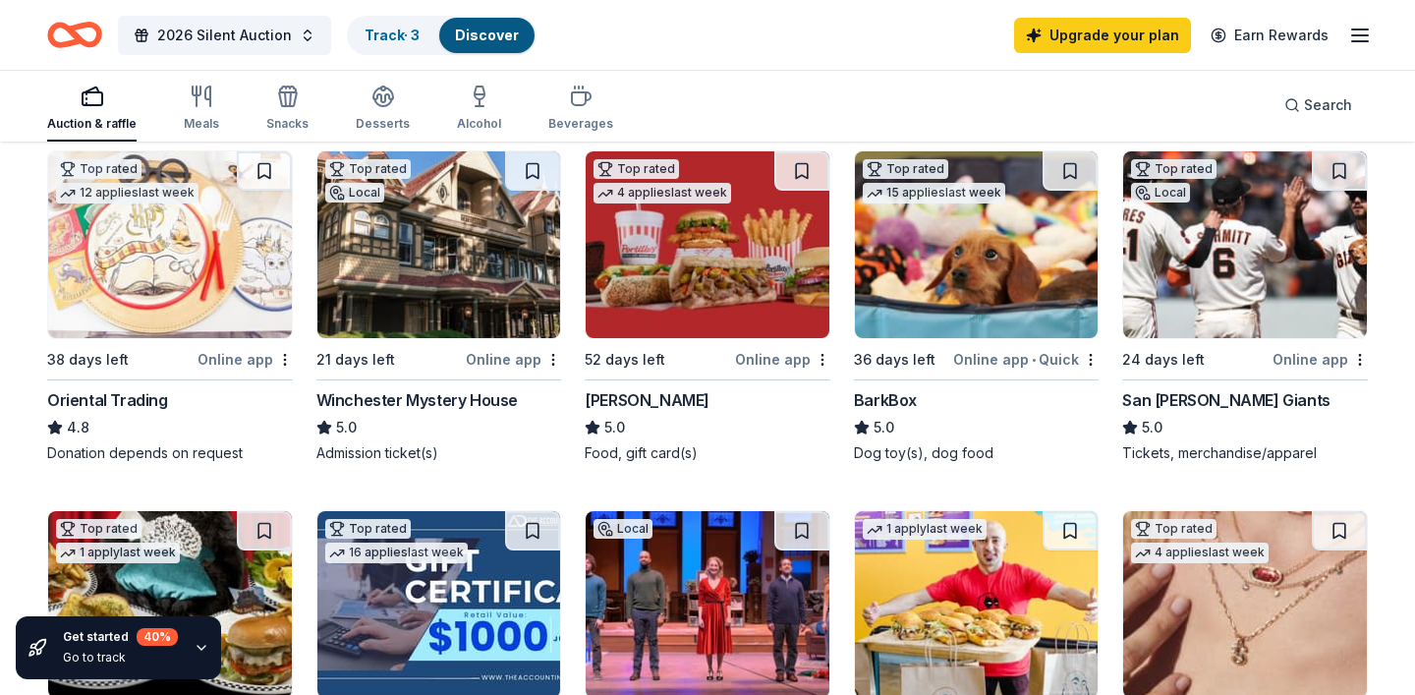
scroll to position [592, 0]
click at [1008, 354] on div "Online app • Quick" at bounding box center [1025, 358] width 145 height 25
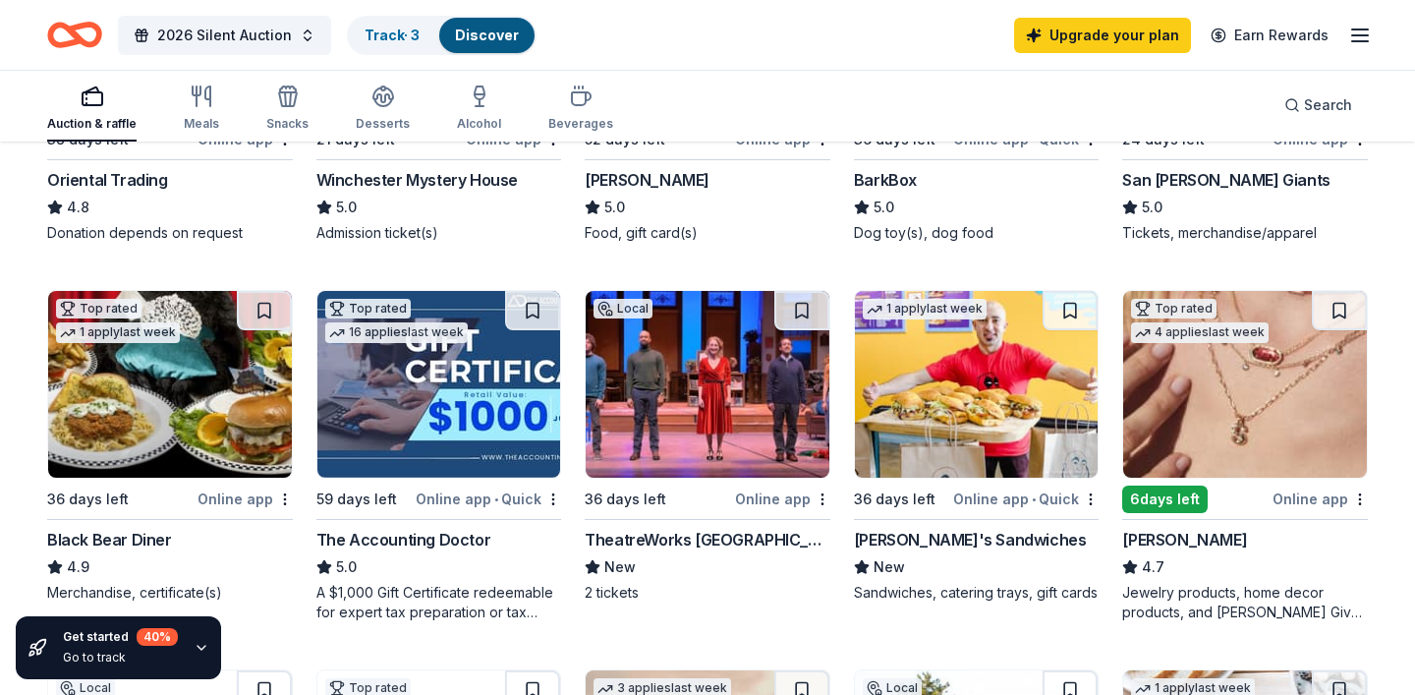
scroll to position [819, 0]
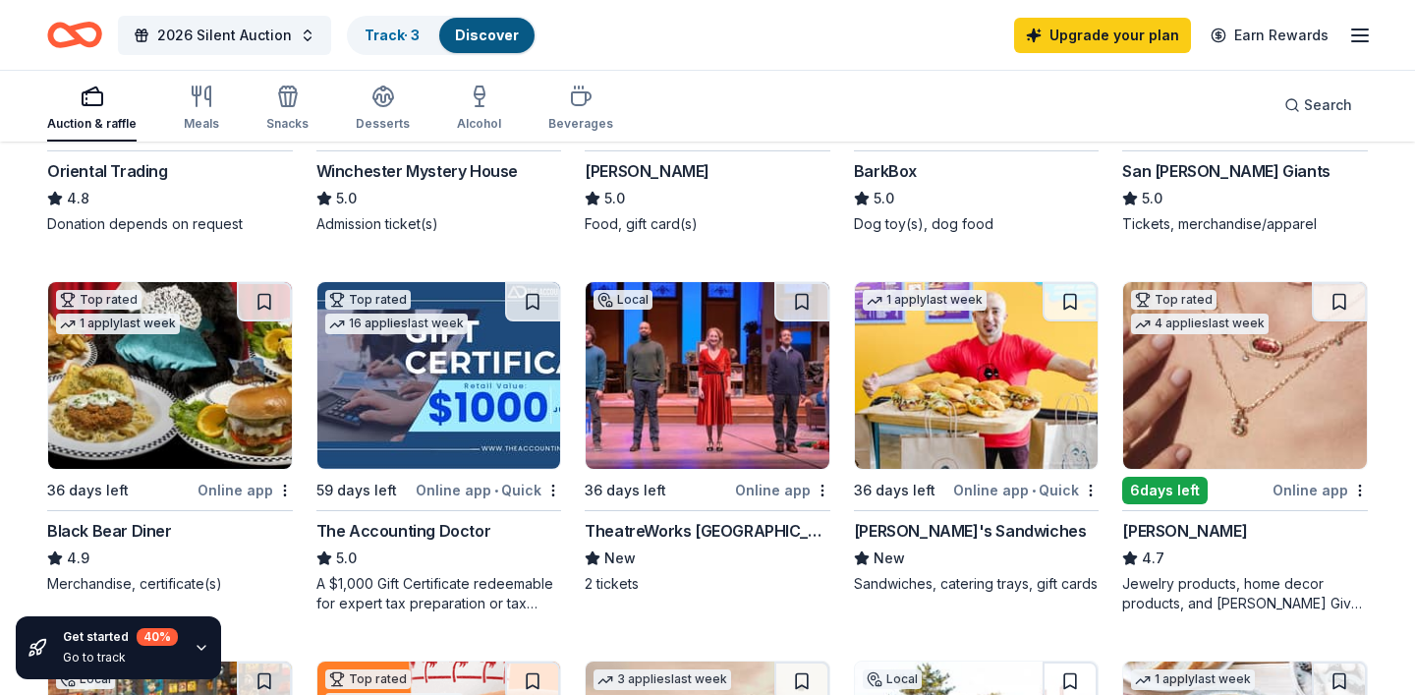
click at [1320, 494] on div "Online app" at bounding box center [1319, 490] width 95 height 25
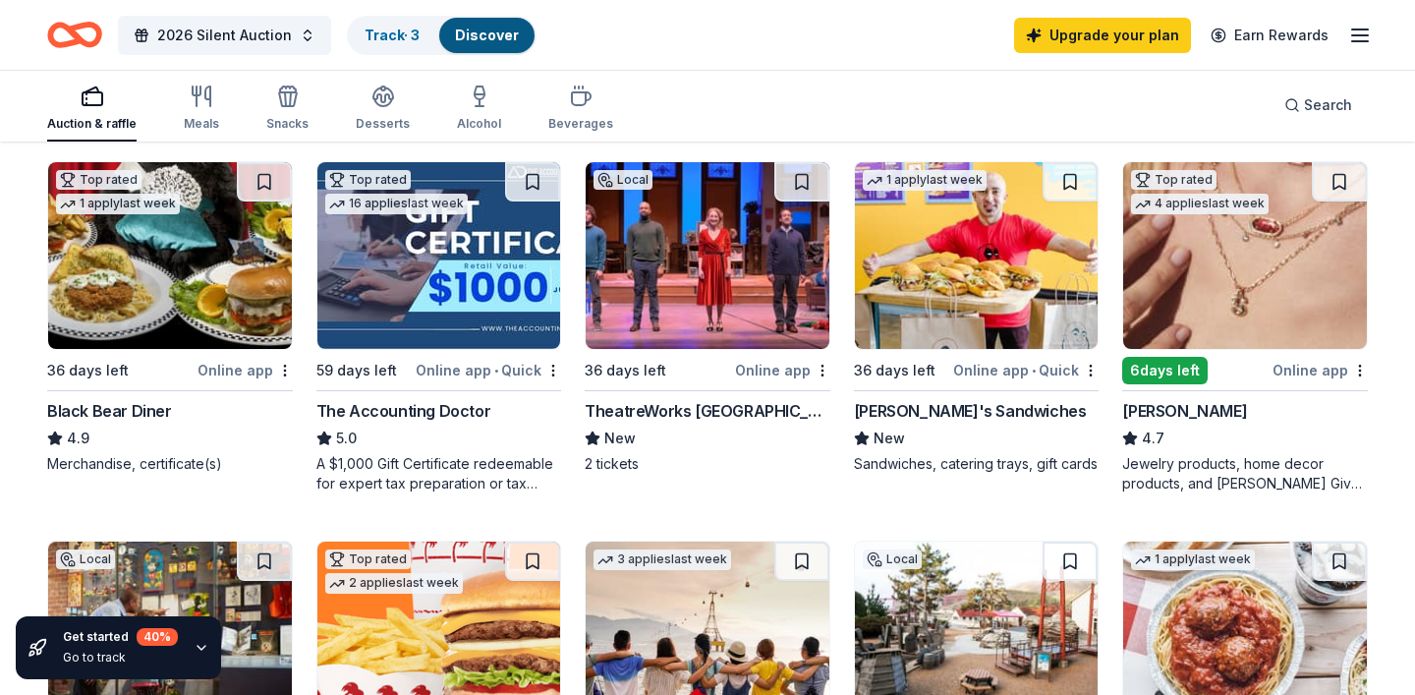
scroll to position [946, 0]
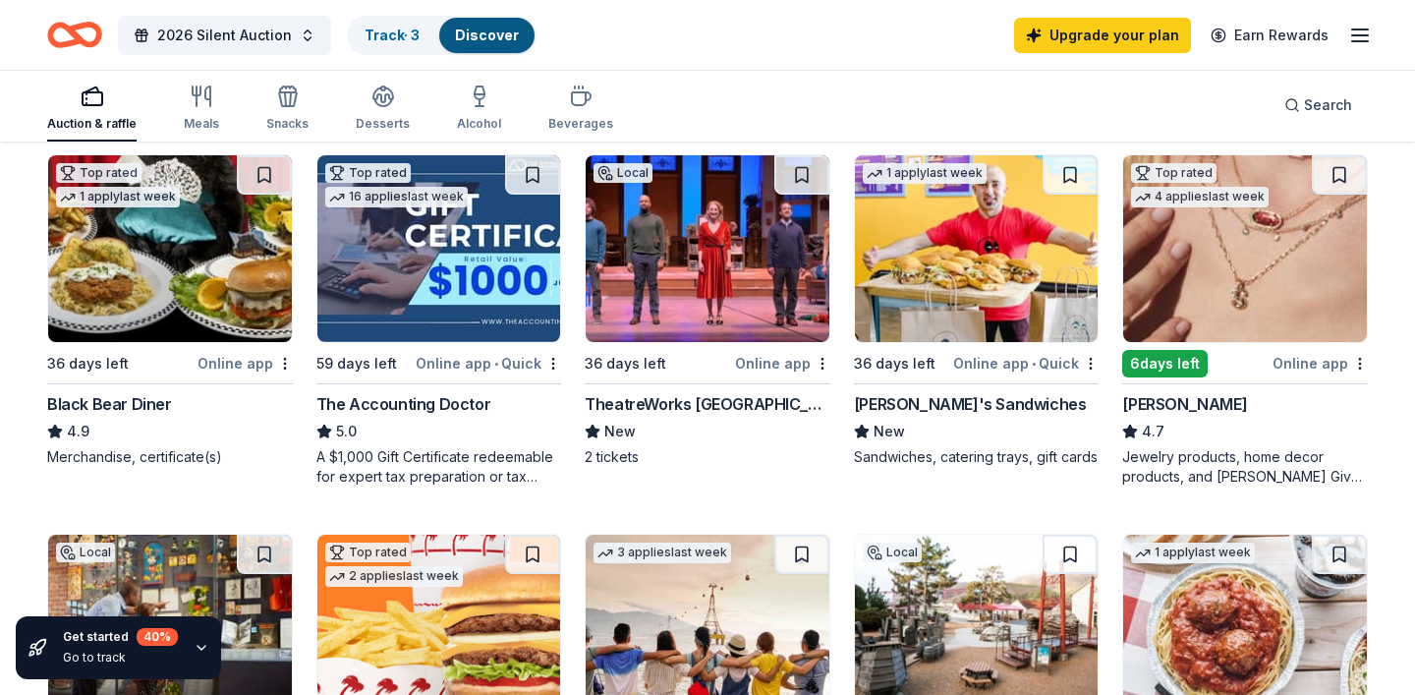
click at [749, 357] on div "Online app" at bounding box center [782, 363] width 95 height 25
click at [1012, 363] on div "Online app • Quick" at bounding box center [1025, 363] width 145 height 25
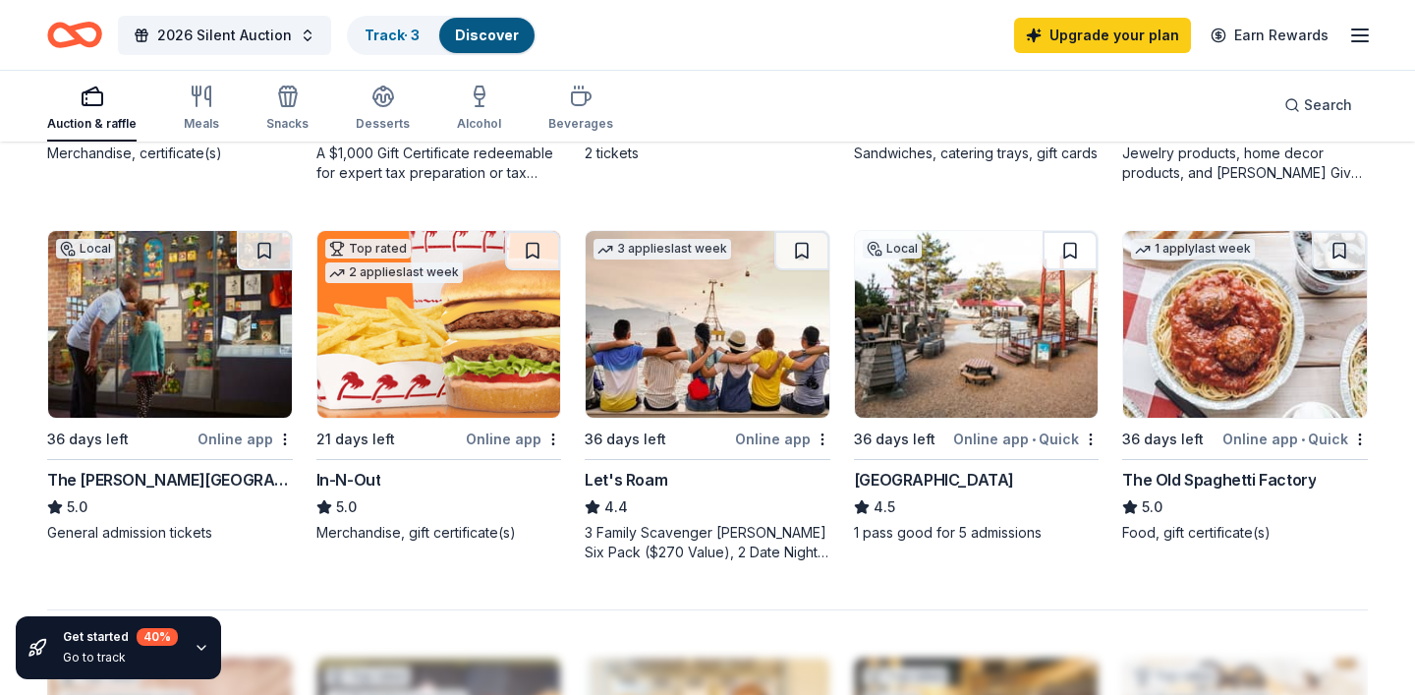
scroll to position [1264, 0]
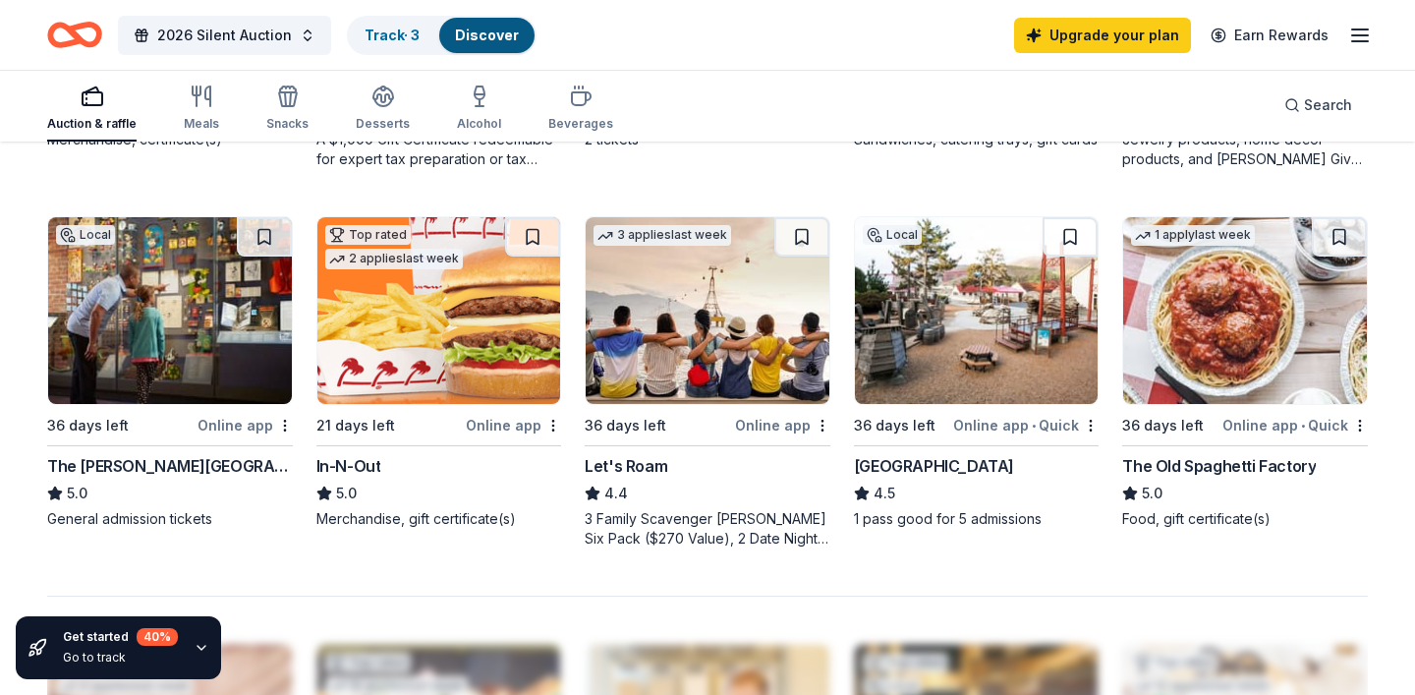
click at [479, 425] on div "Online app" at bounding box center [513, 425] width 95 height 25
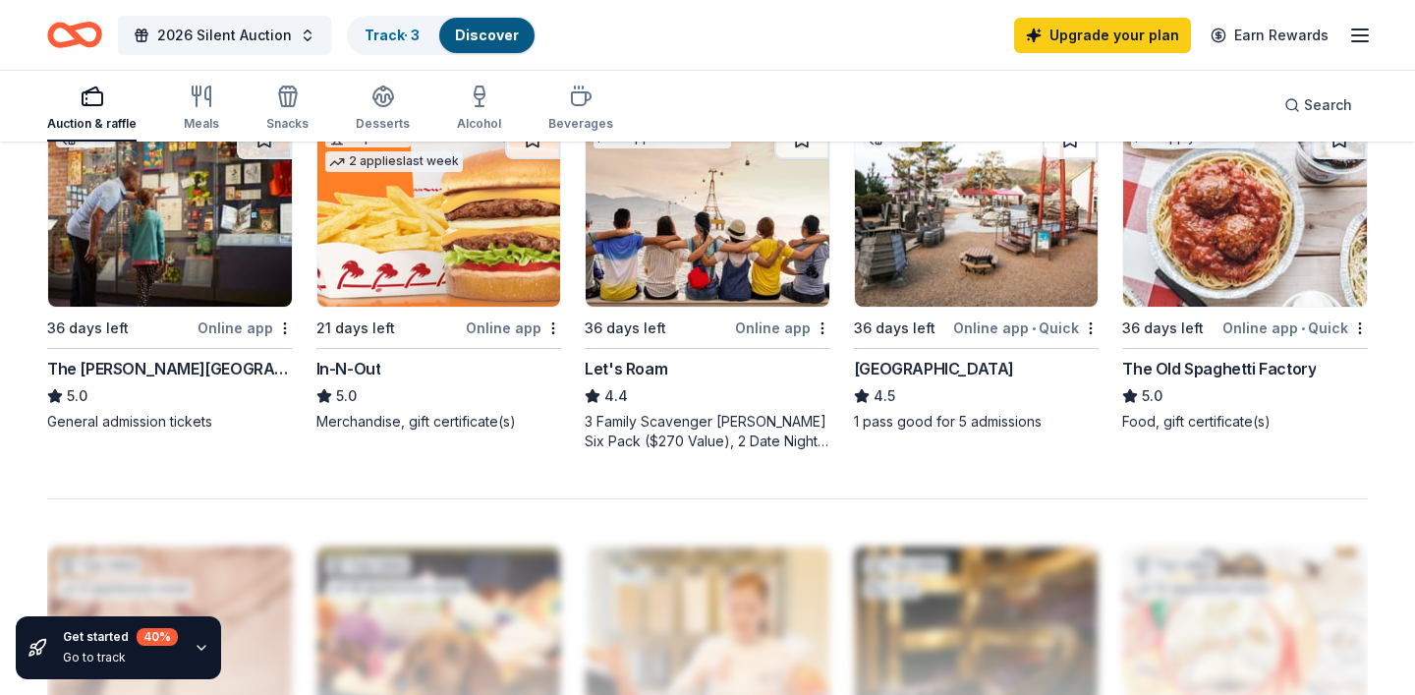
scroll to position [1386, 0]
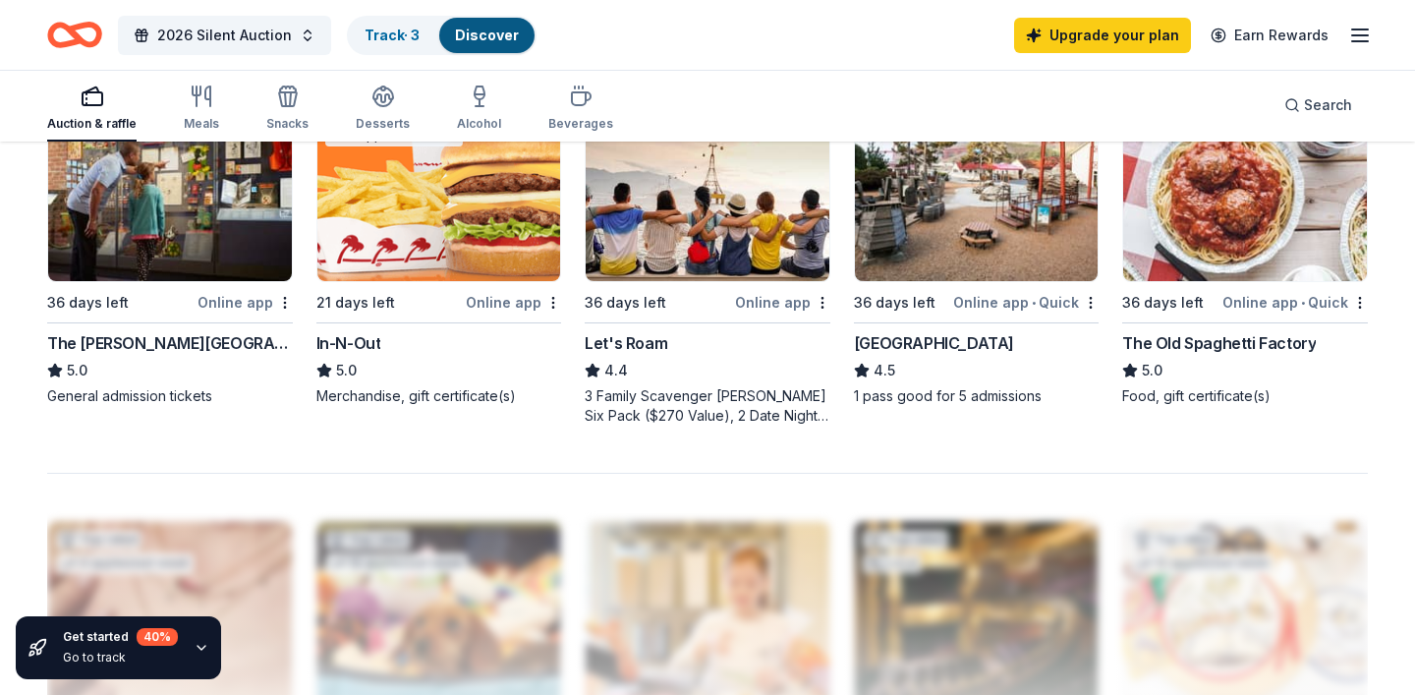
click at [979, 302] on div "Online app • Quick" at bounding box center [1025, 302] width 145 height 25
click at [1251, 301] on div "Online app • Quick" at bounding box center [1294, 302] width 145 height 25
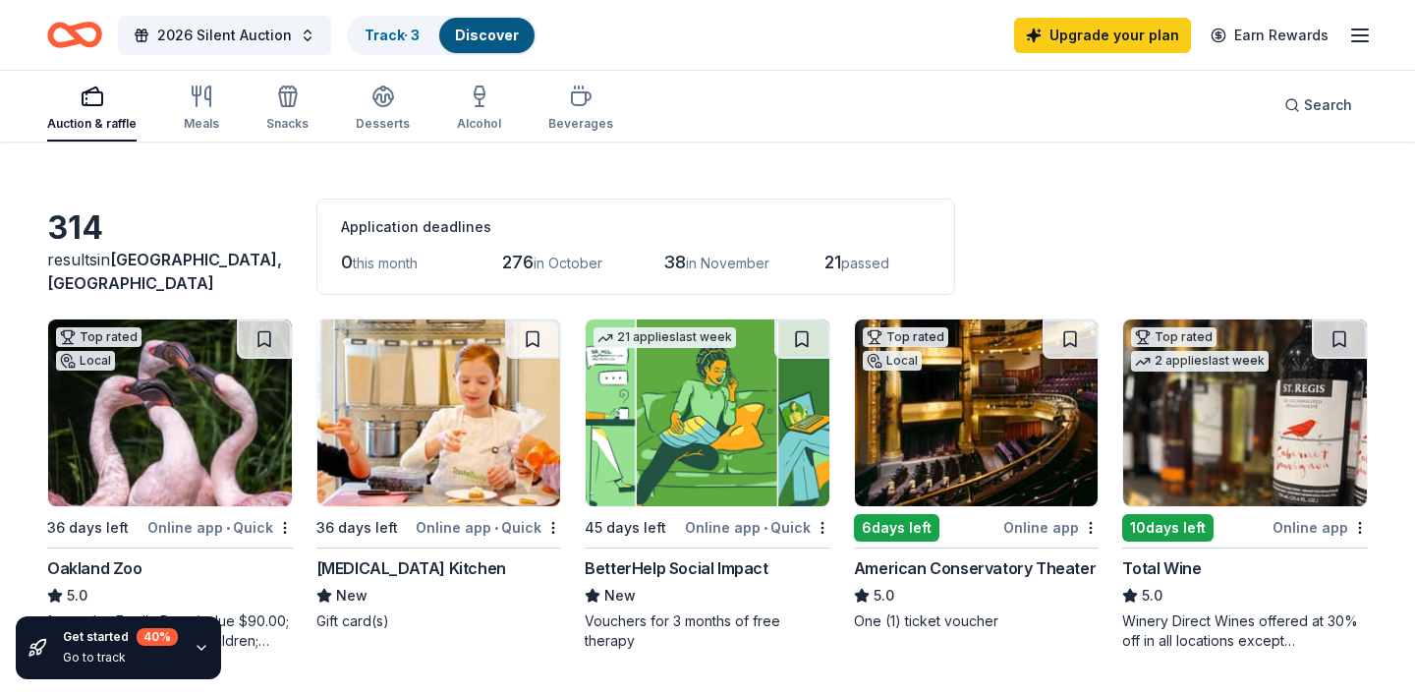
scroll to position [44, 0]
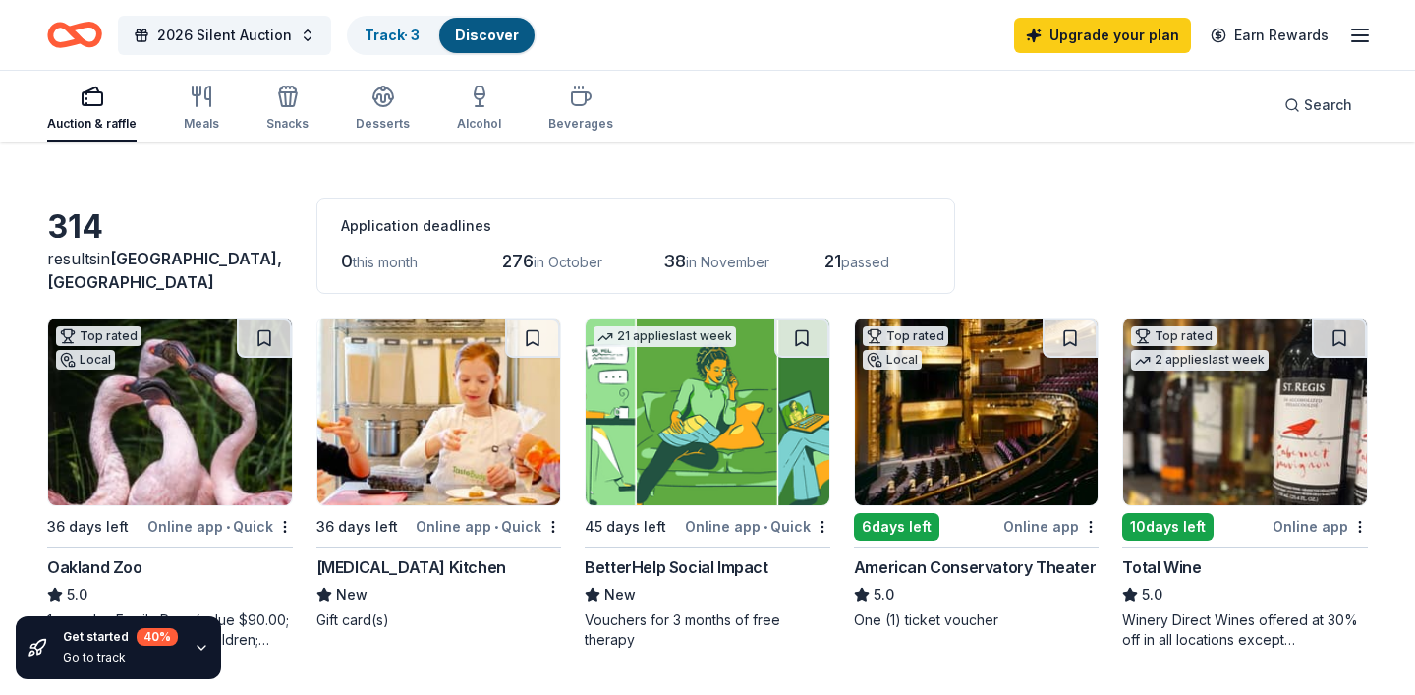
click at [1182, 562] on div "Total Wine" at bounding box center [1161, 567] width 79 height 24
click at [1304, 525] on div "Online app" at bounding box center [1319, 526] width 95 height 25
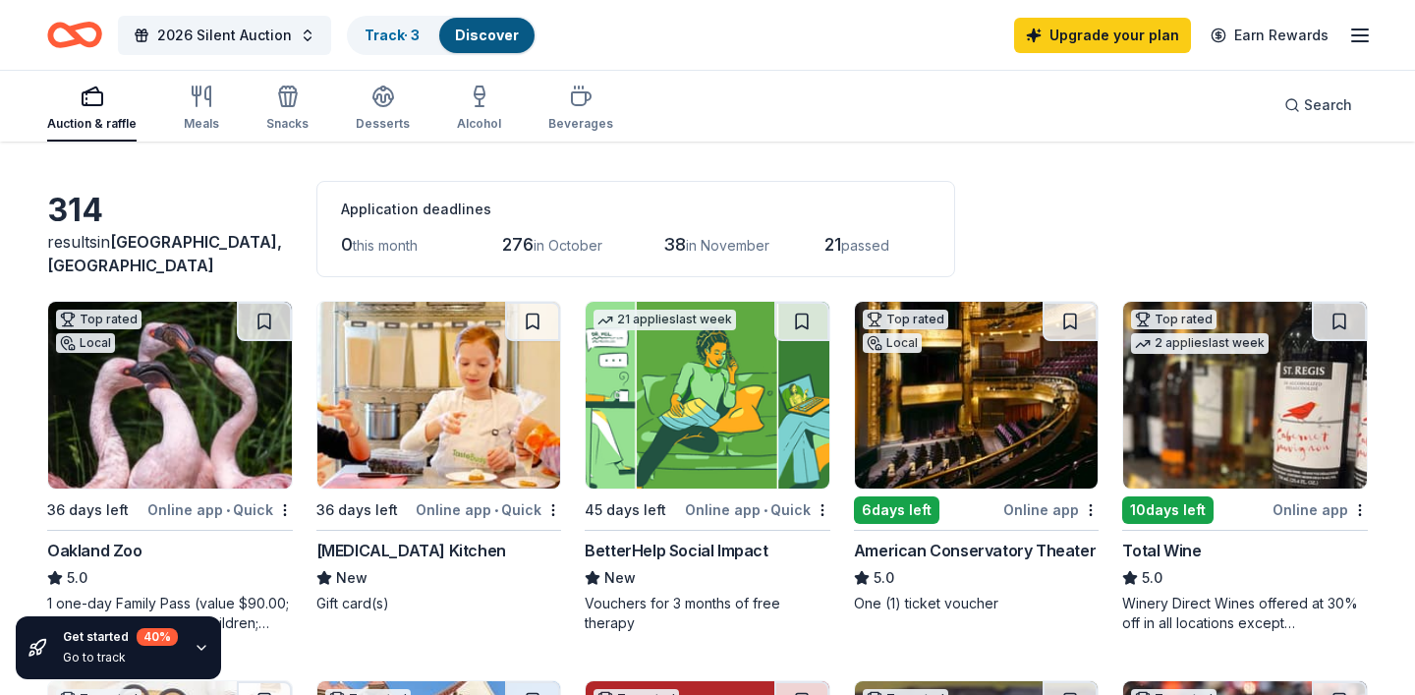
scroll to position [0, 0]
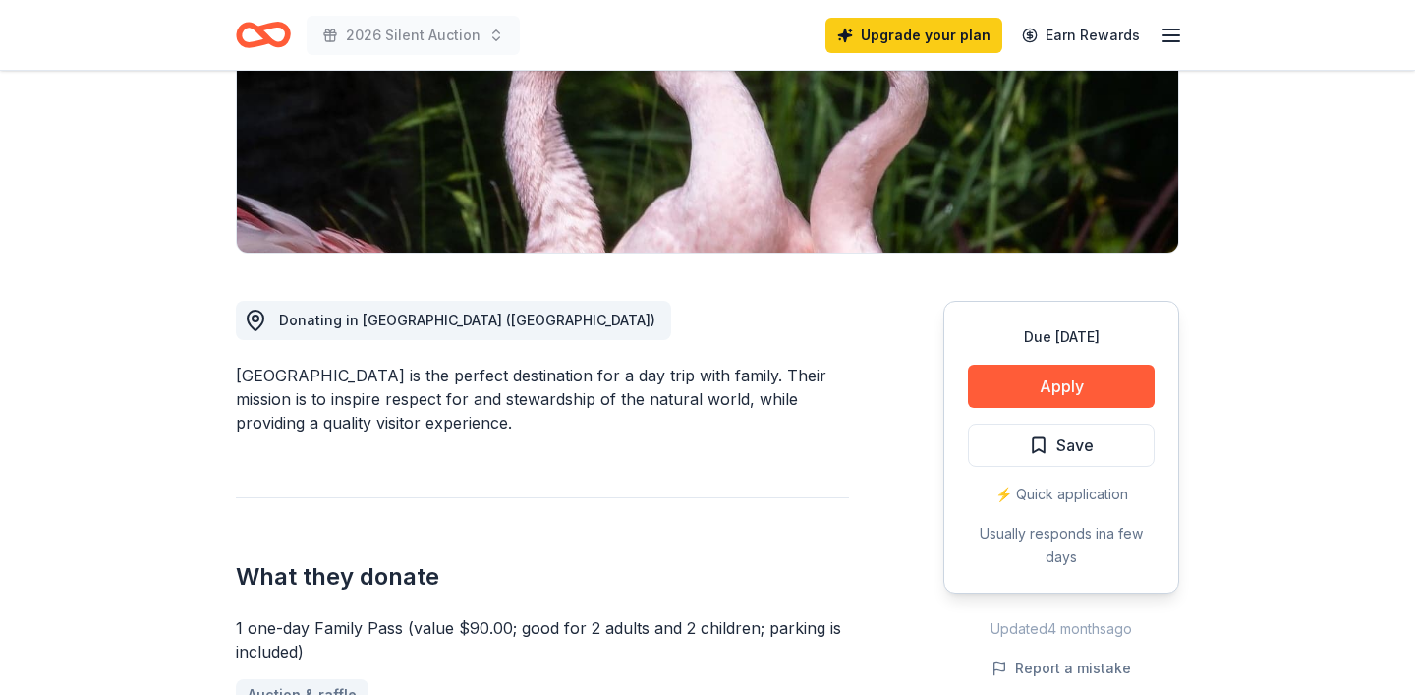
scroll to position [350, 0]
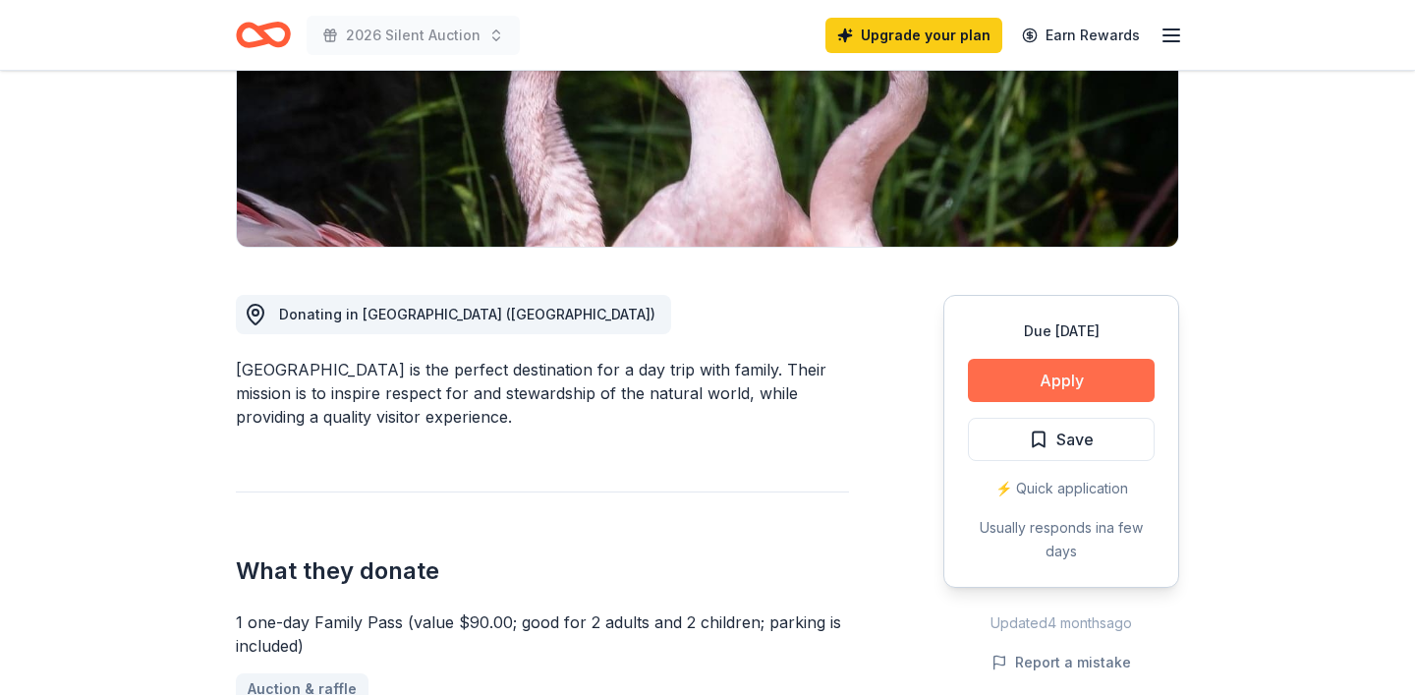
click at [1059, 376] on button "Apply" at bounding box center [1061, 380] width 187 height 43
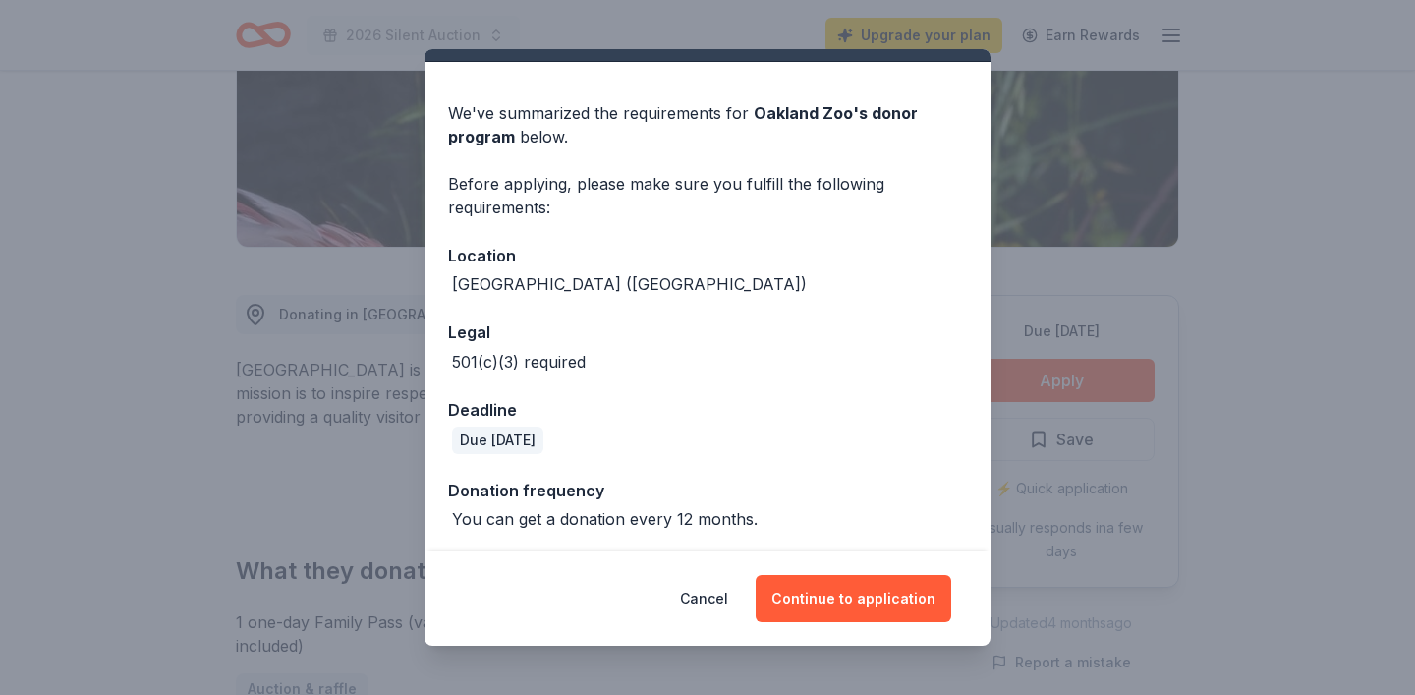
scroll to position [46, 0]
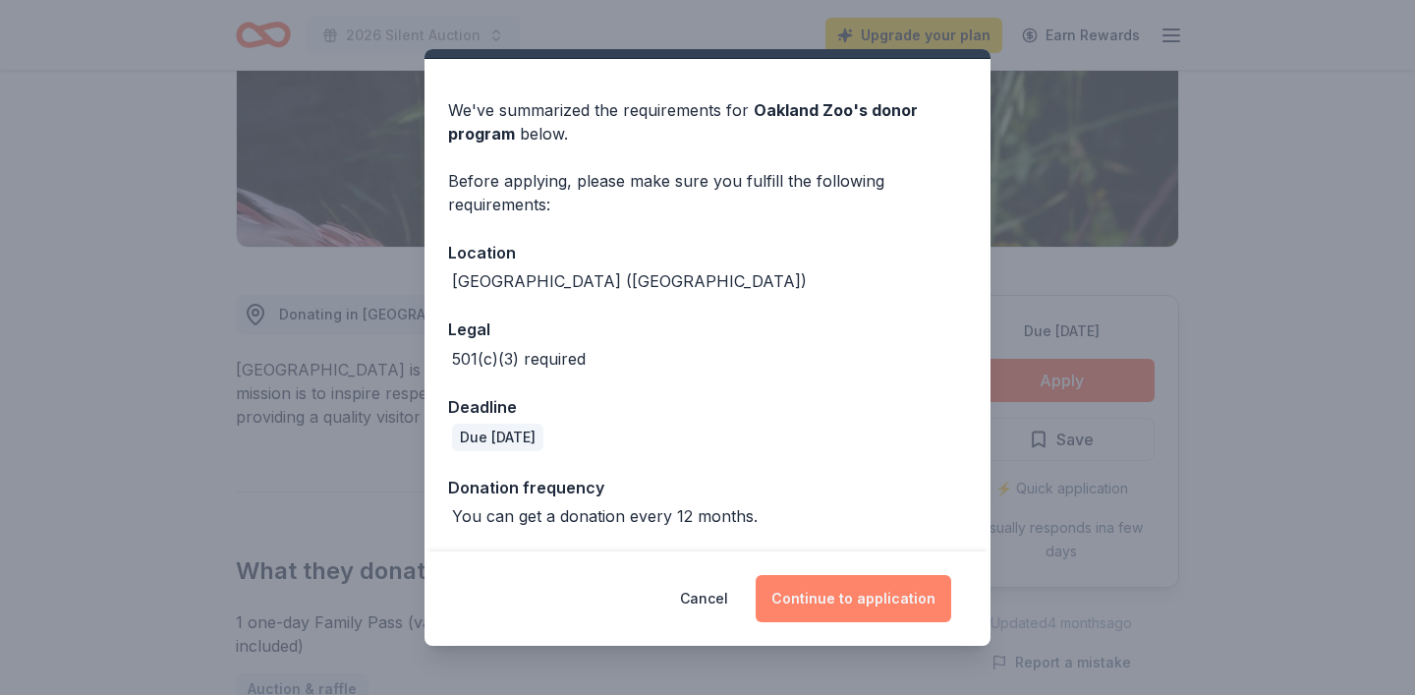
click at [828, 601] on button "Continue to application" at bounding box center [854, 598] width 196 height 47
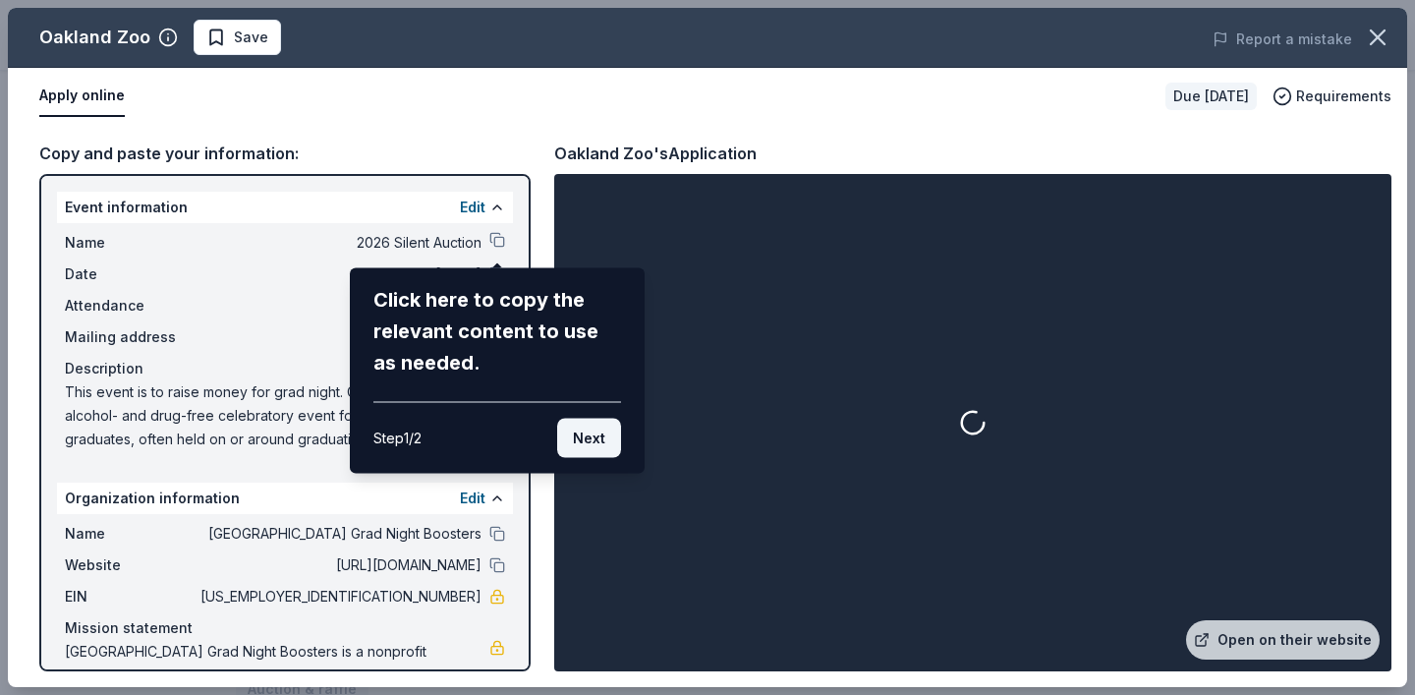
click at [594, 434] on button "Next" at bounding box center [589, 438] width 64 height 39
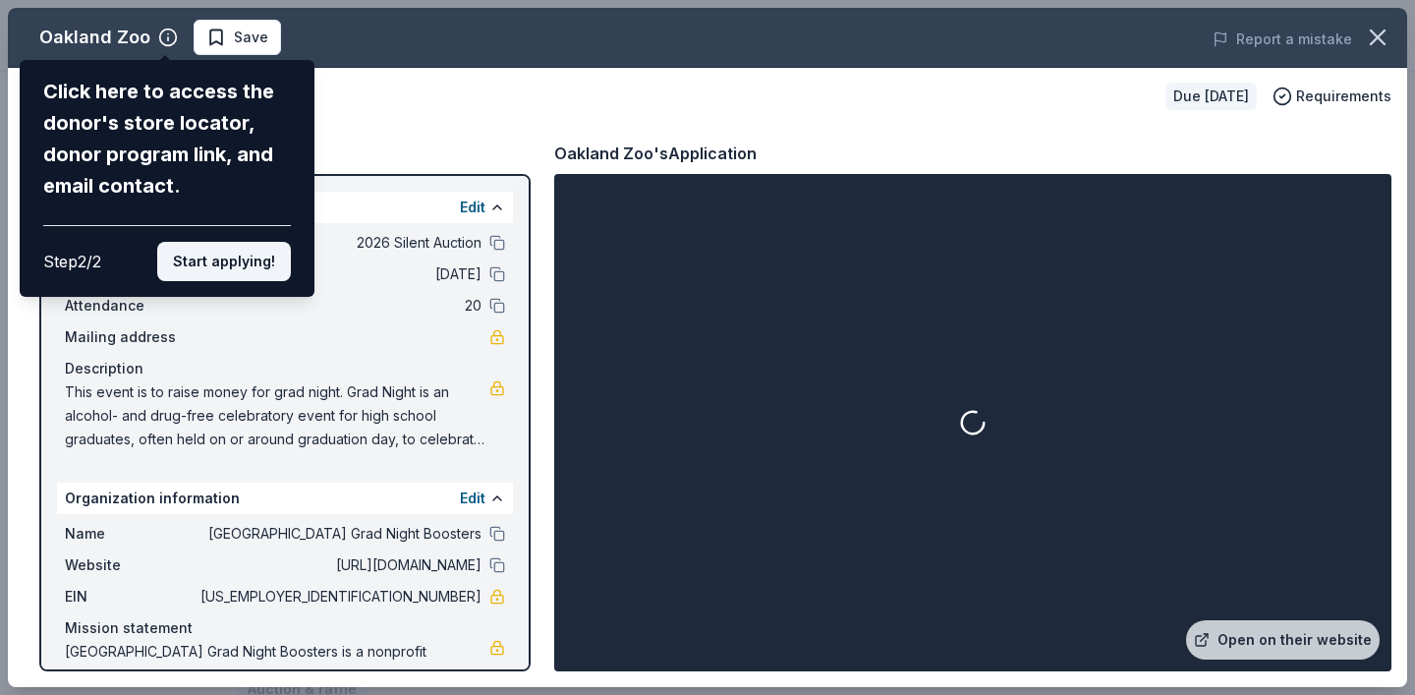
click at [249, 267] on button "Start applying!" at bounding box center [224, 261] width 134 height 39
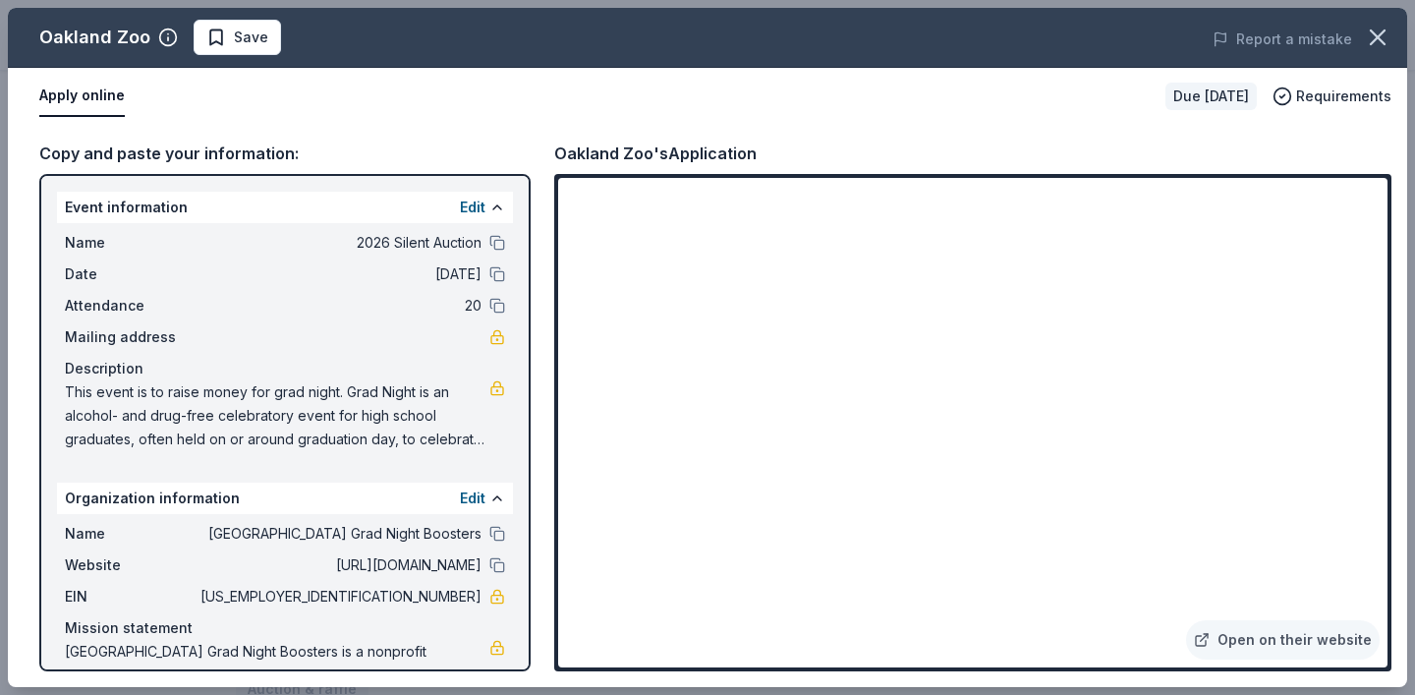
click at [259, 283] on div "Oakland Zoo Save Report a mistake Apply online Due in 36 days Requirements Copy…" at bounding box center [707, 347] width 1399 height 679
click at [152, 236] on div "Oakland Zoo Save Report a mistake Apply online Due in 36 days Requirements Copy…" at bounding box center [707, 347] width 1399 height 679
drag, startPoint x: 152, startPoint y: 236, endPoint x: 152, endPoint y: 257, distance: 21.6
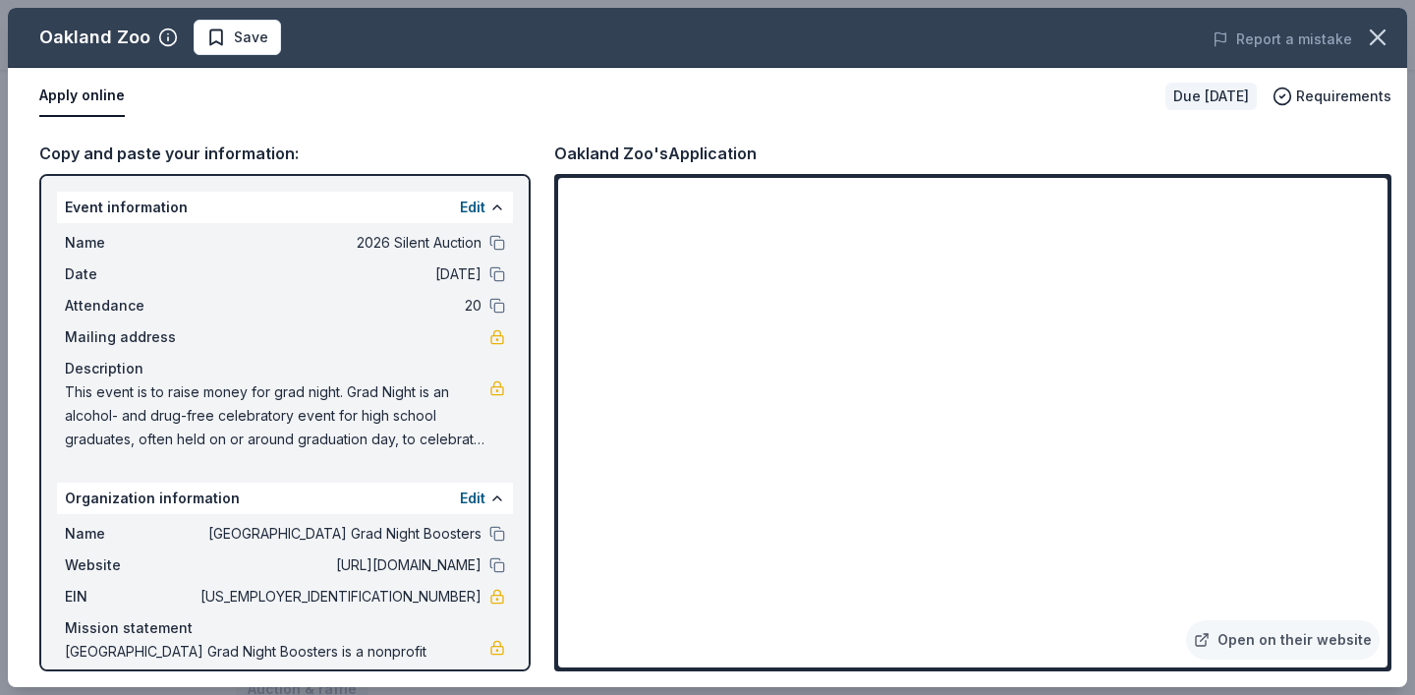
click at [152, 255] on div "Oakland Zoo Save Report a mistake Apply online Due in 36 days Requirements Copy…" at bounding box center [707, 347] width 1399 height 679
drag, startPoint x: 66, startPoint y: 240, endPoint x: 454, endPoint y: 583, distance: 517.9
click at [454, 583] on div "Oakland Zoo Save Report a mistake Apply online Due in 36 days Requirements Copy…" at bounding box center [707, 347] width 1399 height 679
click at [332, 566] on span "[URL][DOMAIN_NAME]" at bounding box center [339, 565] width 285 height 24
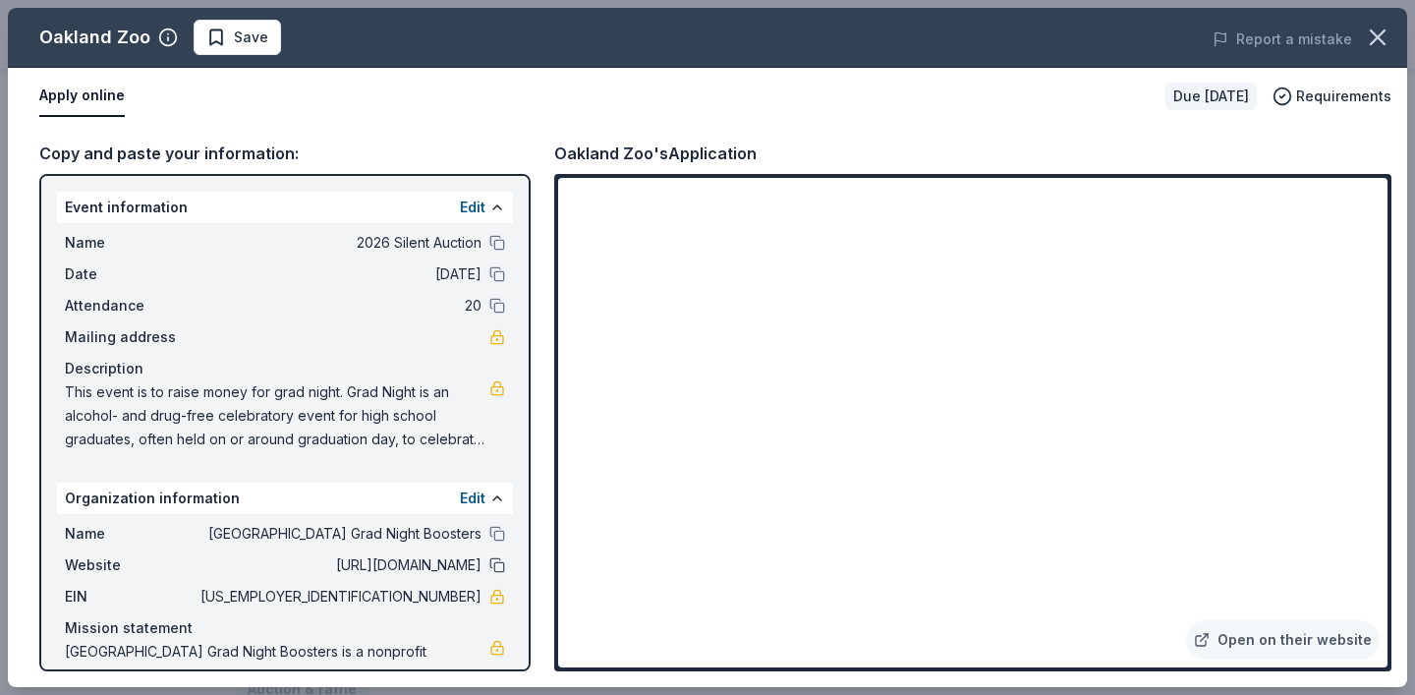
click at [496, 567] on button at bounding box center [497, 565] width 16 height 16
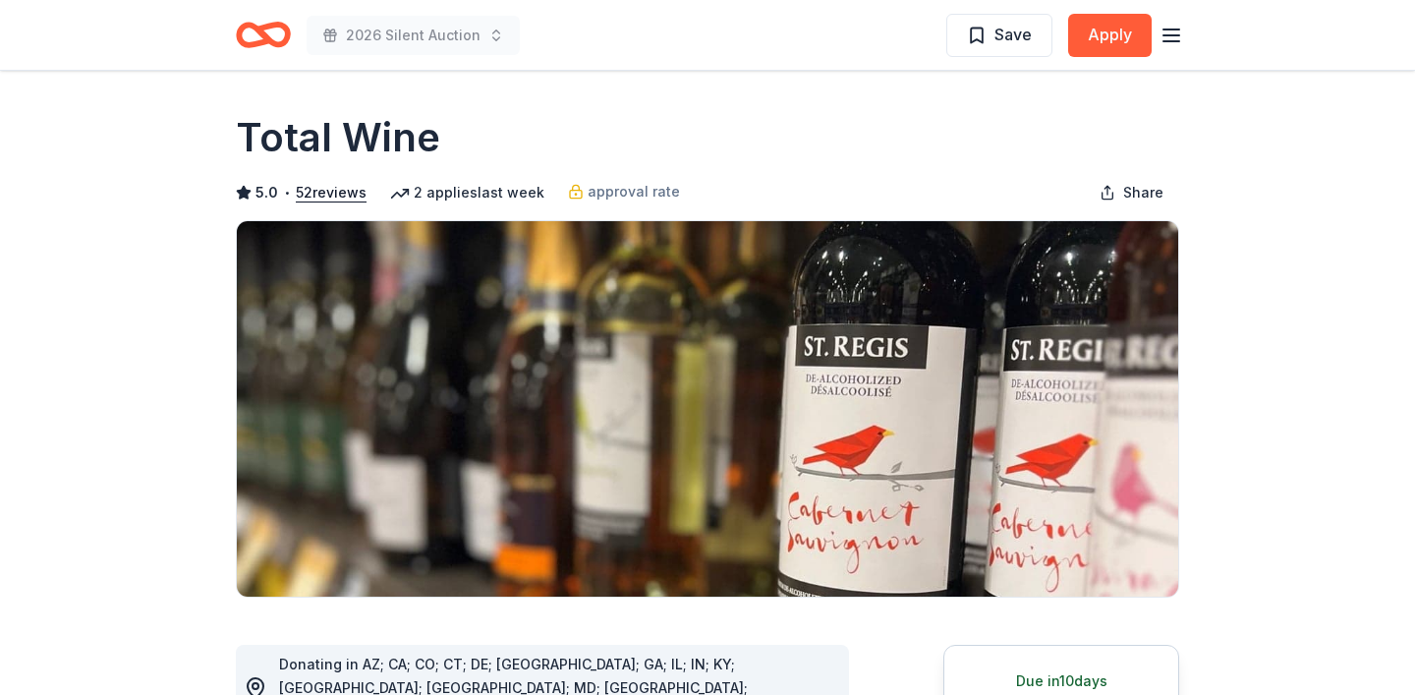
scroll to position [25, 0]
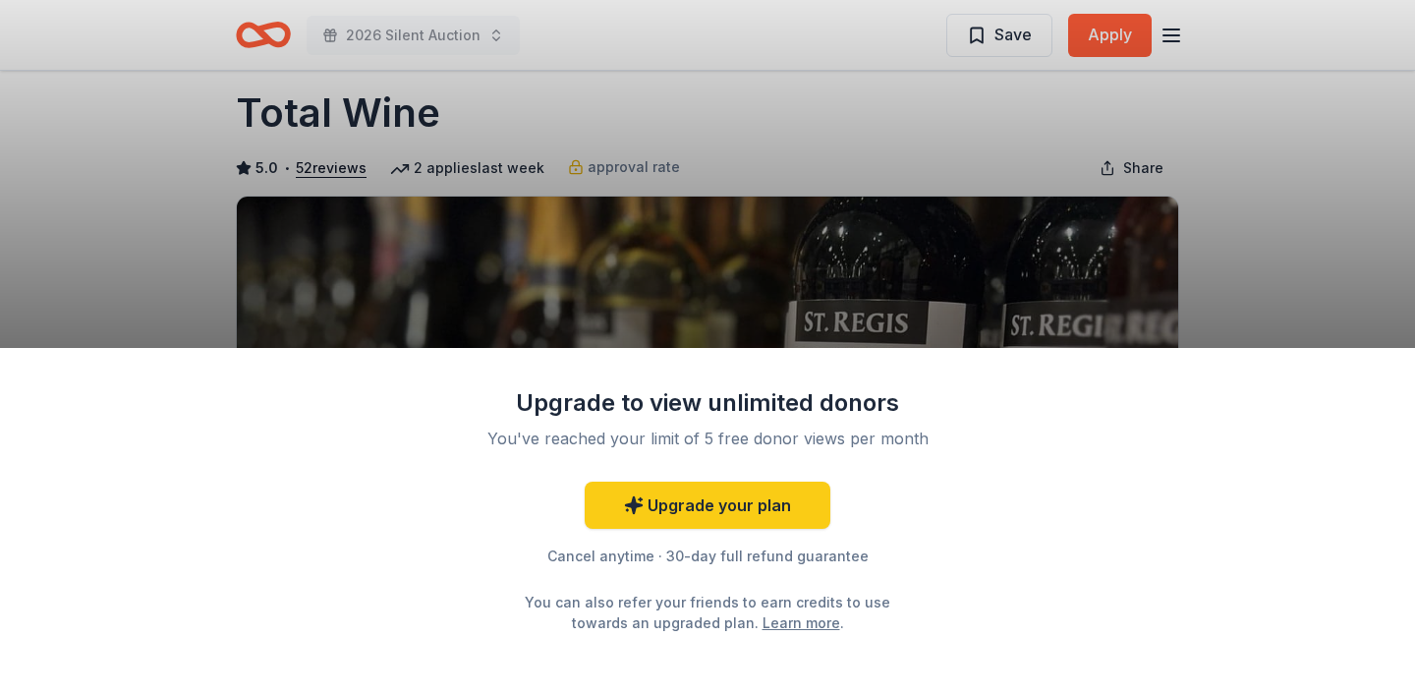
click at [1229, 276] on div "Upgrade to view unlimited donors You've reached your limit of 5 free donor view…" at bounding box center [707, 347] width 1415 height 695
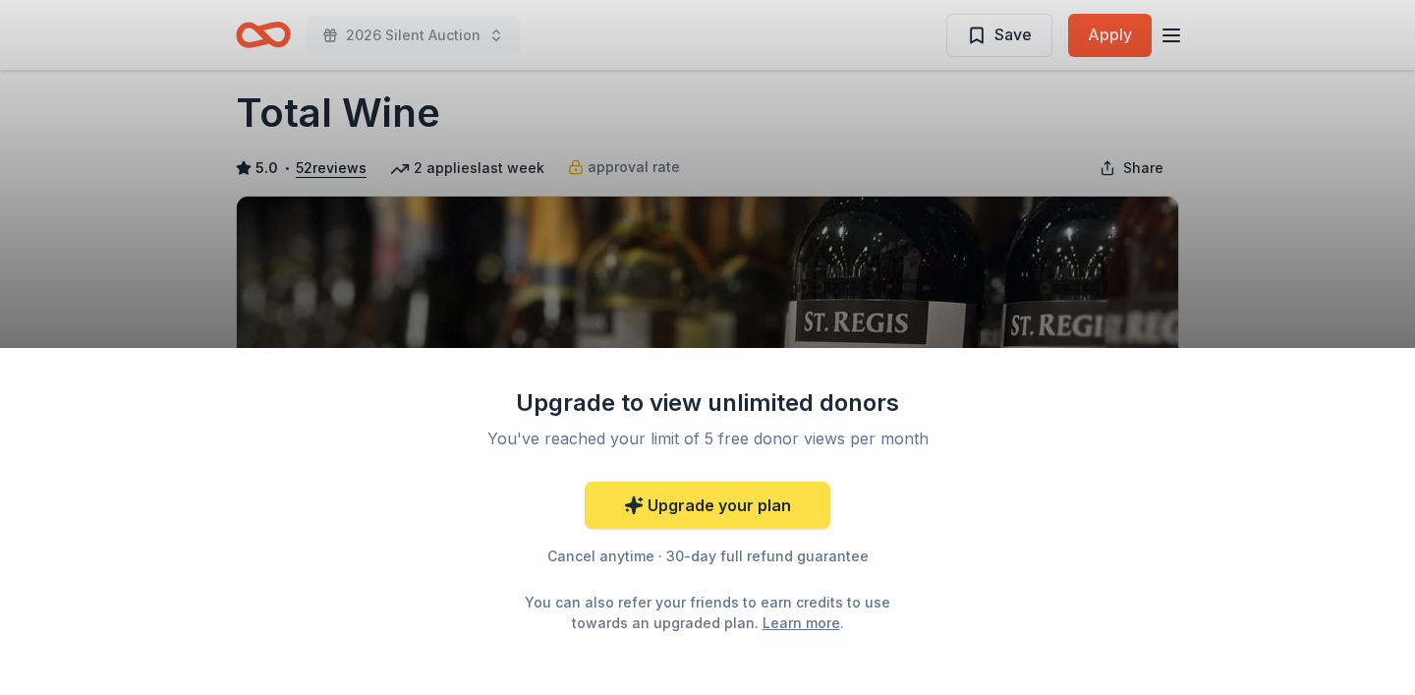
click at [760, 494] on link "Upgrade your plan" at bounding box center [708, 504] width 246 height 47
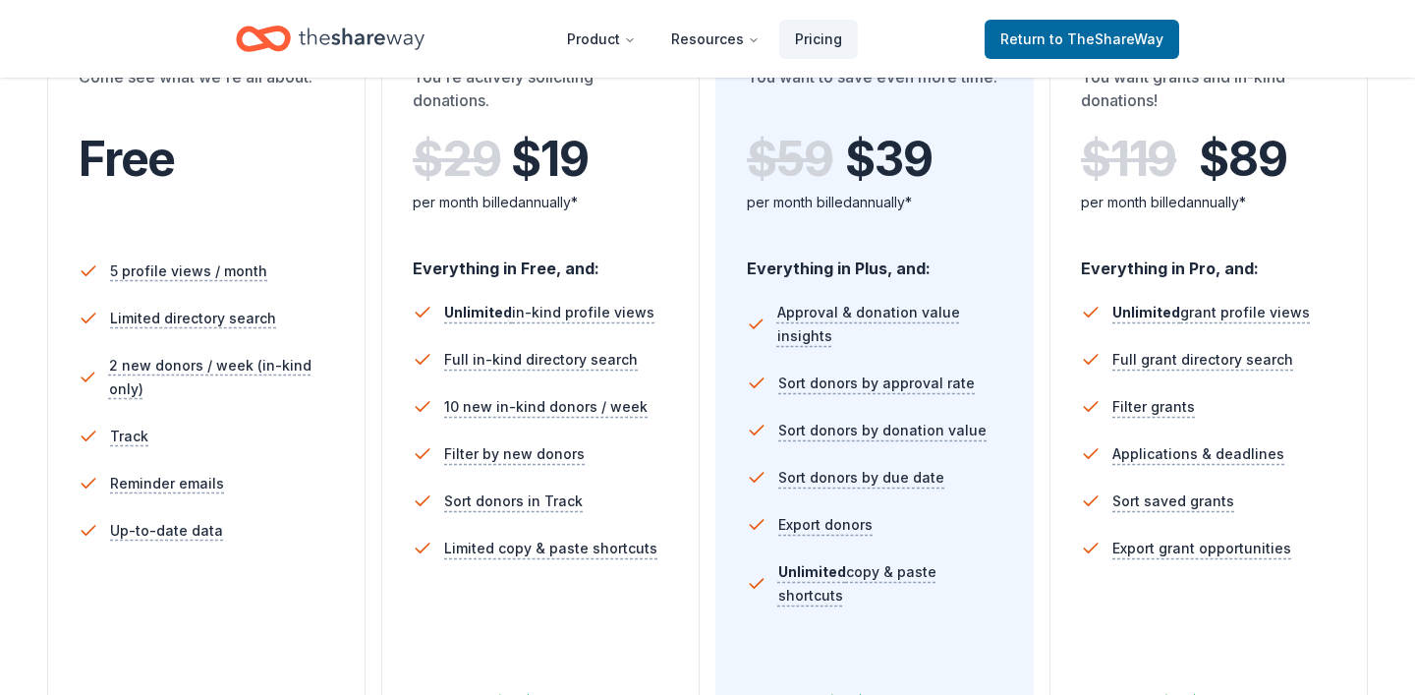
scroll to position [431, 0]
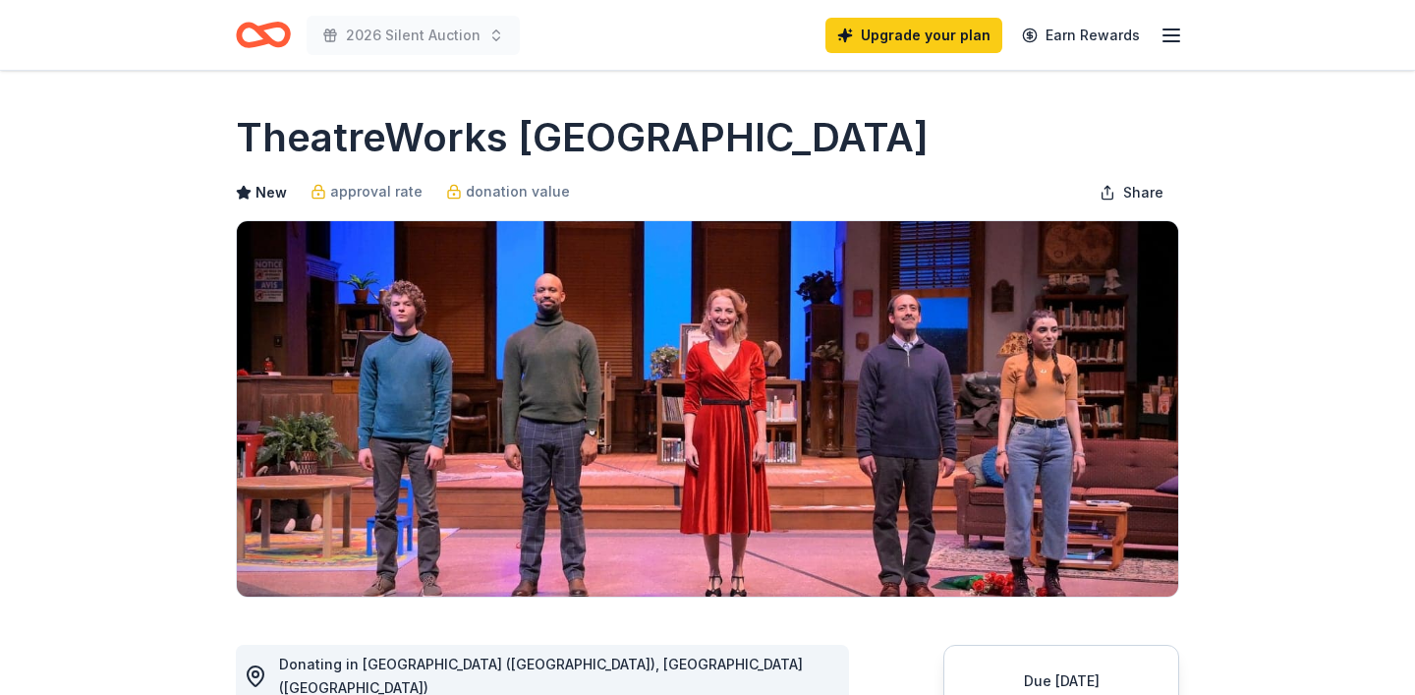
scroll to position [110, 0]
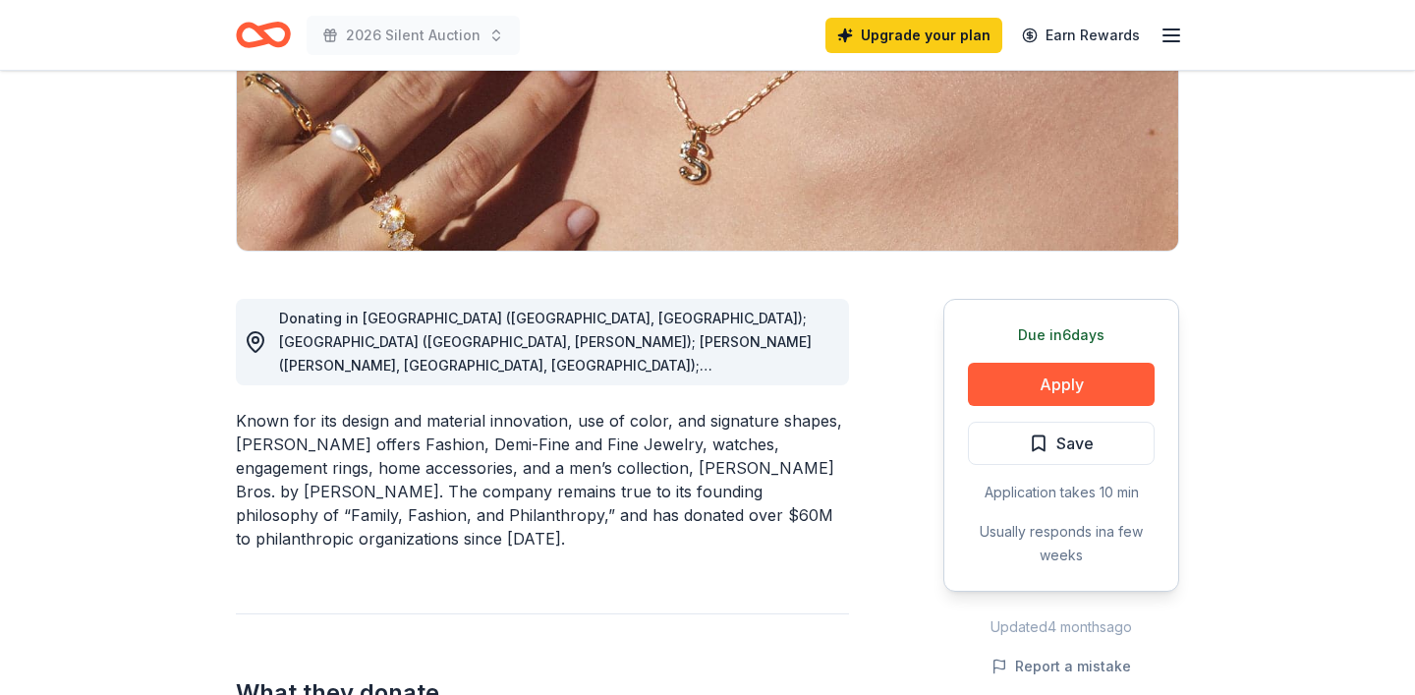
scroll to position [352, 0]
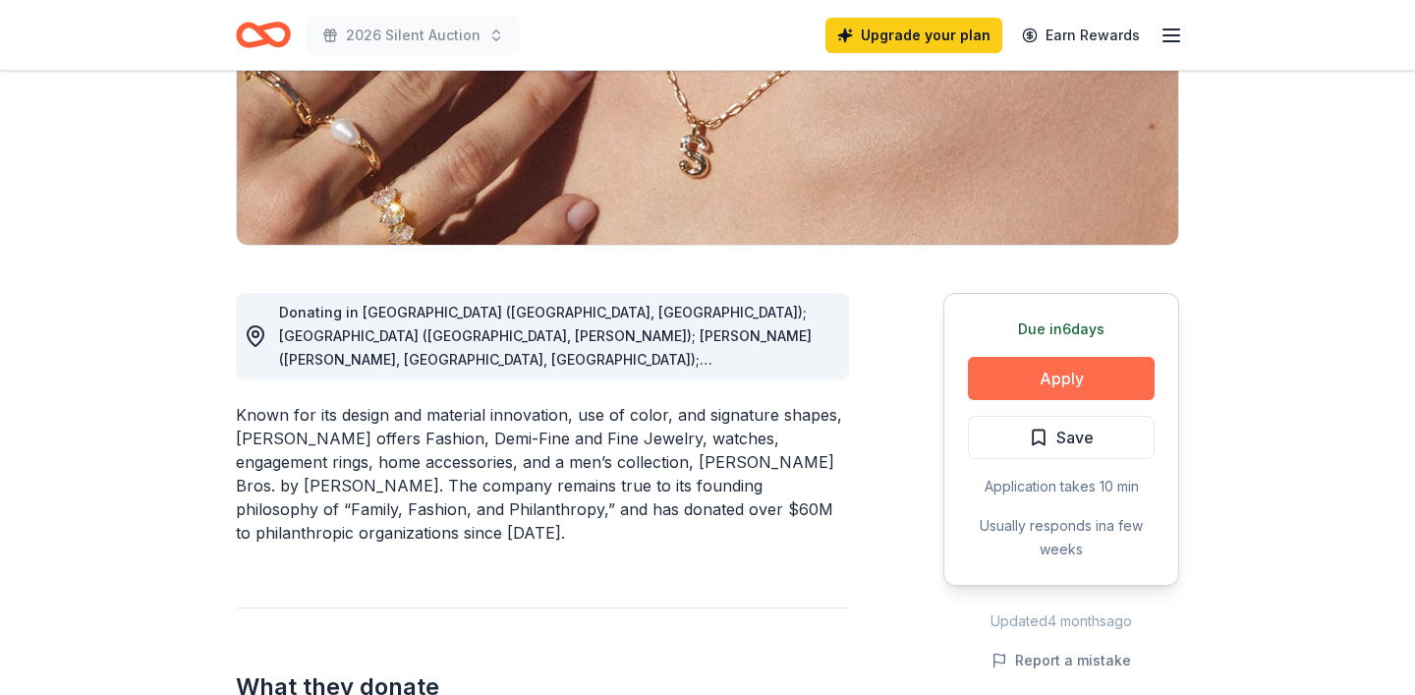
click at [997, 366] on button "Apply" at bounding box center [1061, 378] width 187 height 43
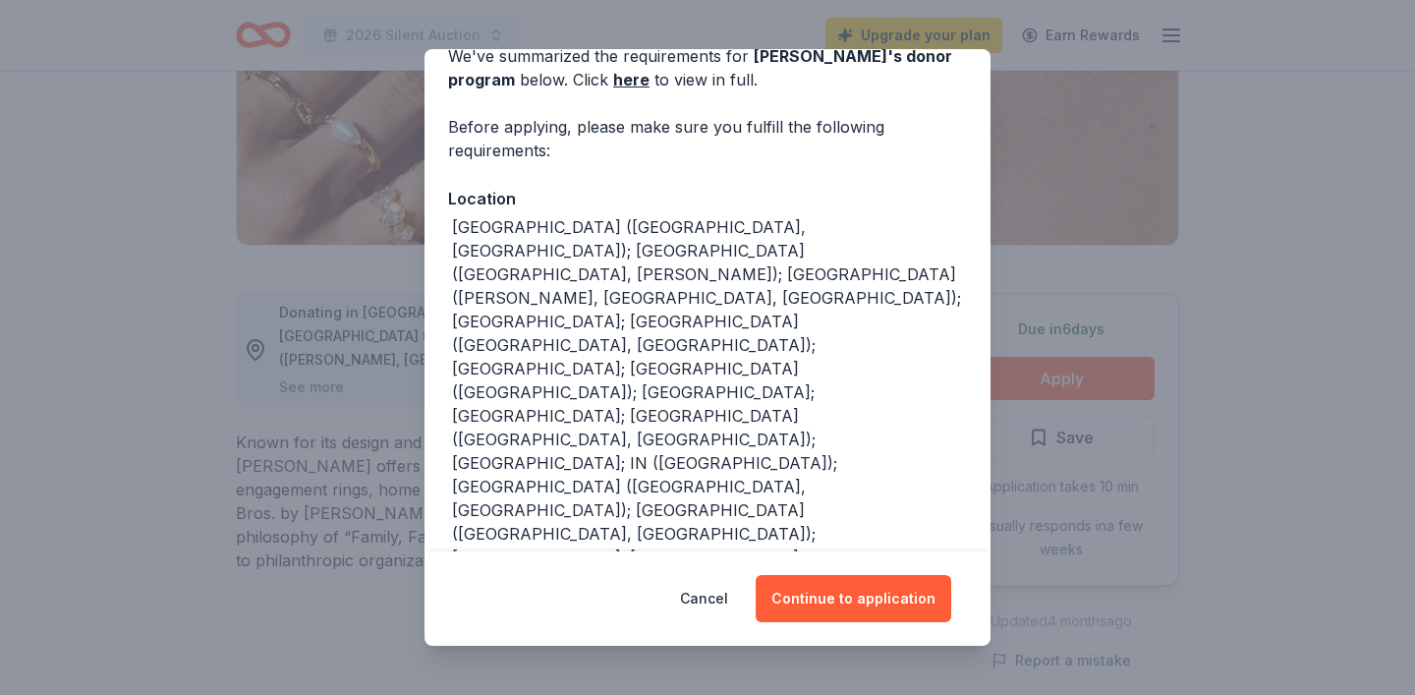
scroll to position [117, 0]
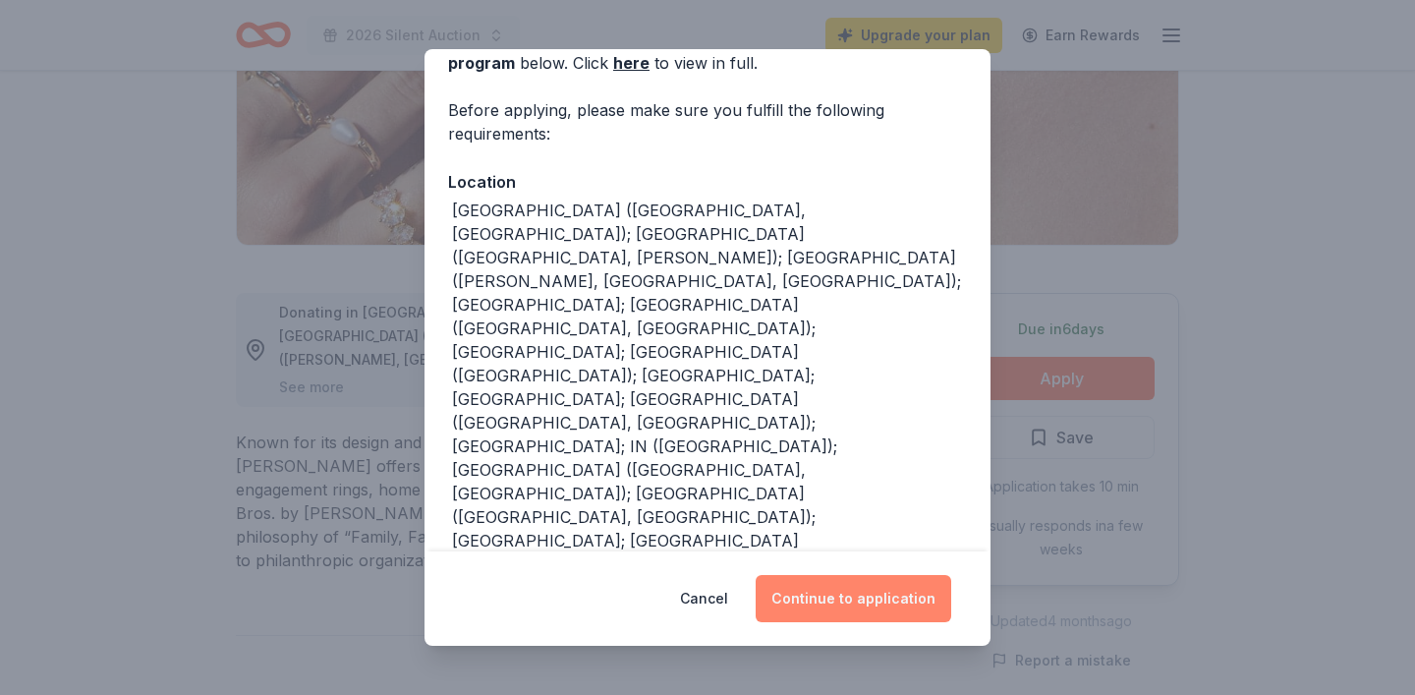
click at [881, 597] on button "Continue to application" at bounding box center [854, 598] width 196 height 47
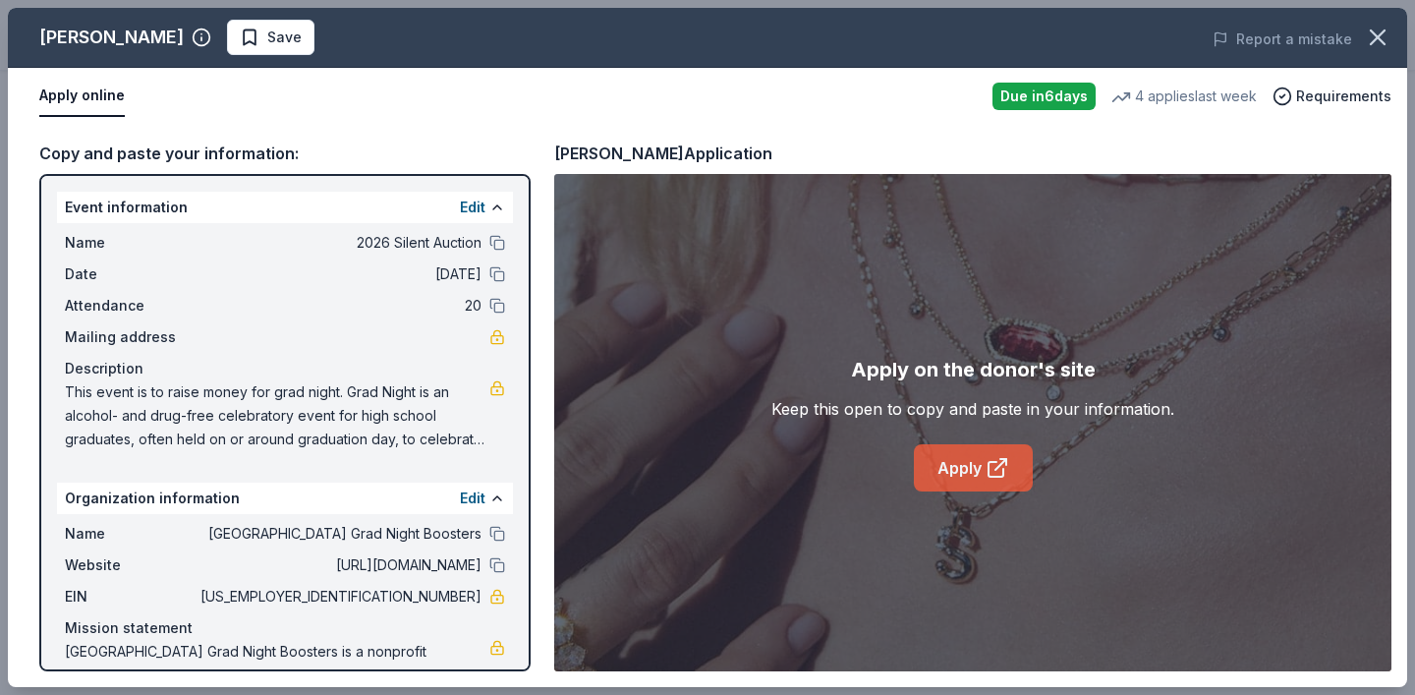
click at [953, 466] on link "Apply" at bounding box center [973, 467] width 119 height 47
click at [499, 560] on button at bounding box center [497, 565] width 16 height 16
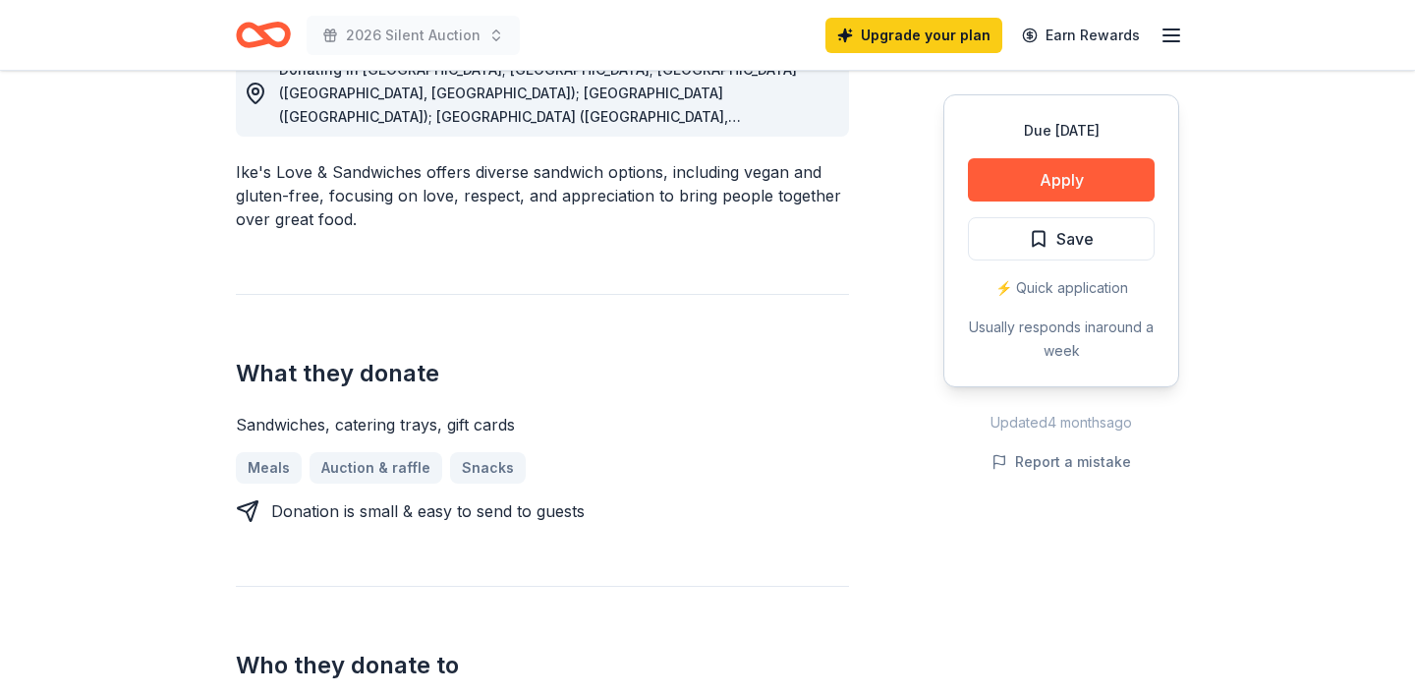
scroll to position [611, 0]
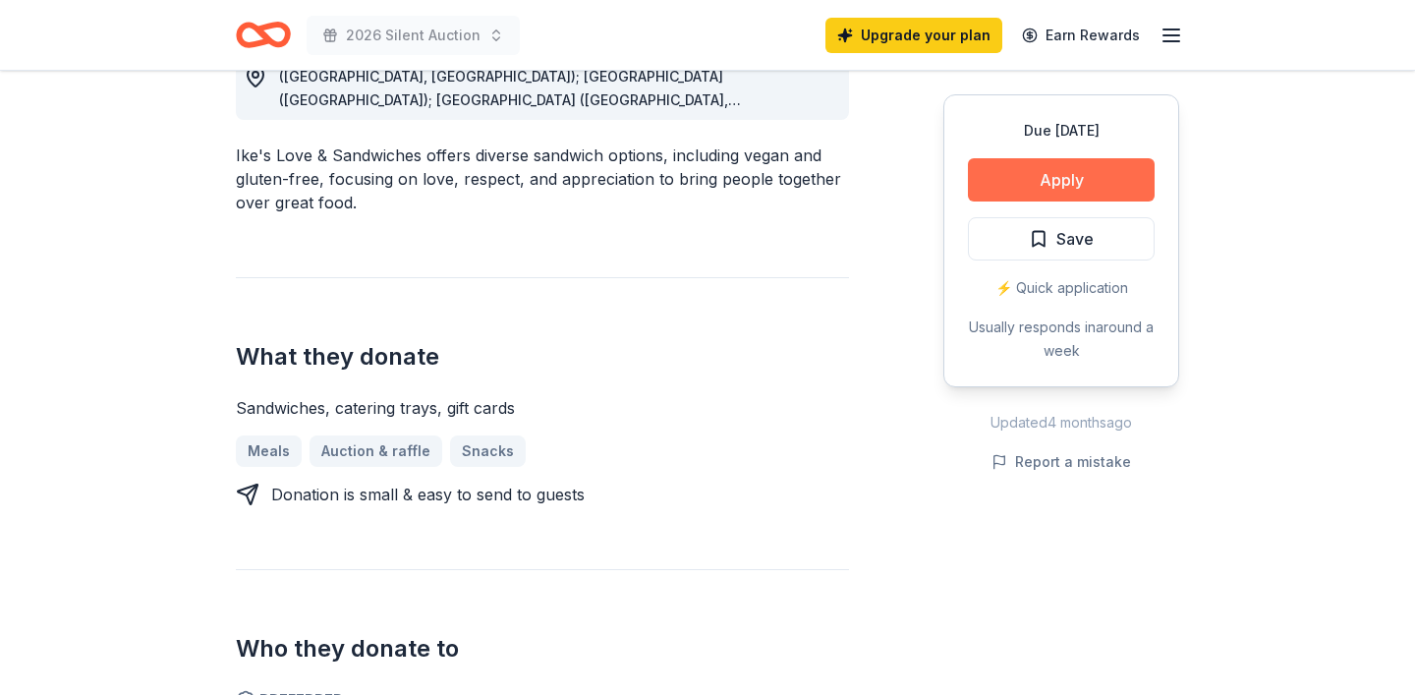
click at [1022, 191] on button "Apply" at bounding box center [1061, 179] width 187 height 43
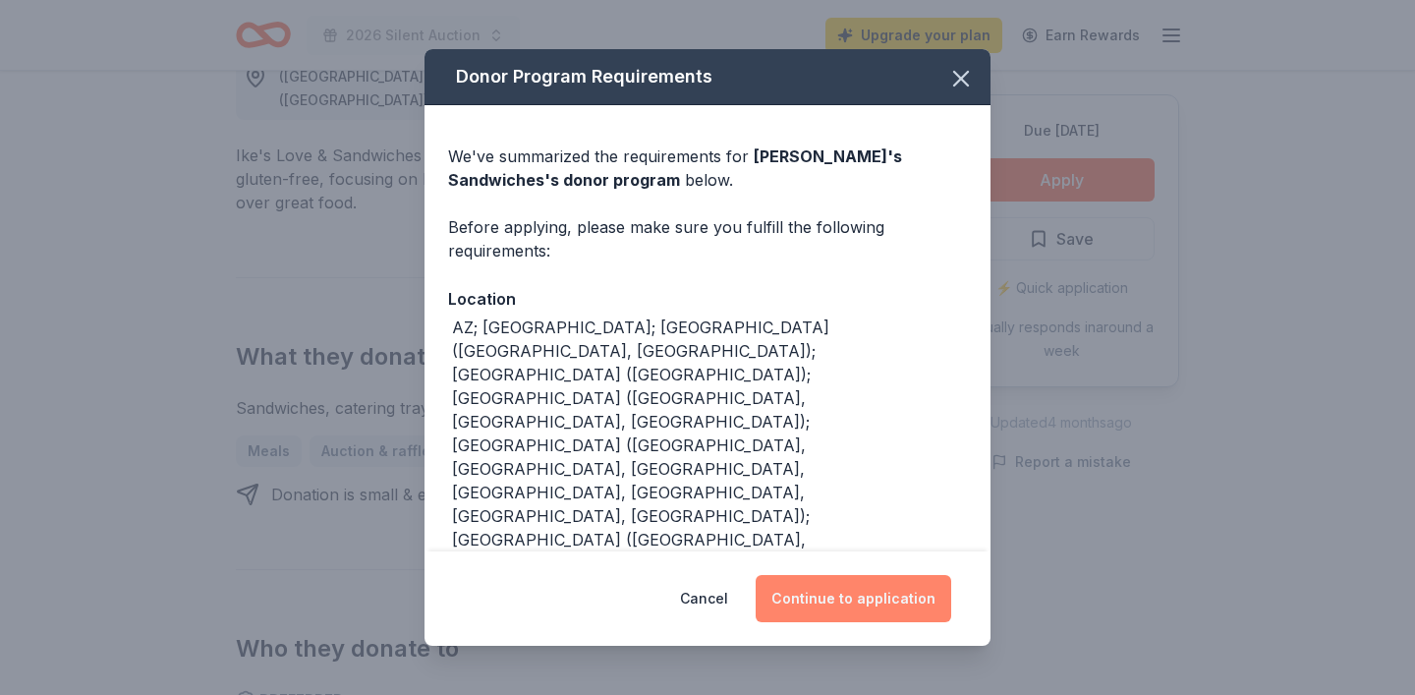
click at [876, 597] on button "Continue to application" at bounding box center [854, 598] width 196 height 47
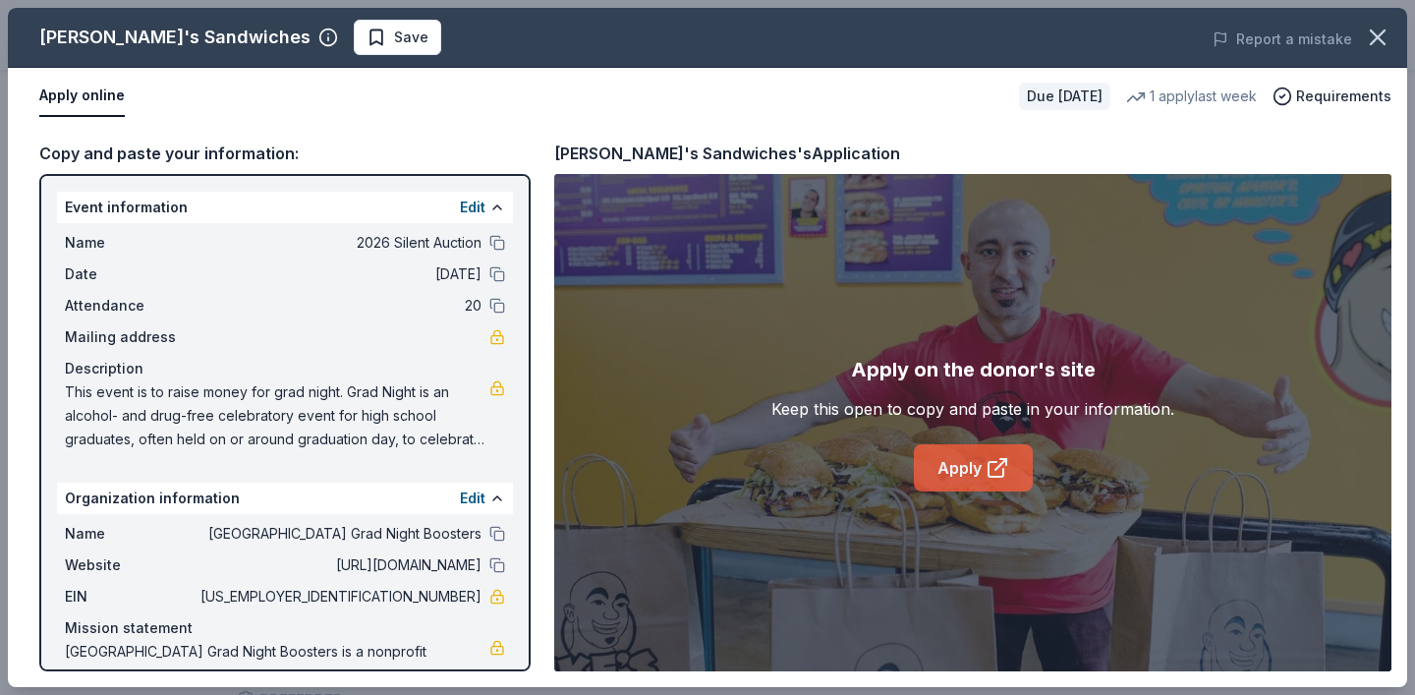
click at [987, 458] on icon at bounding box center [998, 468] width 24 height 24
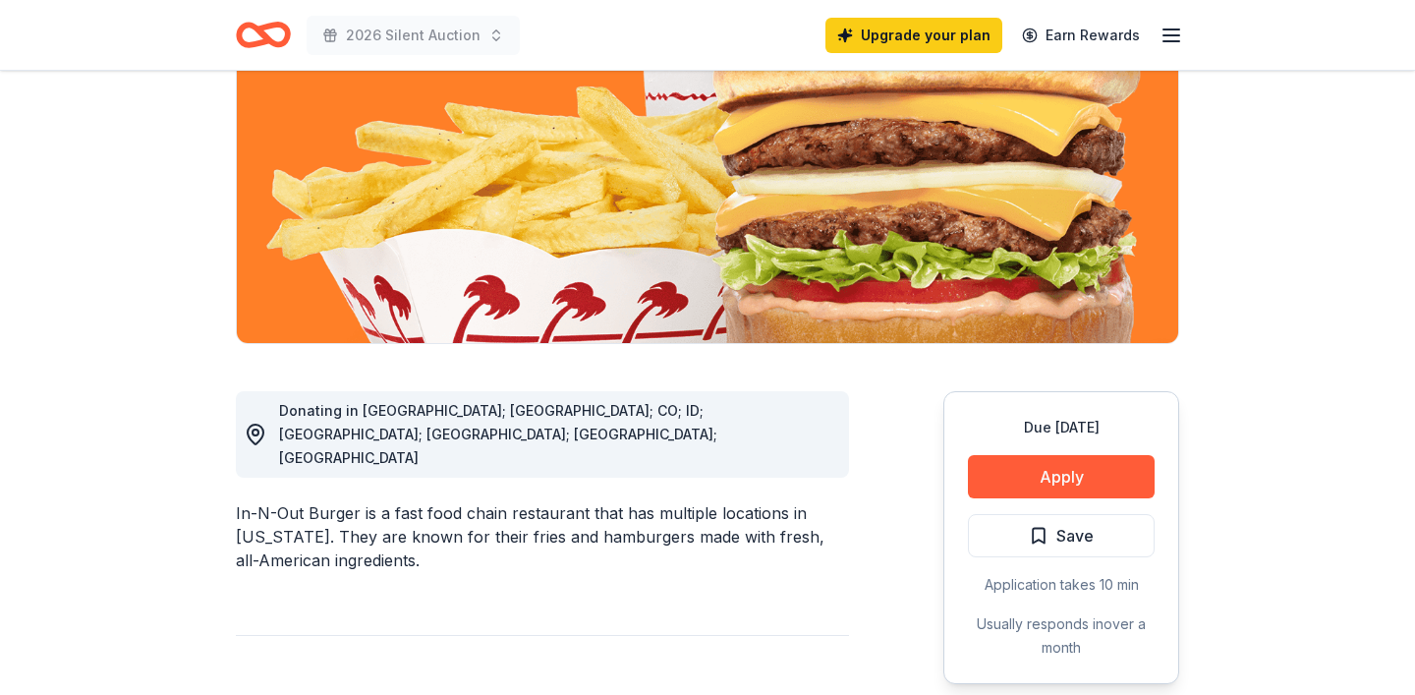
scroll to position [255, 0]
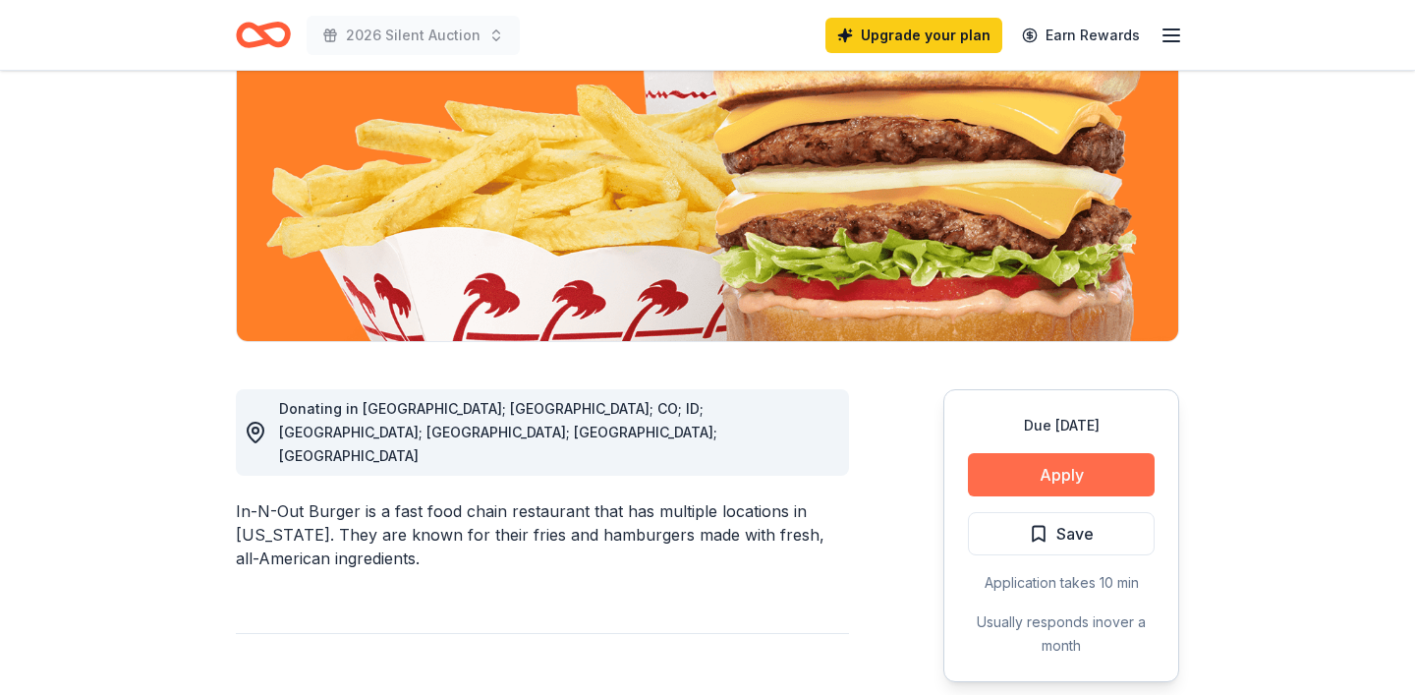
click at [1061, 476] on button "Apply" at bounding box center [1061, 474] width 187 height 43
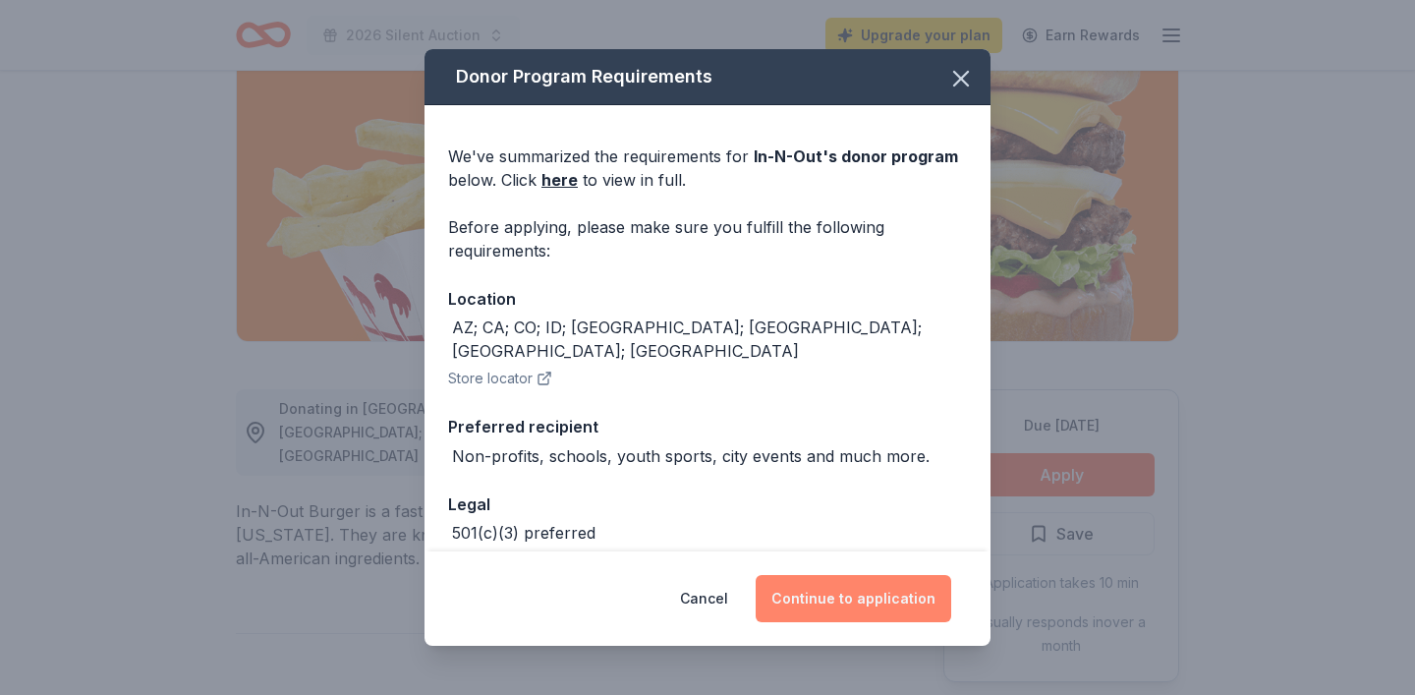
click at [888, 607] on button "Continue to application" at bounding box center [854, 598] width 196 height 47
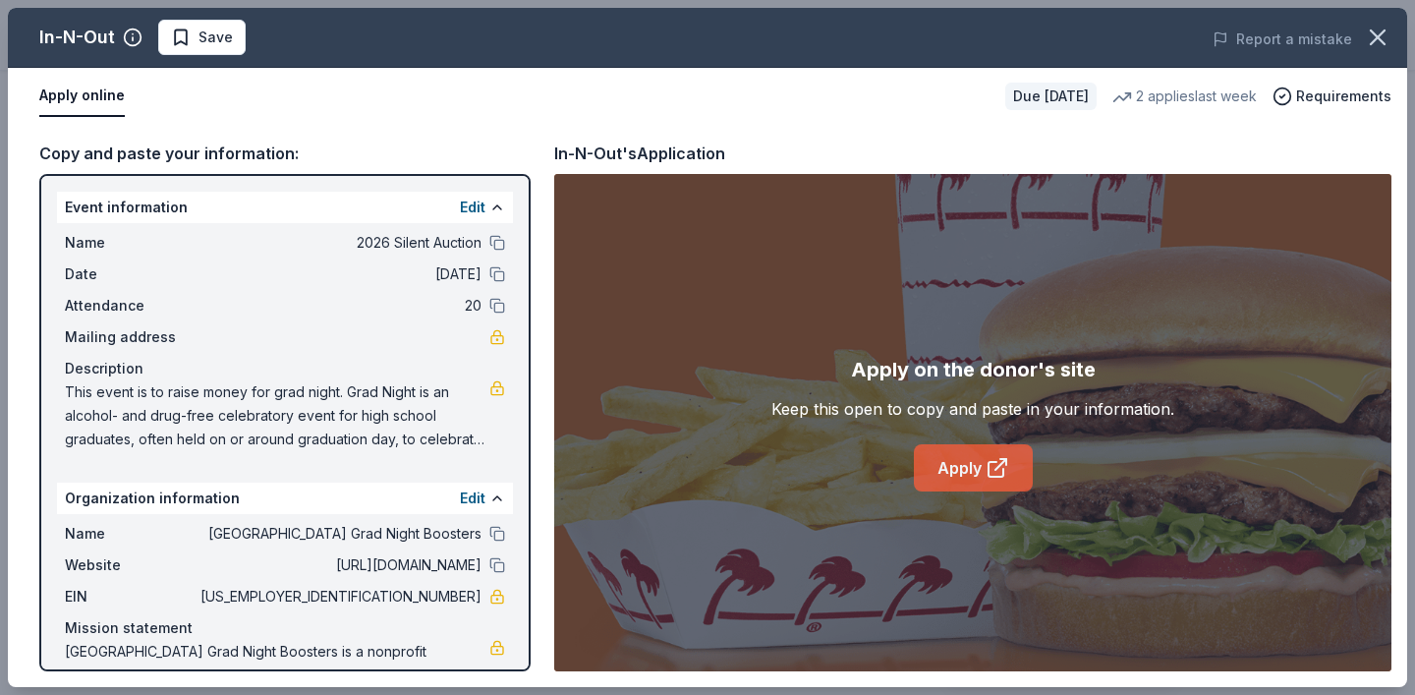
click at [969, 474] on link "Apply" at bounding box center [973, 467] width 119 height 47
drag, startPoint x: 399, startPoint y: 597, endPoint x: 473, endPoint y: 607, distance: 74.3
click at [473, 603] on span "[US_EMPLOYER_IDENTIFICATION_NUMBER]" at bounding box center [339, 597] width 285 height 24
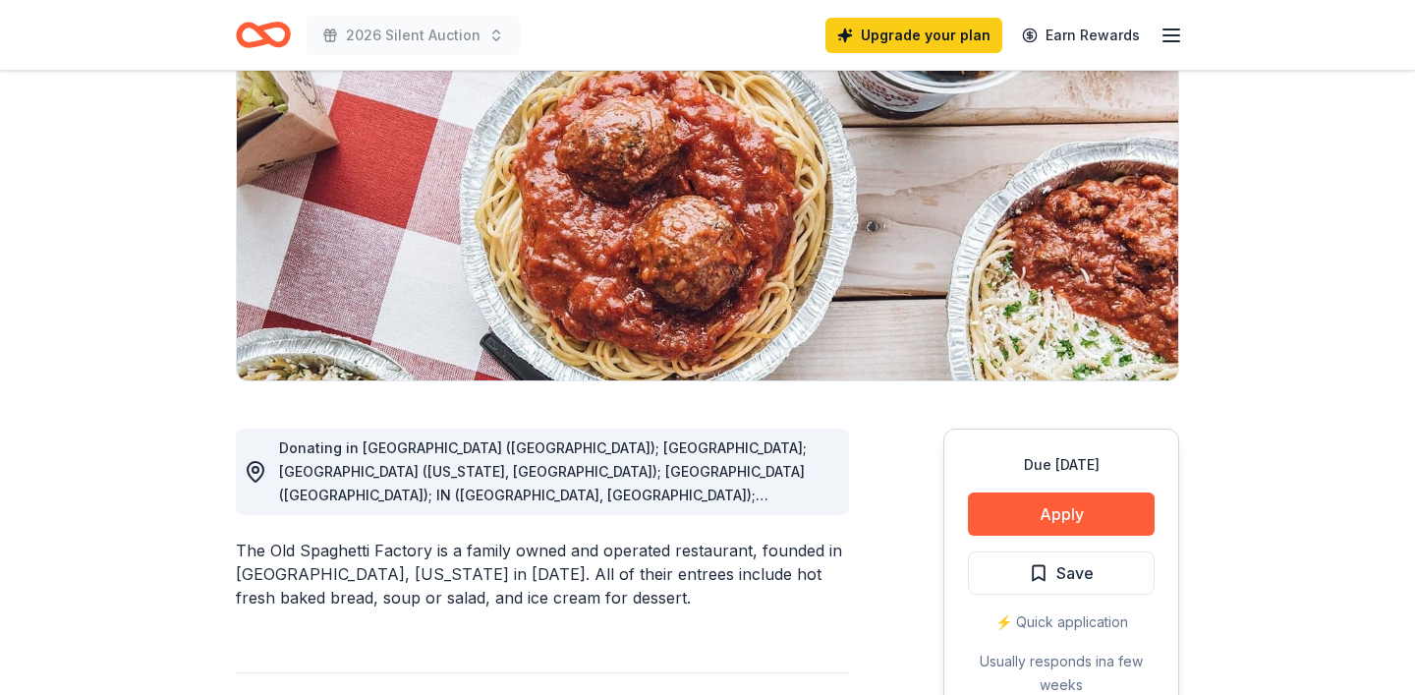
scroll to position [221, 0]
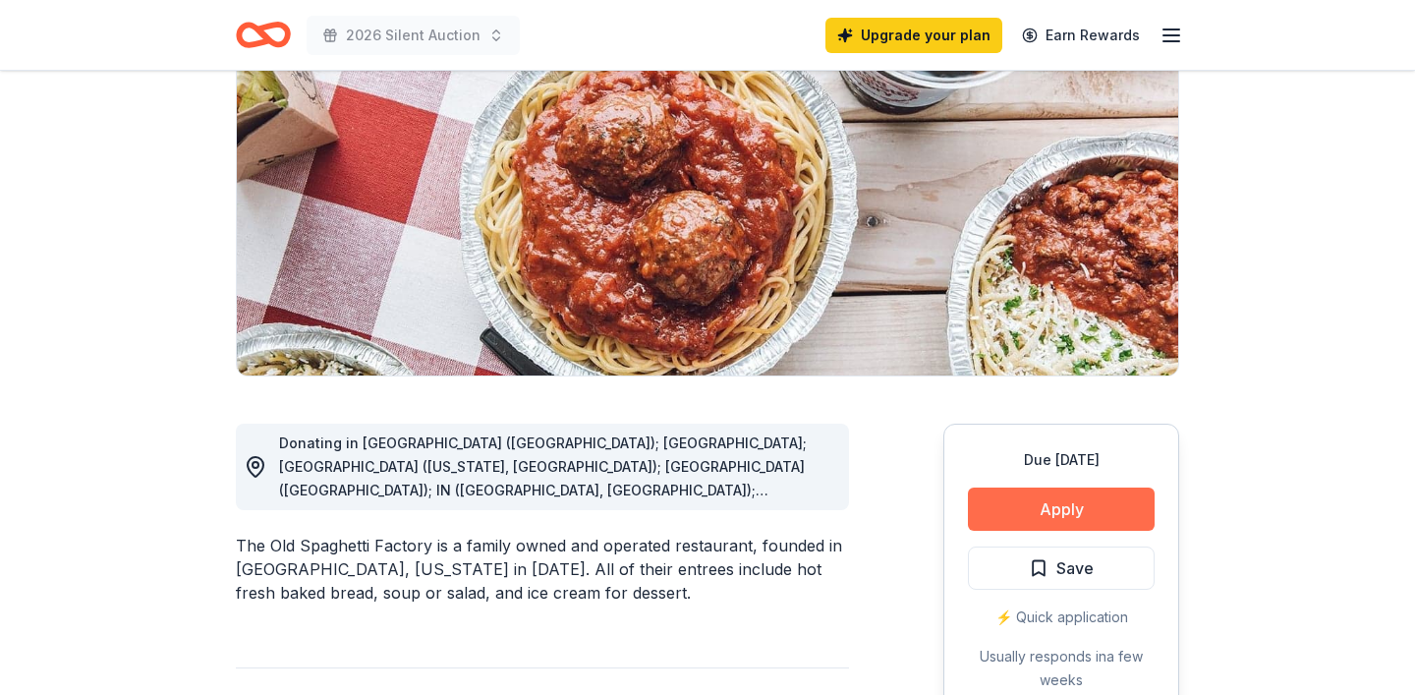
click at [1115, 514] on button "Apply" at bounding box center [1061, 508] width 187 height 43
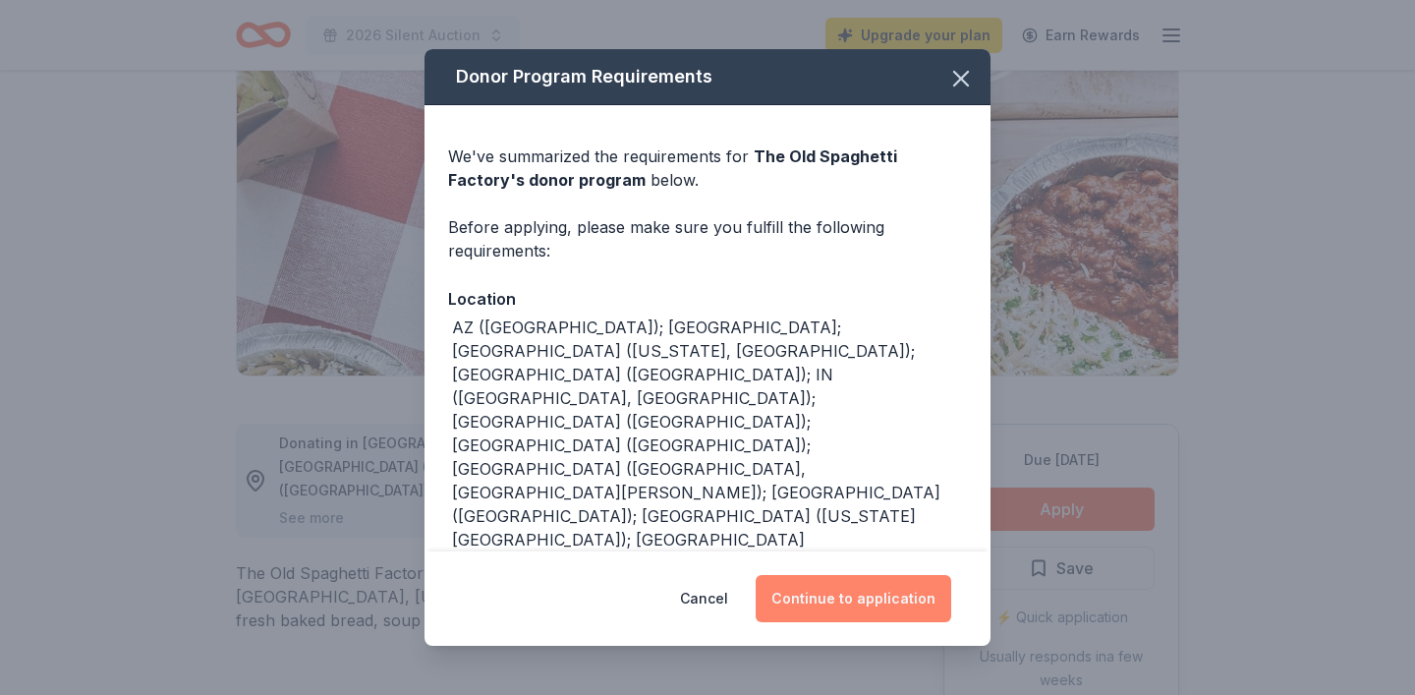
click at [894, 605] on button "Continue to application" at bounding box center [854, 598] width 196 height 47
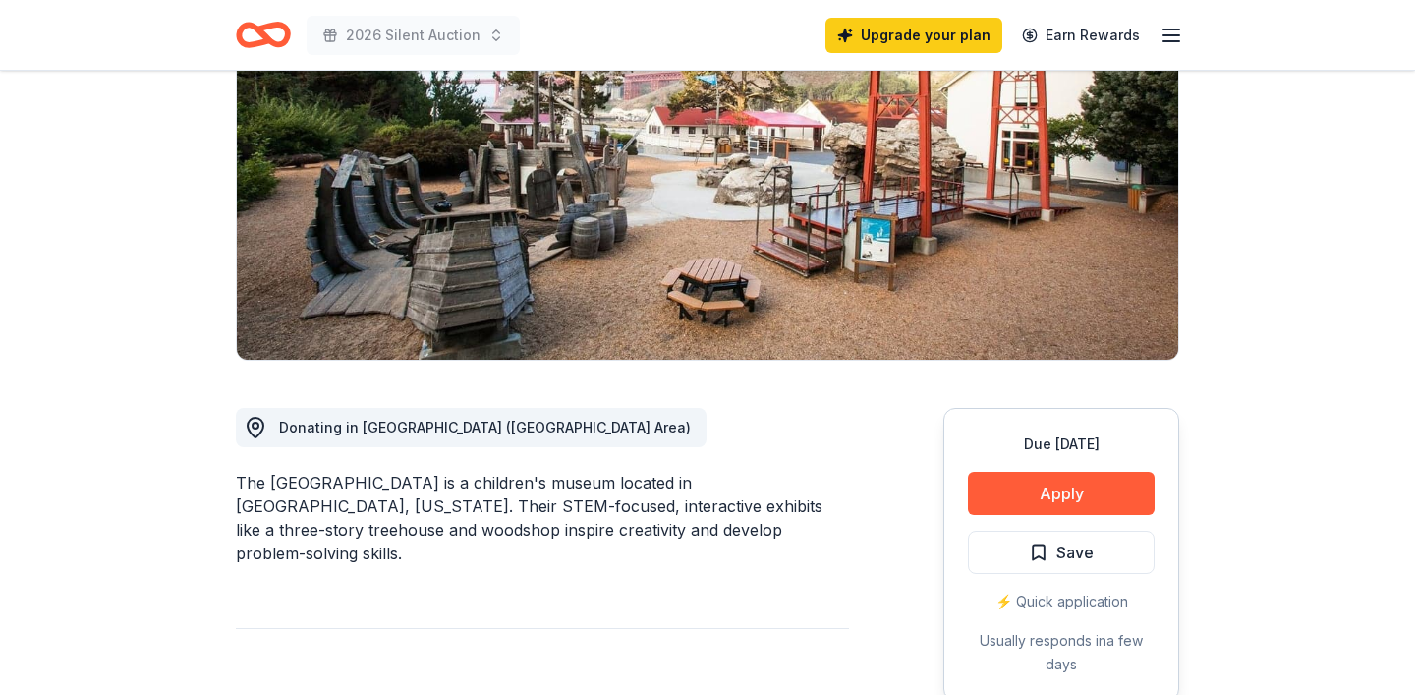
scroll to position [239, 0]
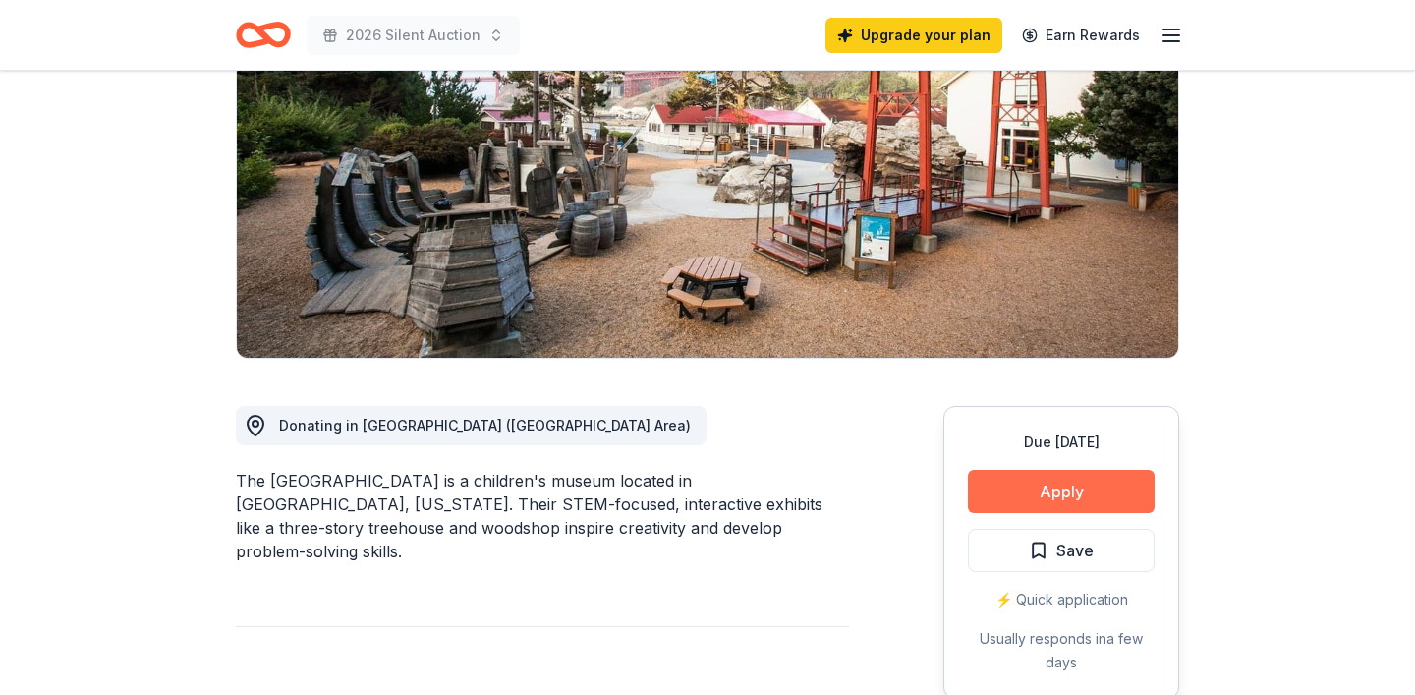
click at [1105, 501] on button "Apply" at bounding box center [1061, 491] width 187 height 43
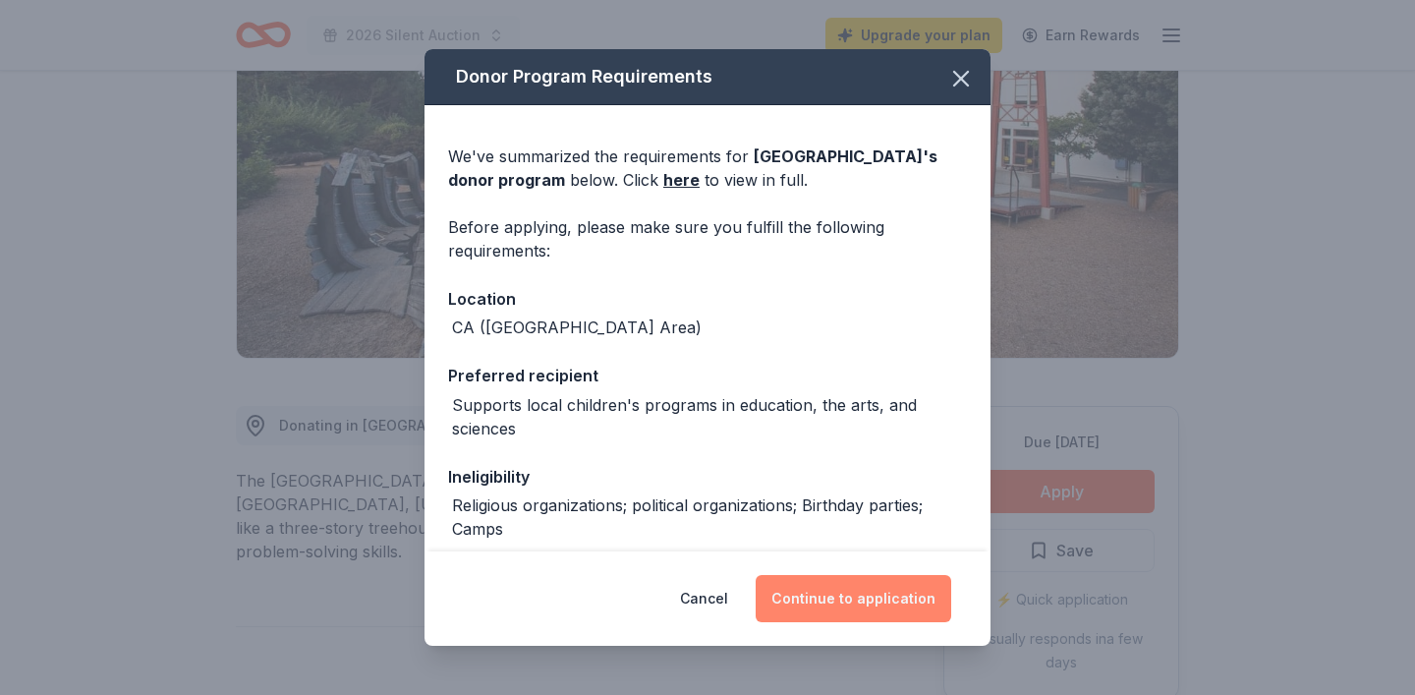
click at [905, 601] on button "Continue to application" at bounding box center [854, 598] width 196 height 47
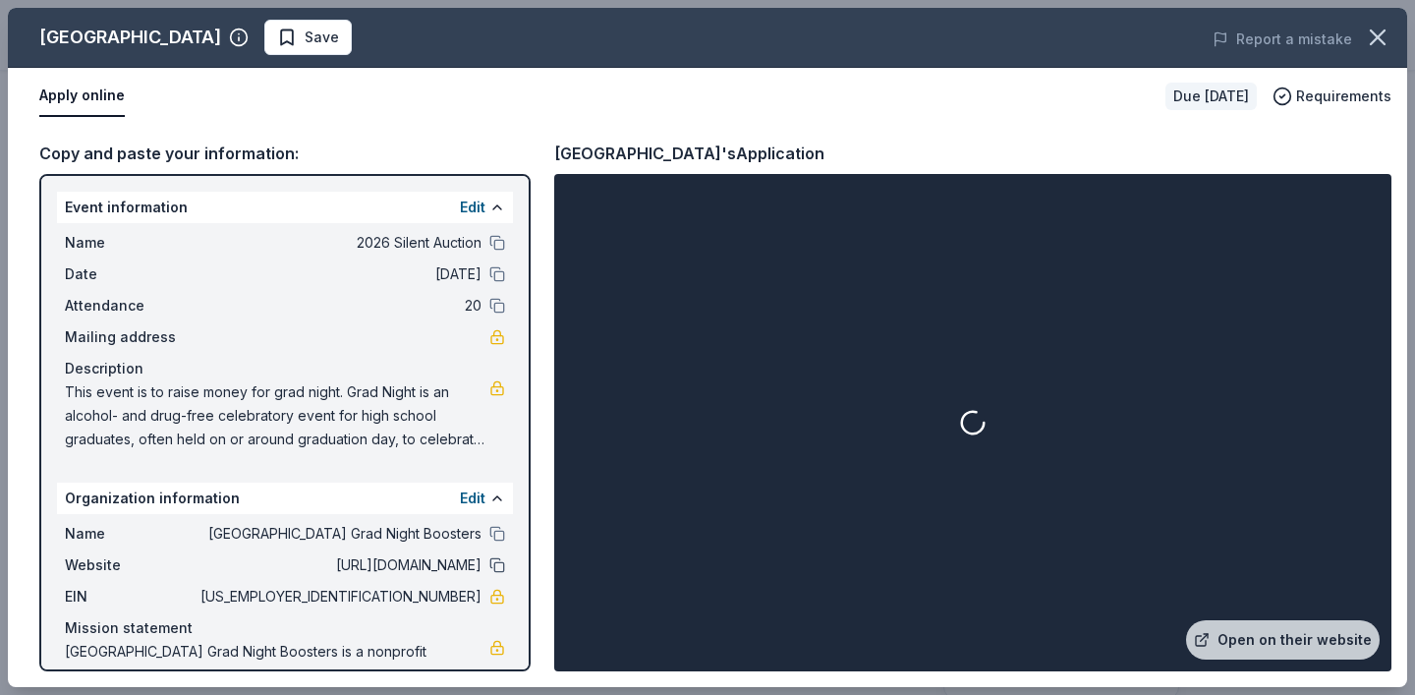
click at [493, 564] on button at bounding box center [497, 565] width 16 height 16
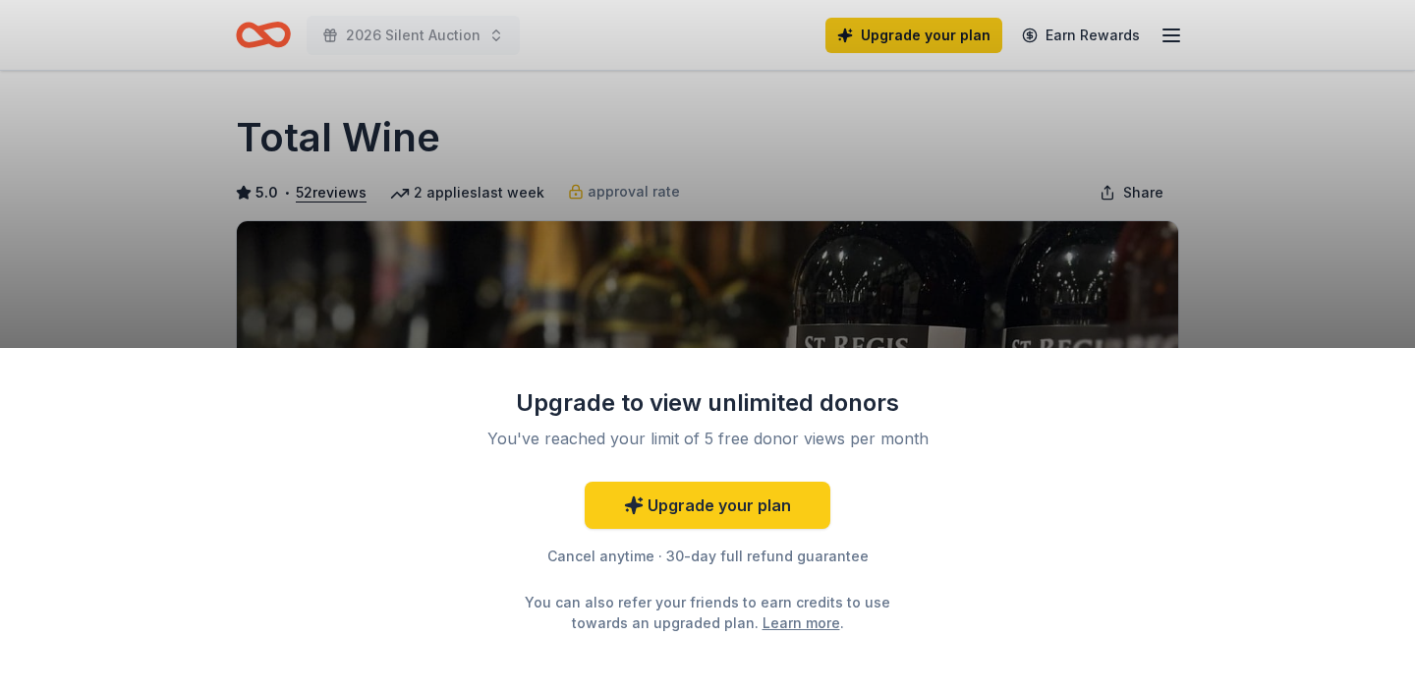
click at [861, 293] on div "Upgrade to view unlimited donors You've reached your limit of 5 free donor view…" at bounding box center [707, 347] width 1415 height 695
